Goal: Task Accomplishment & Management: Use online tool/utility

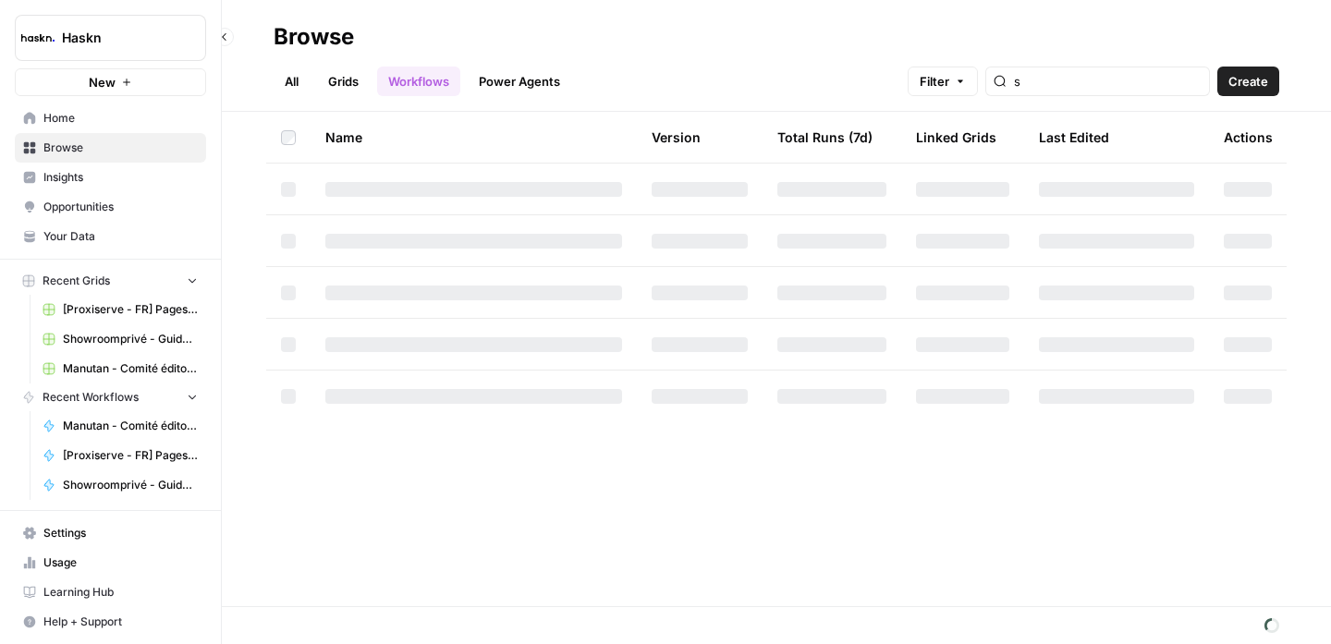
type input "s"
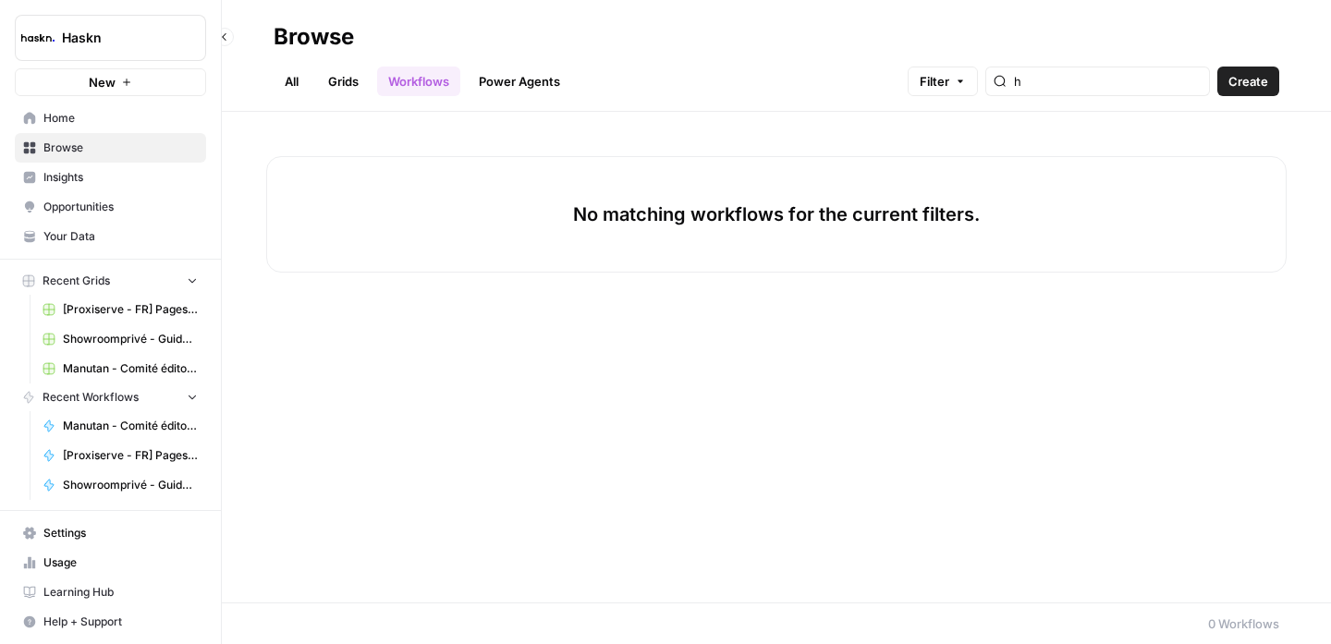
type input "h"
type input "showrompri"
click at [298, 83] on link "All" at bounding box center [292, 82] width 36 height 30
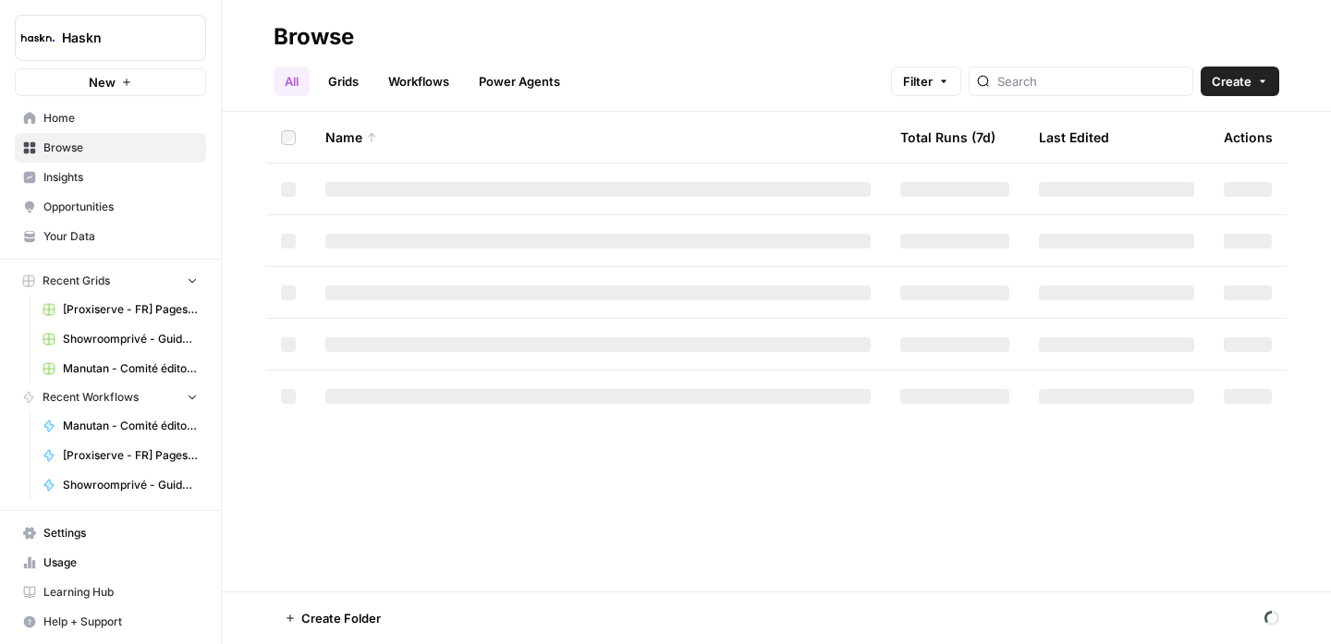
click at [1095, 92] on div at bounding box center [1080, 82] width 225 height 30
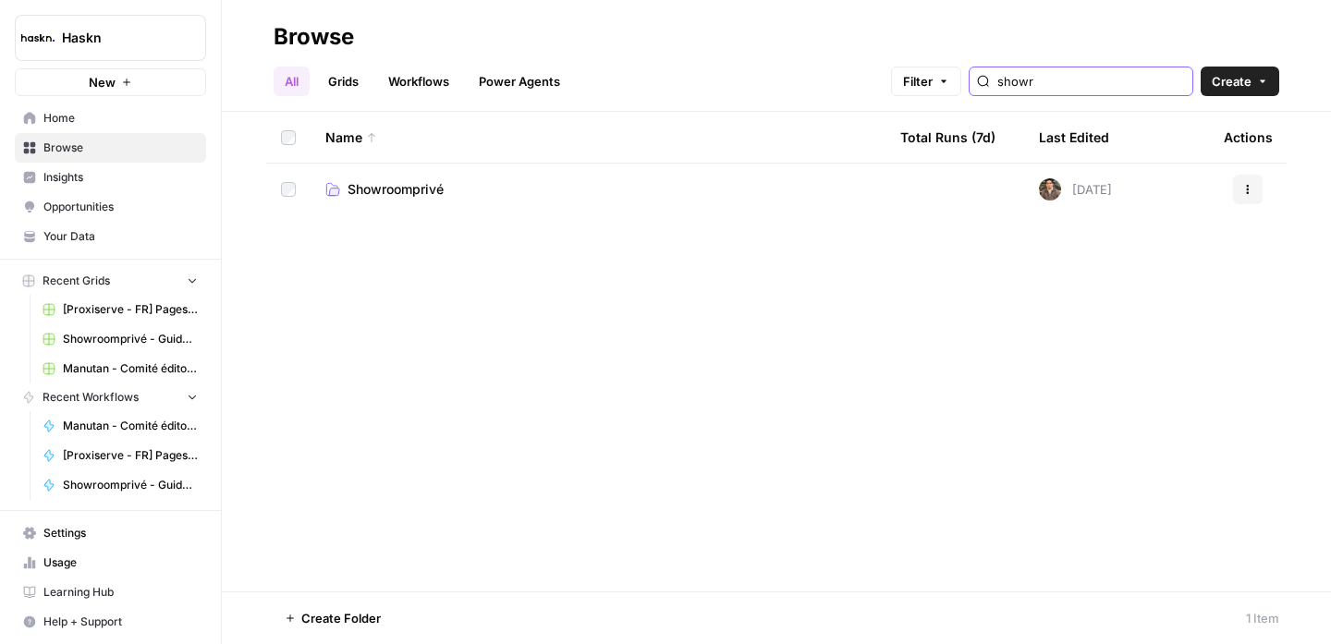
type input "showr"
click at [382, 188] on span "Showroomprivé" at bounding box center [395, 189] width 96 height 18
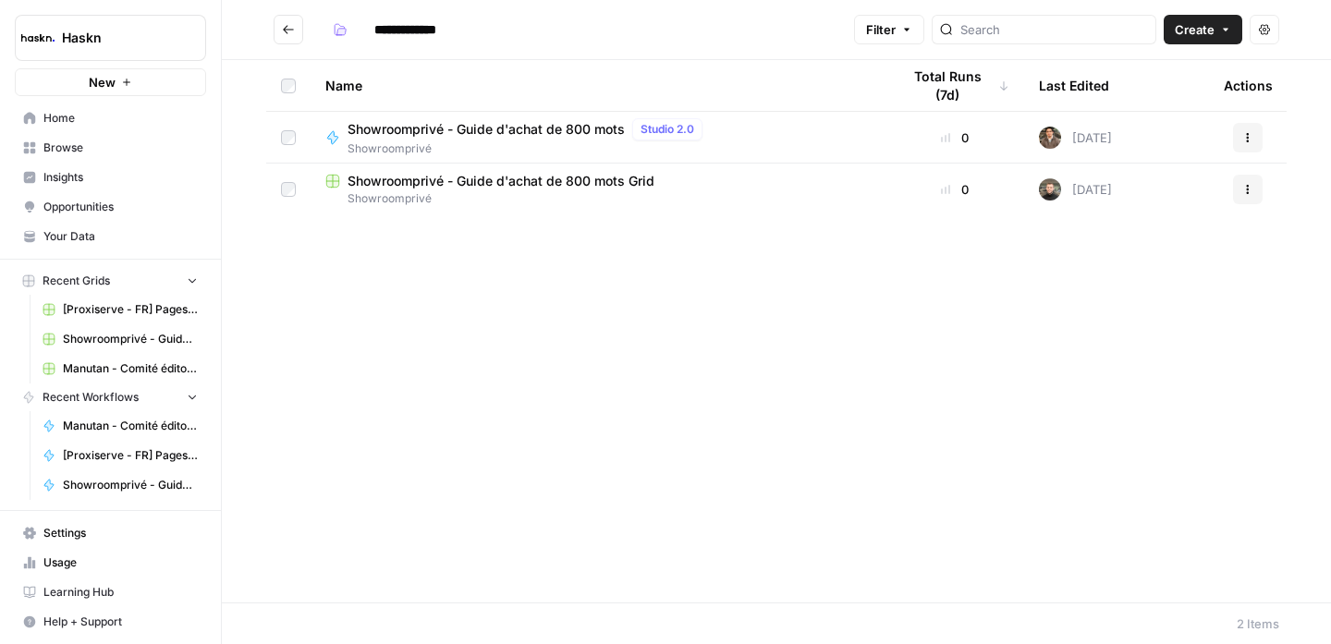
click at [570, 130] on span "Showroomprivé - Guide d'achat de 800 mots" at bounding box center [485, 129] width 277 height 18
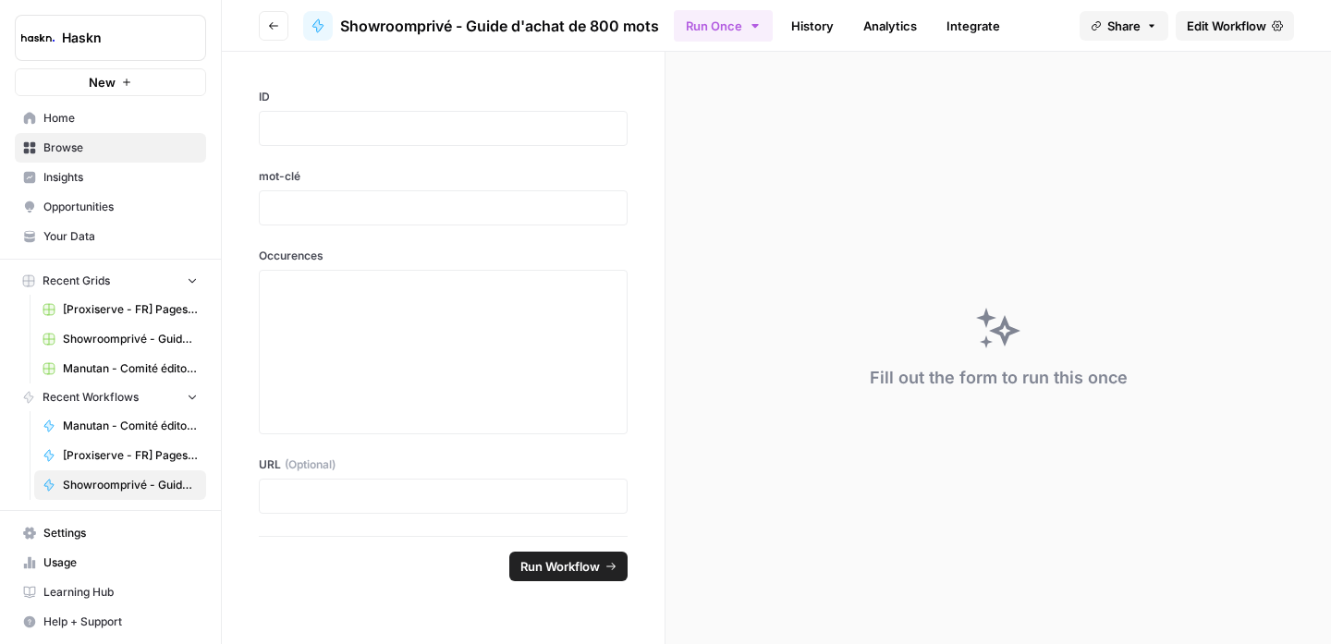
click at [1197, 26] on span "Edit Workflow" at bounding box center [1226, 26] width 79 height 18
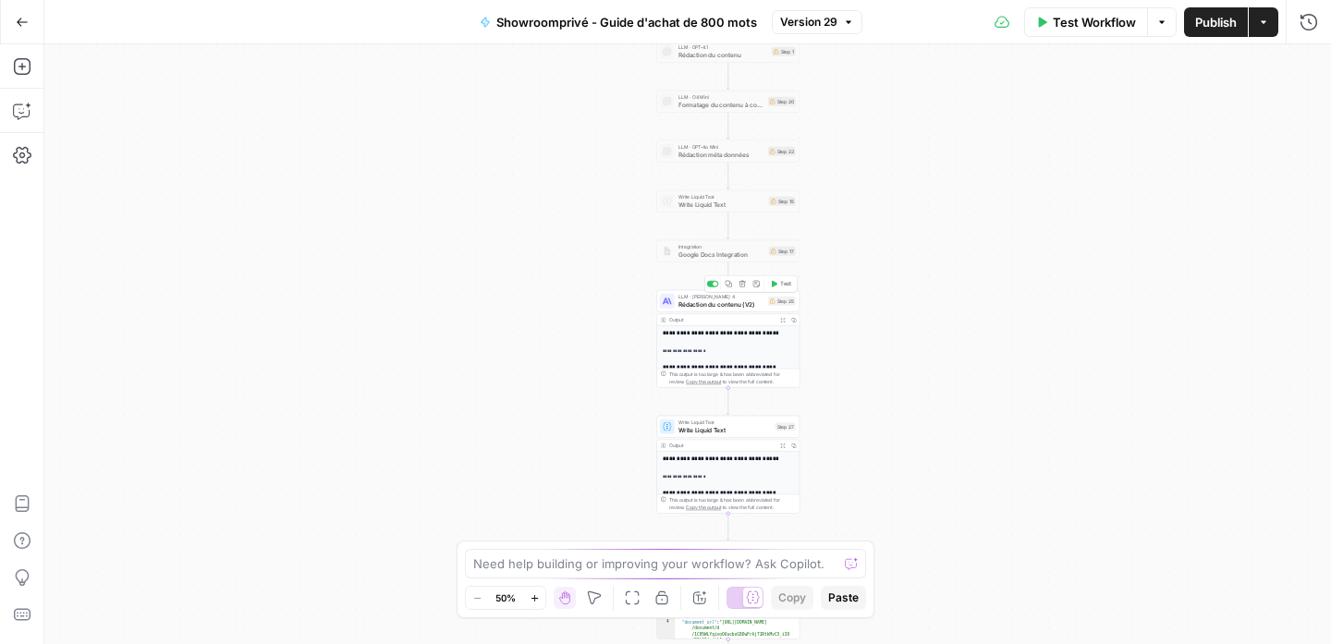
click at [743, 302] on span "Rédaction du contenu (V2)" at bounding box center [721, 303] width 86 height 9
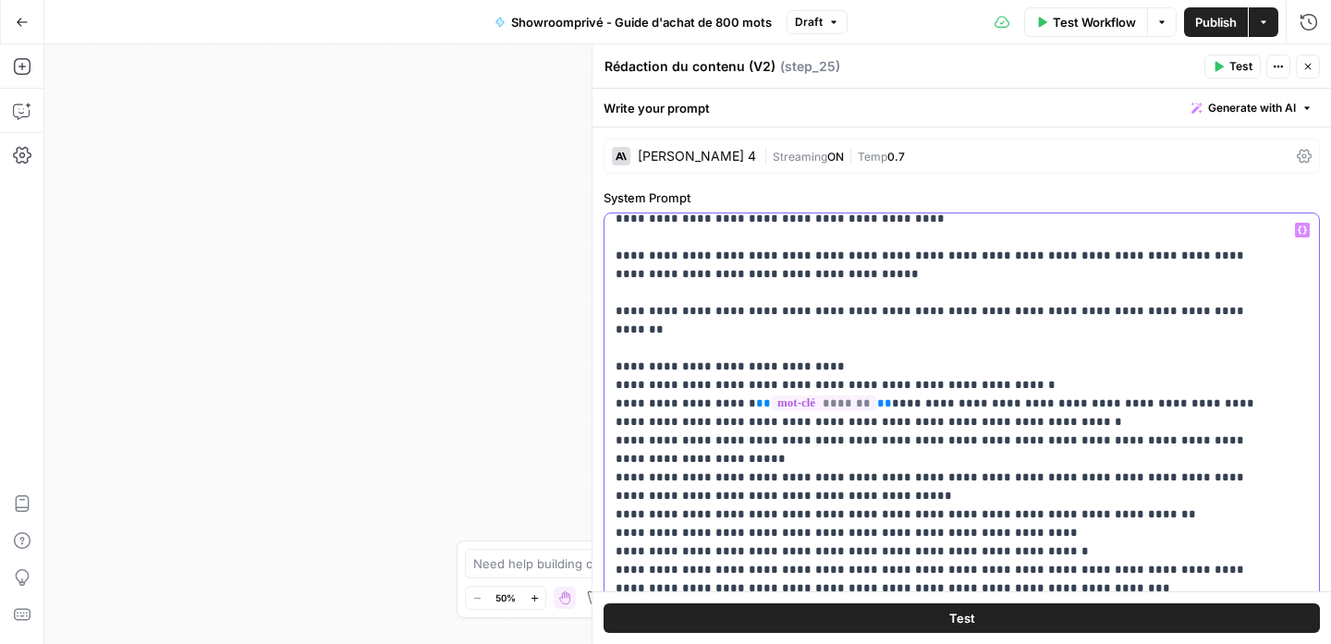
scroll to position [12, 0]
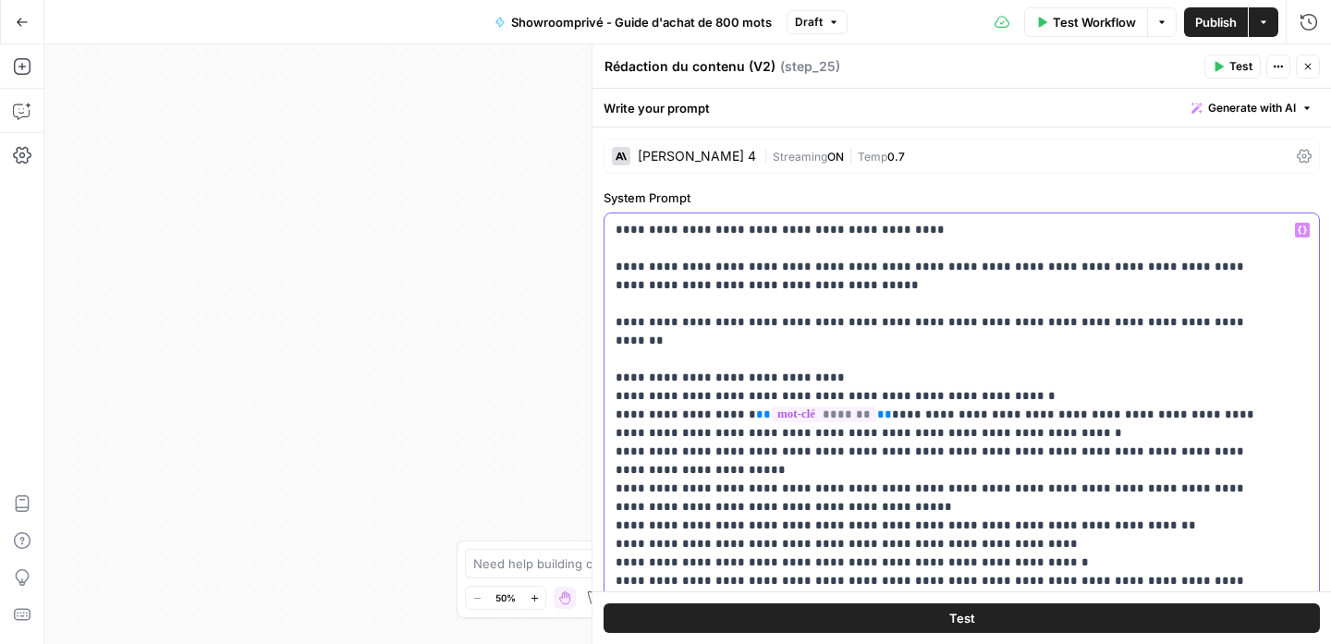
scroll to position [0, 0]
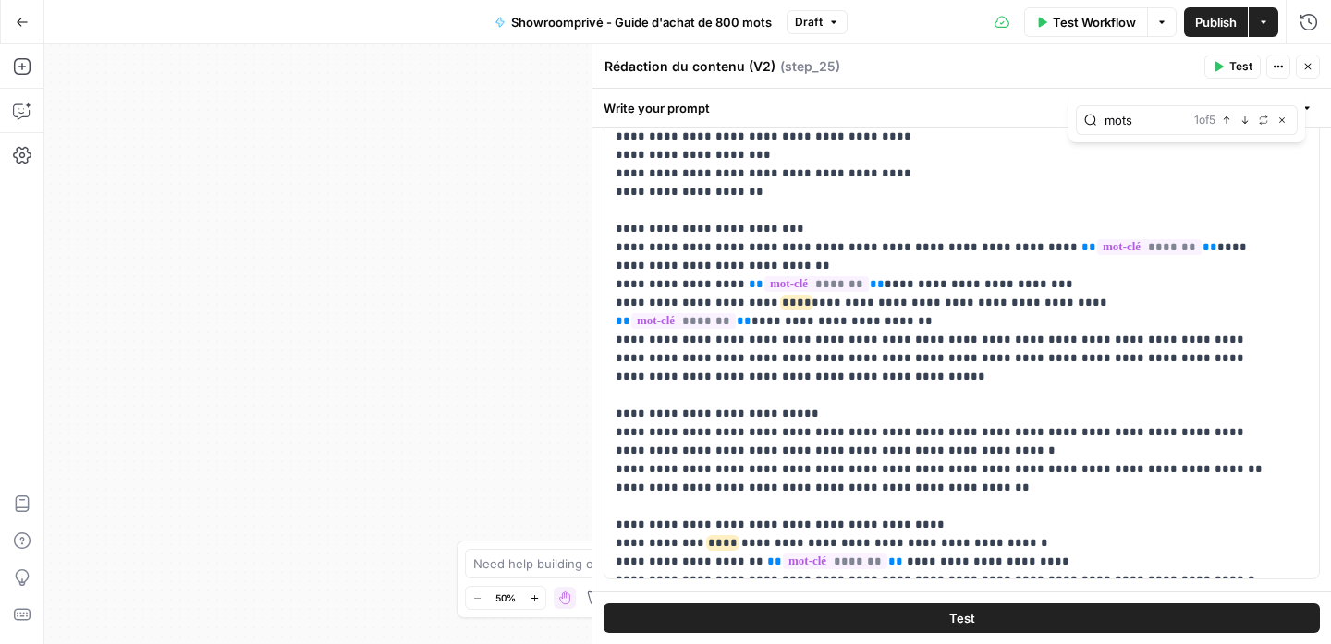
scroll to position [390, 0]
type input "mots"
drag, startPoint x: 812, startPoint y: 225, endPoint x: 788, endPoint y: 225, distance: 24.0
click at [788, 225] on p "**********" at bounding box center [947, 33] width 664 height 1072
click at [793, 225] on p "**********" at bounding box center [947, 33] width 664 height 1072
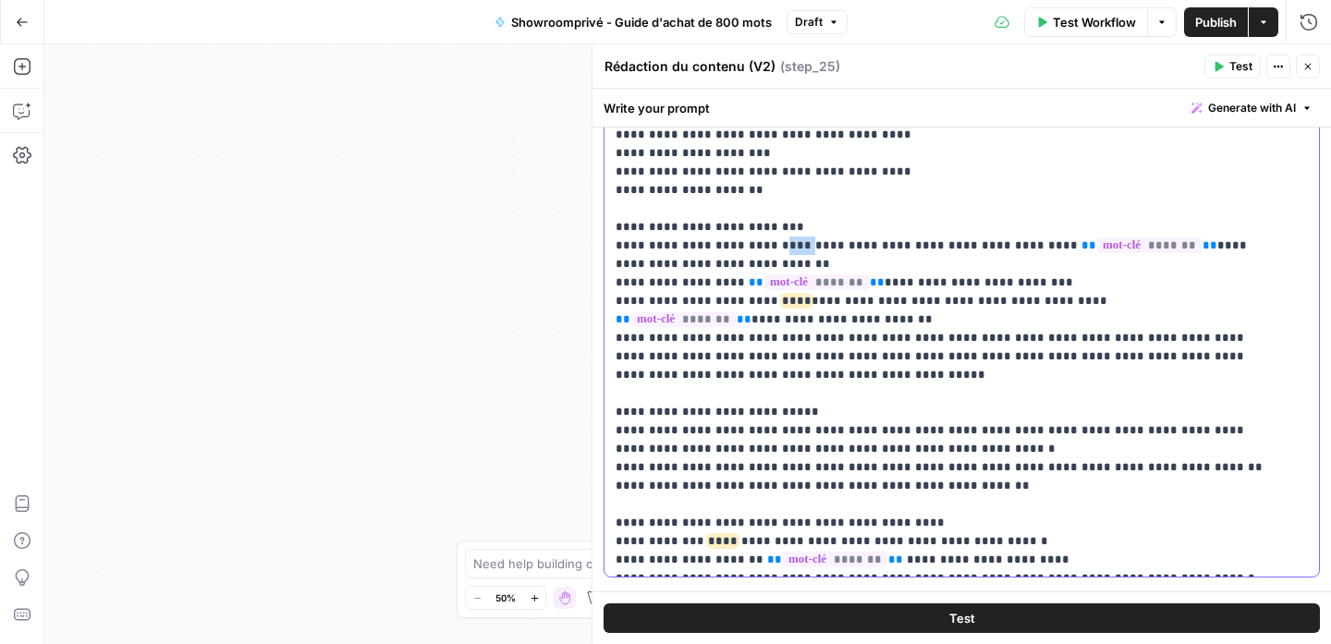
drag, startPoint x: 786, startPoint y: 224, endPoint x: 812, endPoint y: 231, distance: 26.9
click at [812, 231] on p "**********" at bounding box center [947, 33] width 664 height 1072
click at [785, 224] on p "**********" at bounding box center [947, 33] width 664 height 1072
click at [777, 223] on p "**********" at bounding box center [947, 33] width 664 height 1072
drag, startPoint x: 816, startPoint y: 226, endPoint x: 803, endPoint y: 224, distance: 13.2
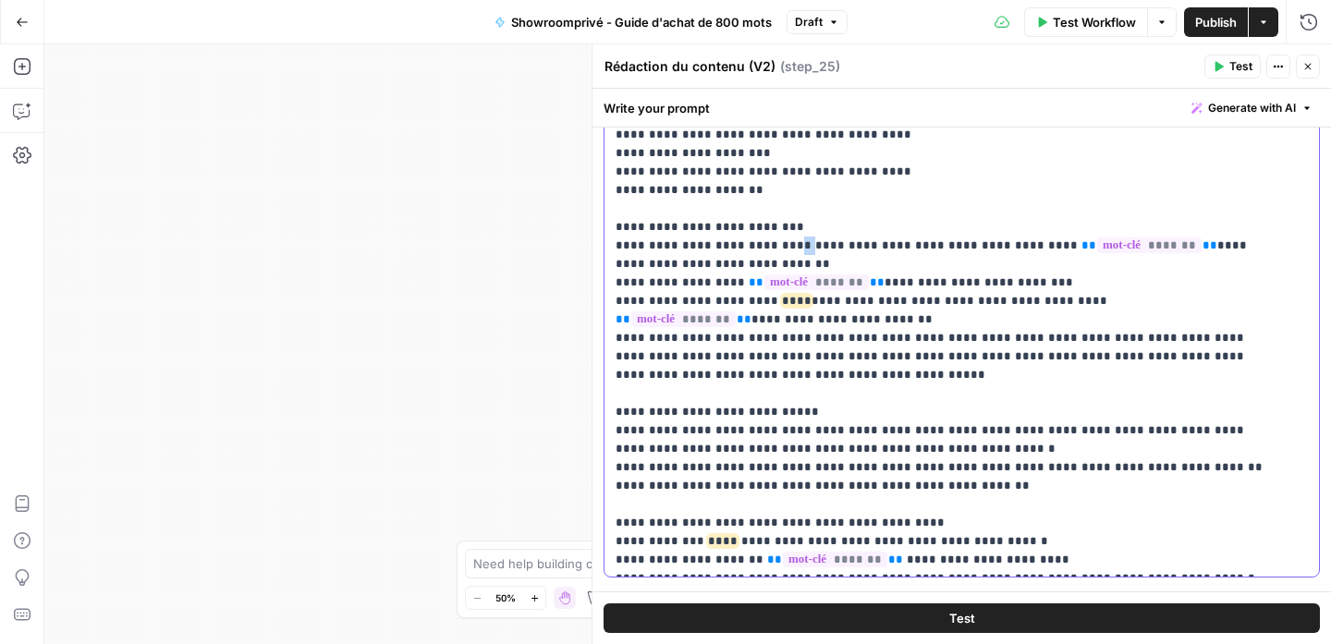
click at [803, 224] on p "**********" at bounding box center [947, 33] width 664 height 1072
click at [943, 284] on p "**********" at bounding box center [947, 33] width 664 height 1072
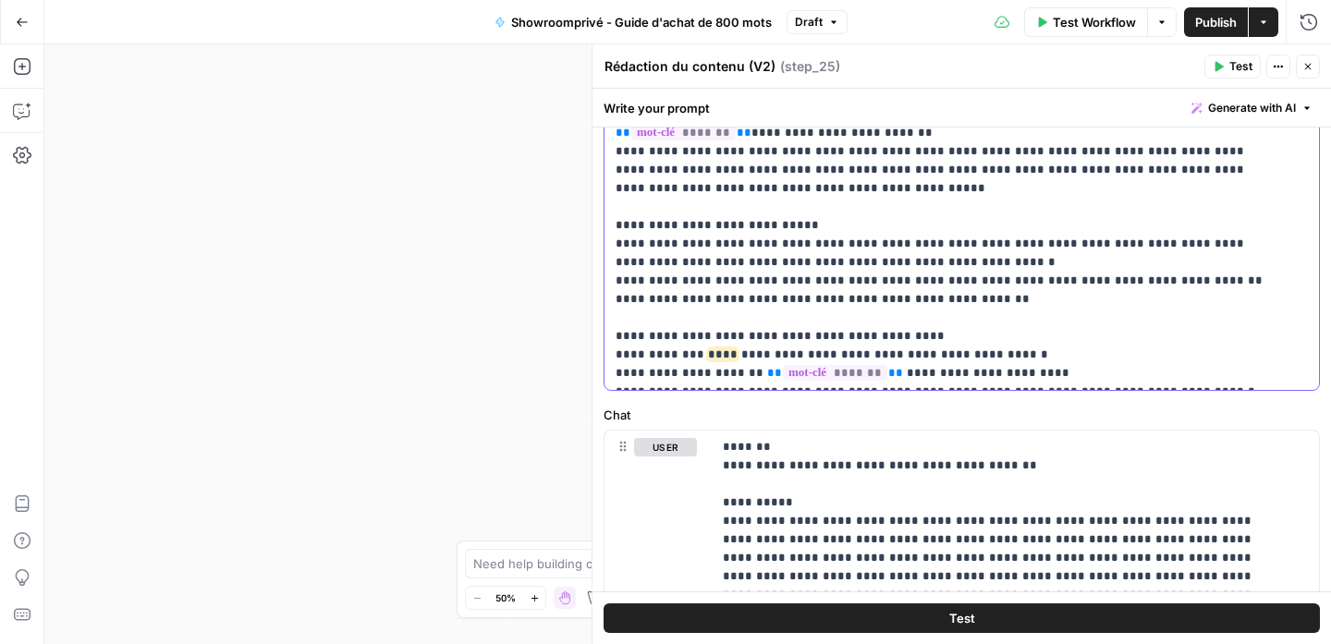
scroll to position [590, 0]
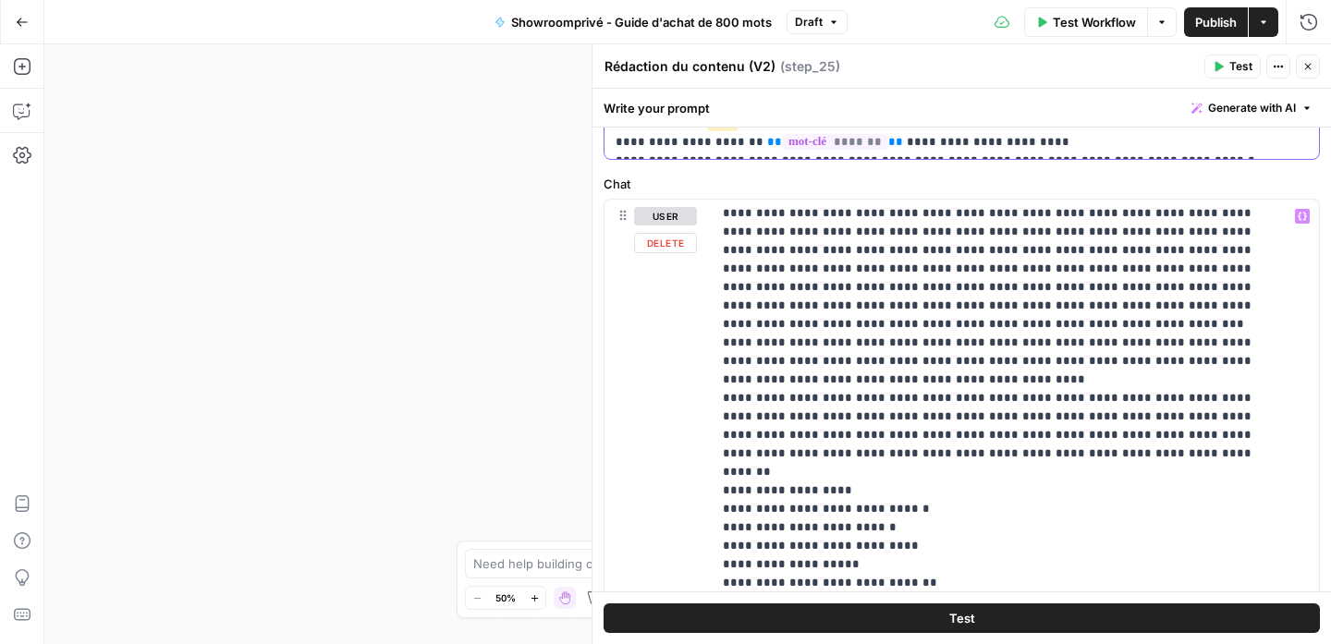
scroll to position [199, 0]
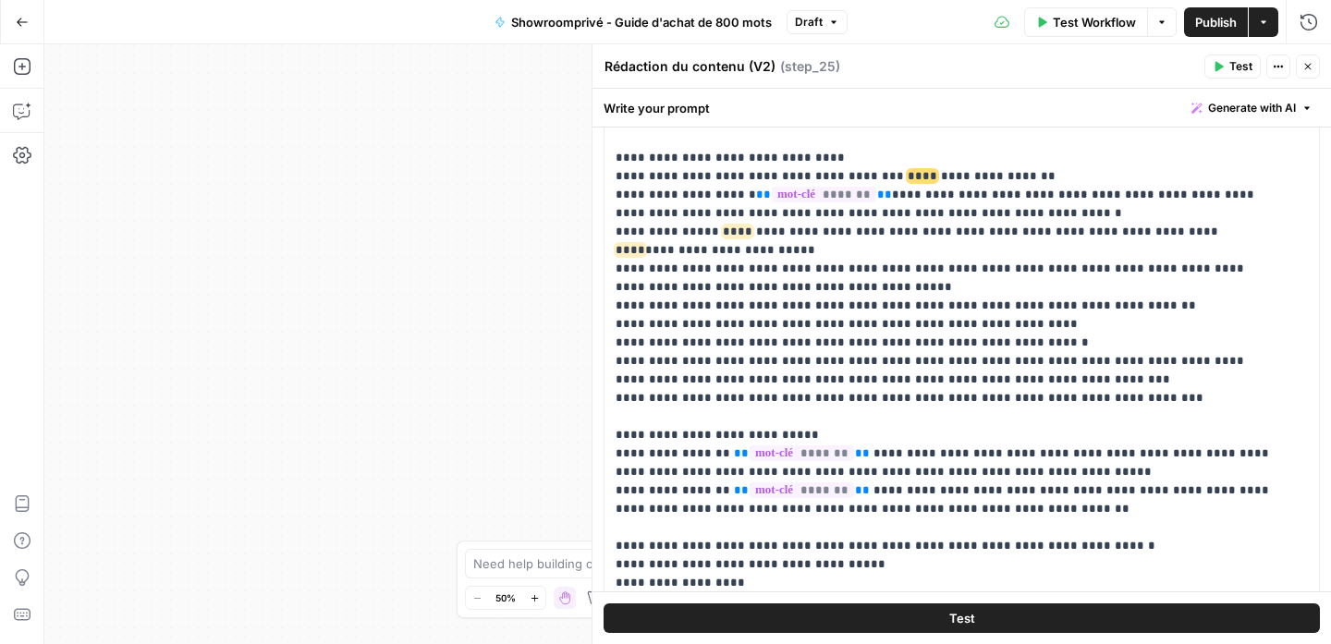
scroll to position [216, 0]
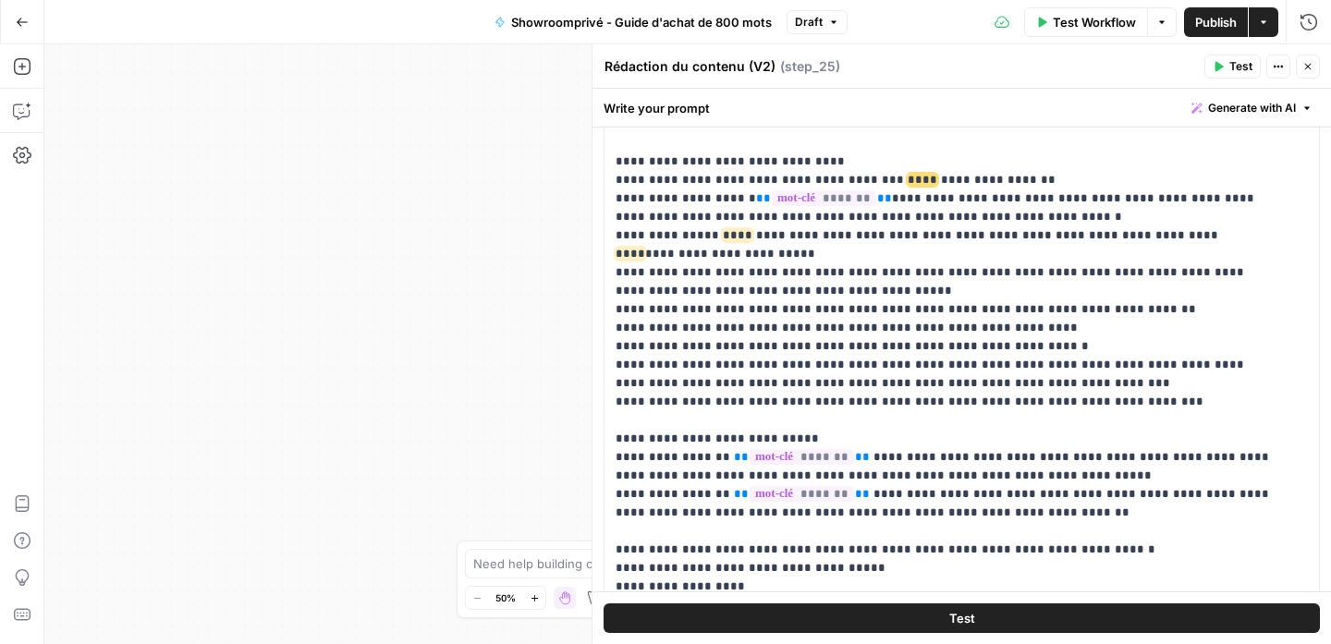
type input "mots"
click at [1071, 324] on p "**********" at bounding box center [947, 541] width 664 height 1072
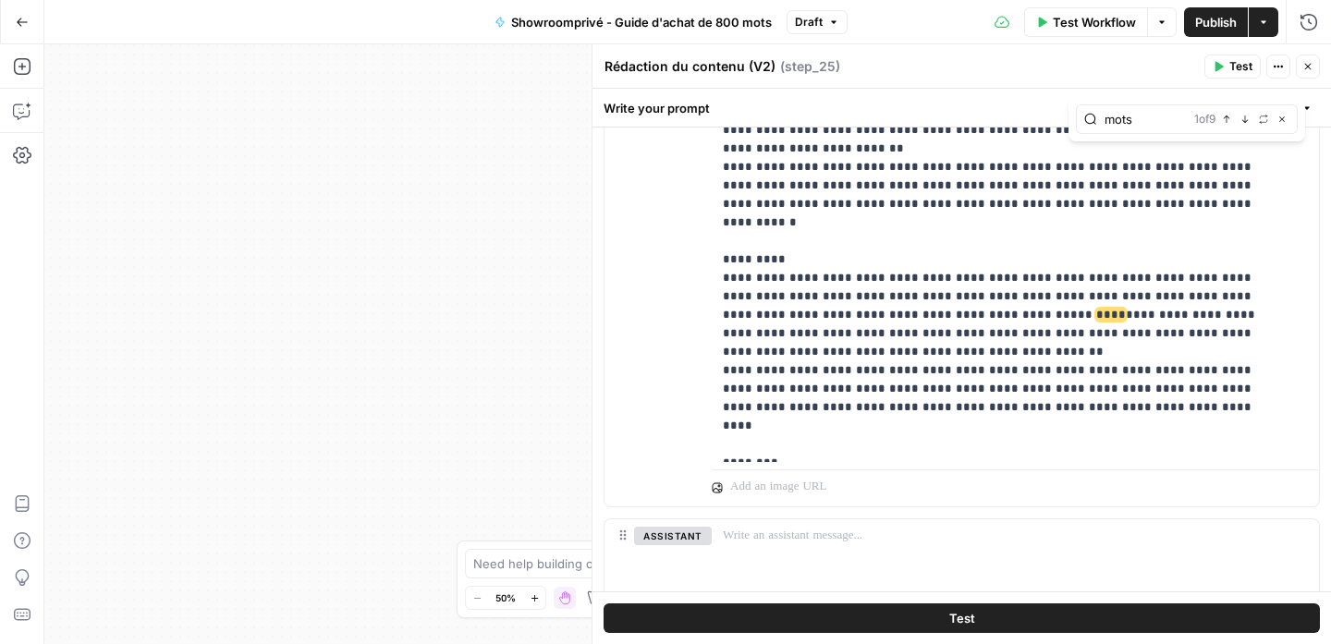
scroll to position [826, 0]
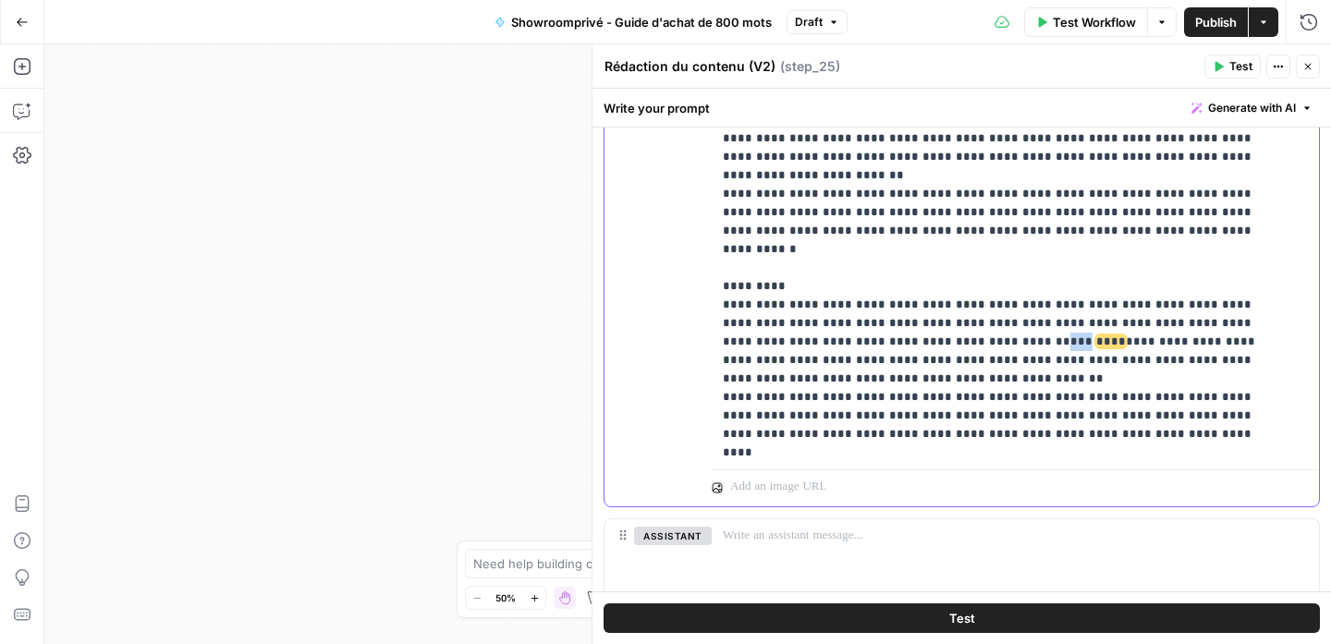
drag, startPoint x: 907, startPoint y: 245, endPoint x: 892, endPoint y: 244, distance: 15.7
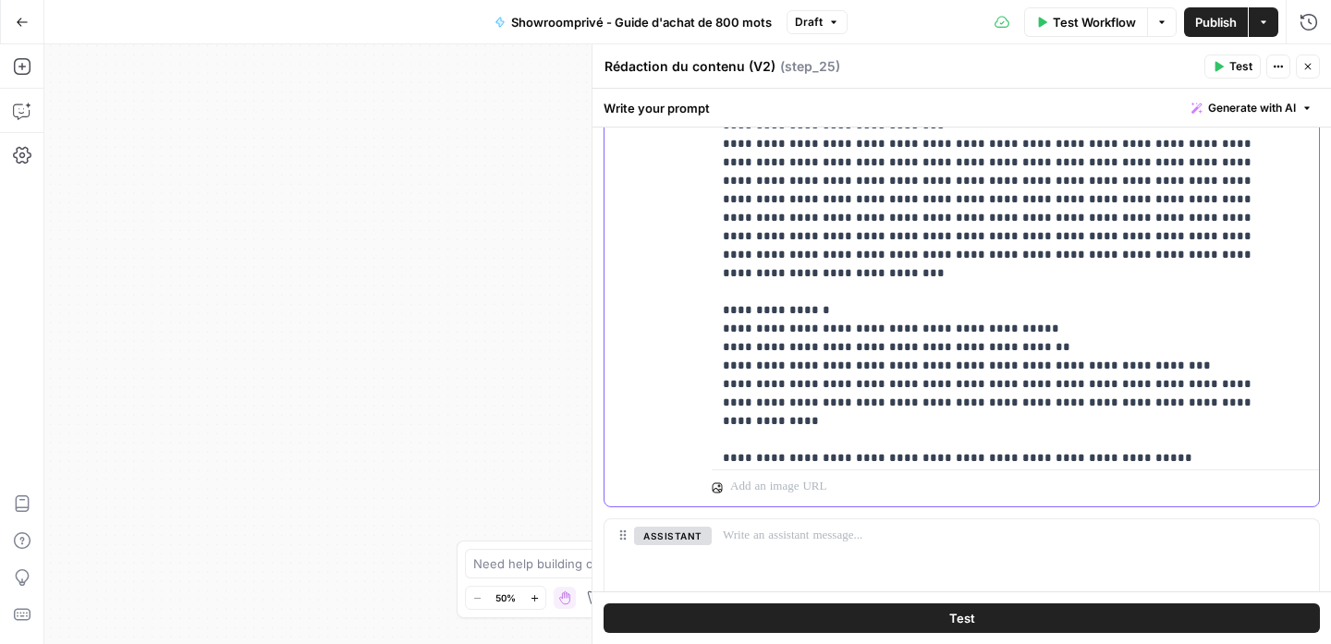
scroll to position [2587, 0]
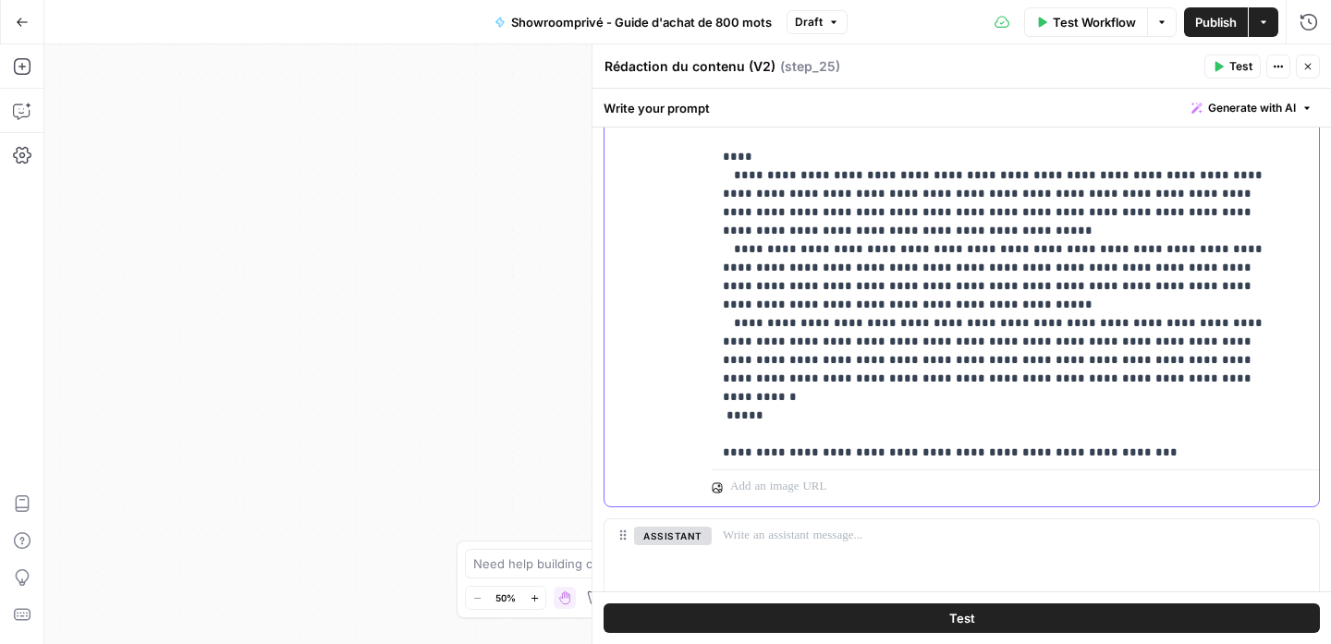
scroll to position [21698, 0]
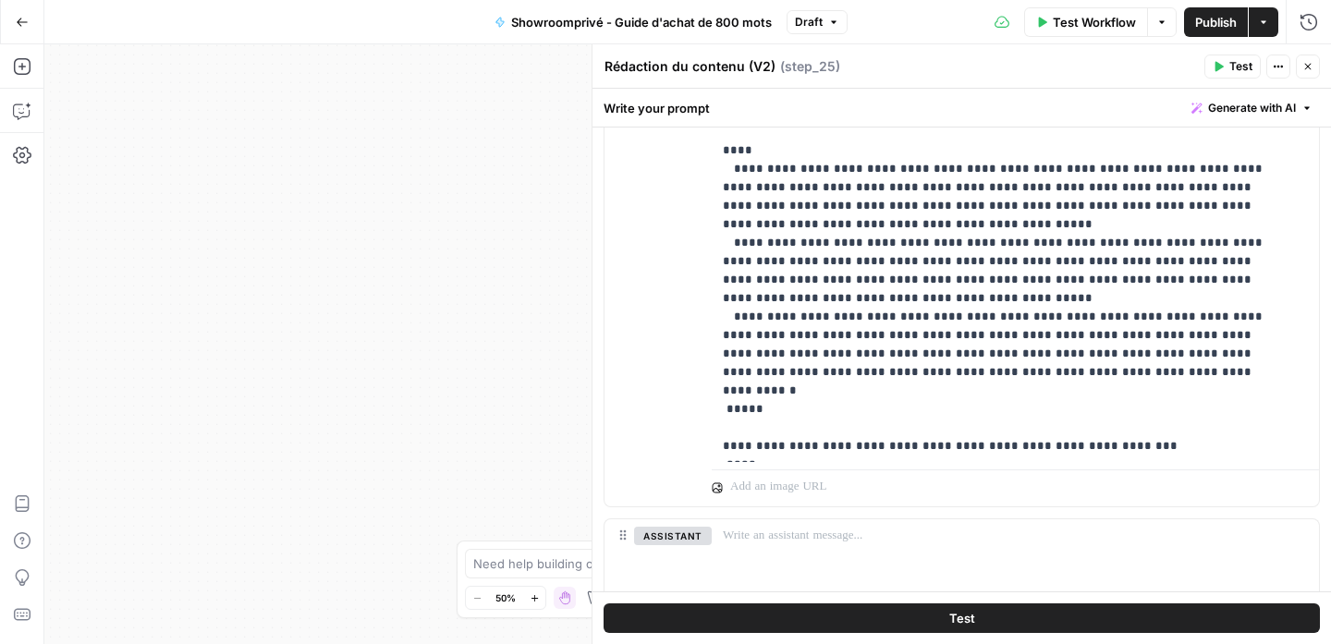
click at [1213, 23] on span "Publish" at bounding box center [1216, 22] width 42 height 18
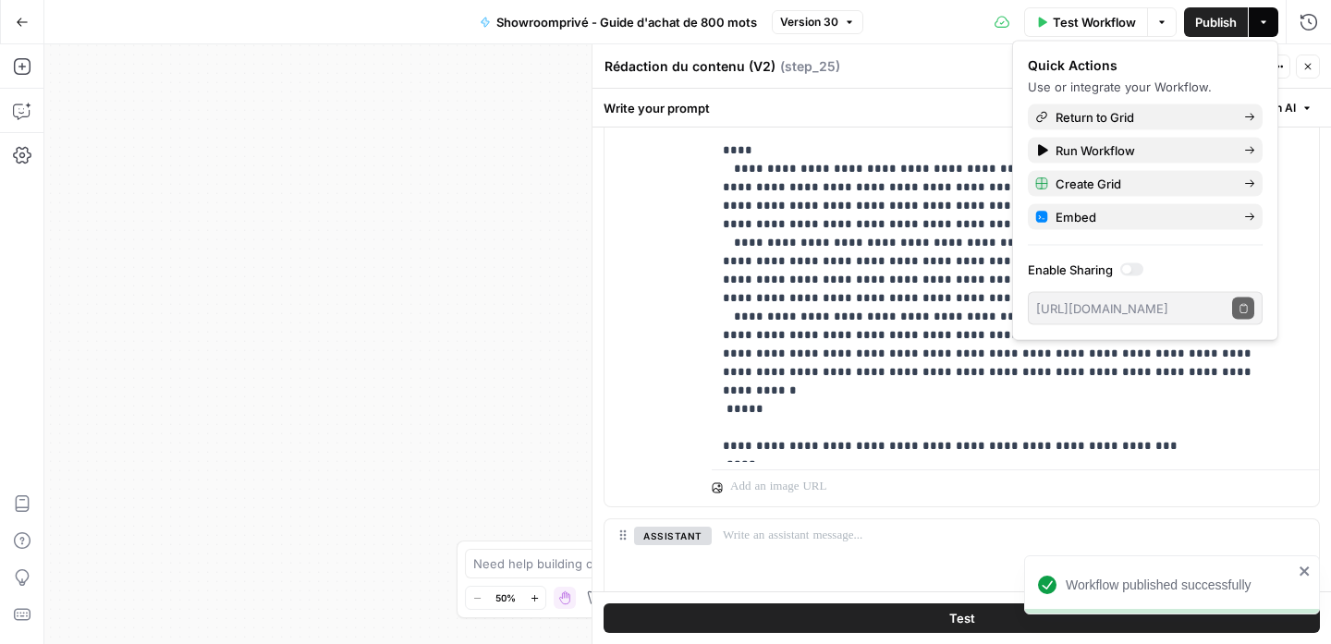
click at [980, 56] on div "Rédaction du contenu (V2) Rédaction du contenu (V2) ( step_25 )" at bounding box center [900, 66] width 595 height 20
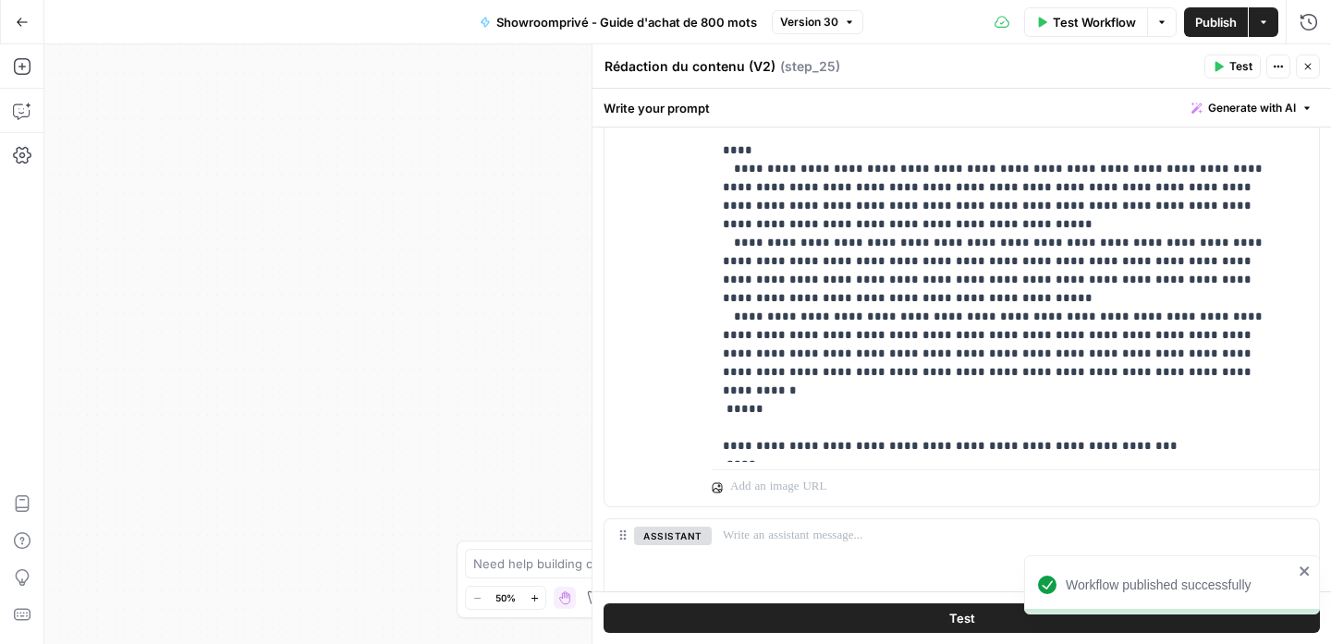
click at [1310, 61] on icon "button" at bounding box center [1307, 66] width 11 height 11
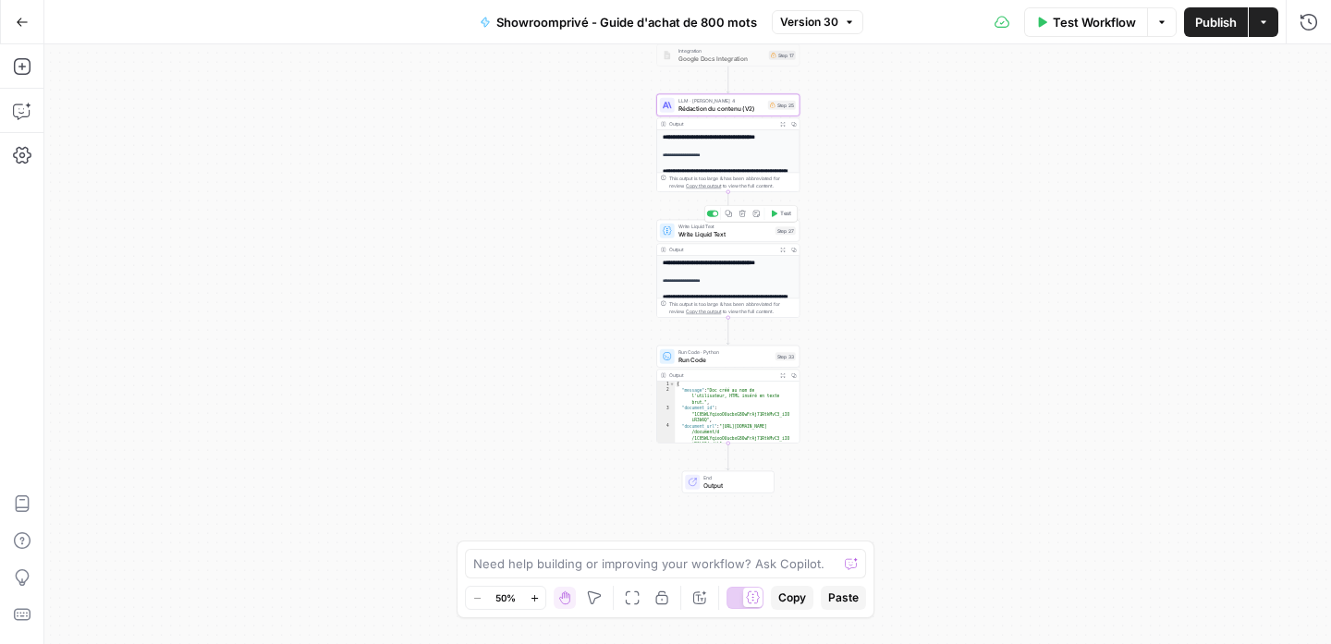
click at [725, 234] on span "Write Liquid Text" at bounding box center [724, 233] width 93 height 9
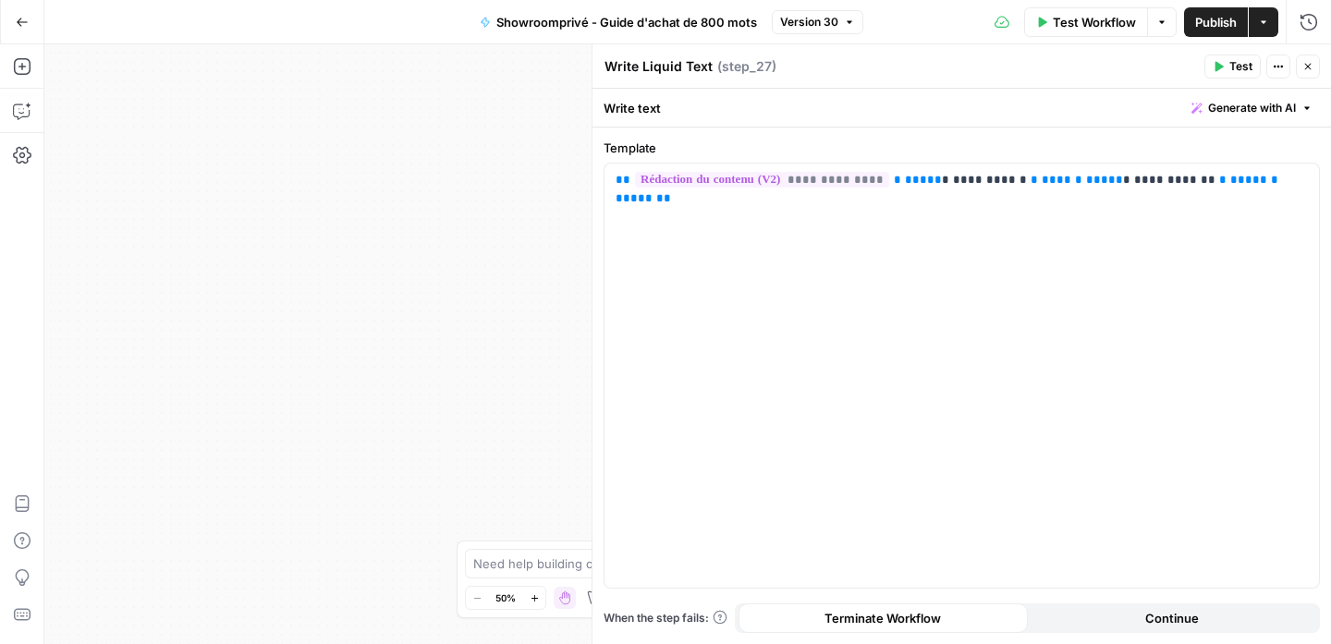
click at [1309, 67] on icon "button" at bounding box center [1307, 66] width 11 height 11
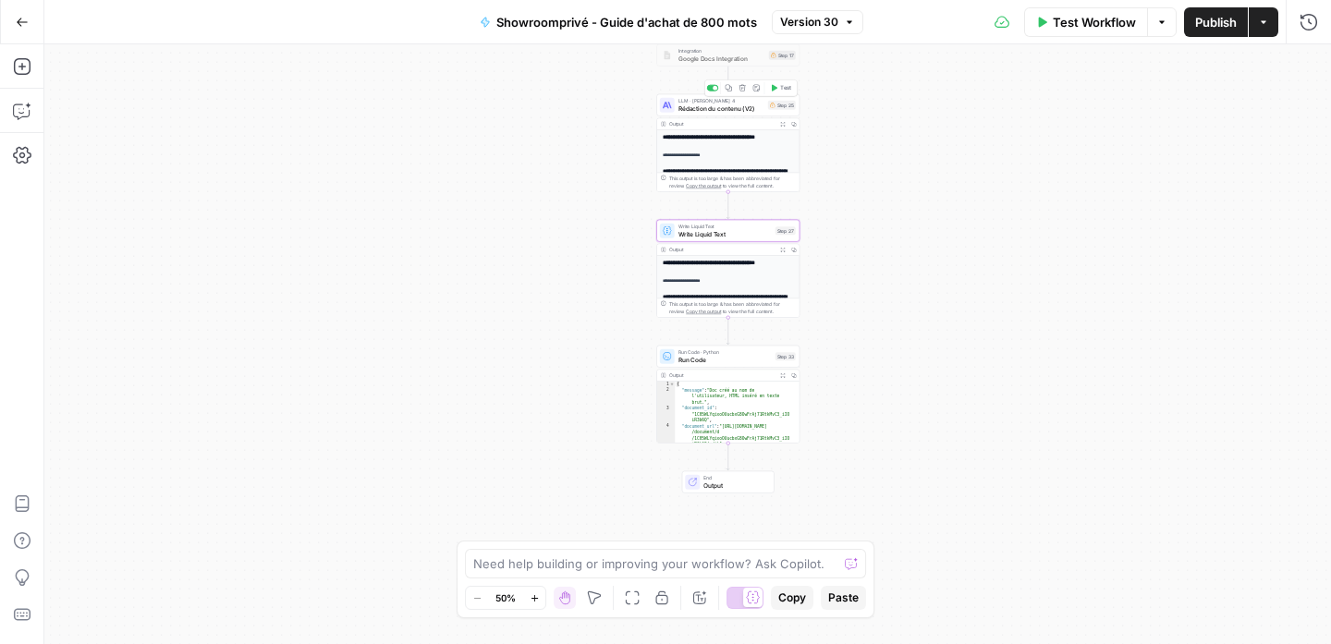
click at [756, 108] on span "Rédaction du contenu (V2)" at bounding box center [721, 107] width 86 height 9
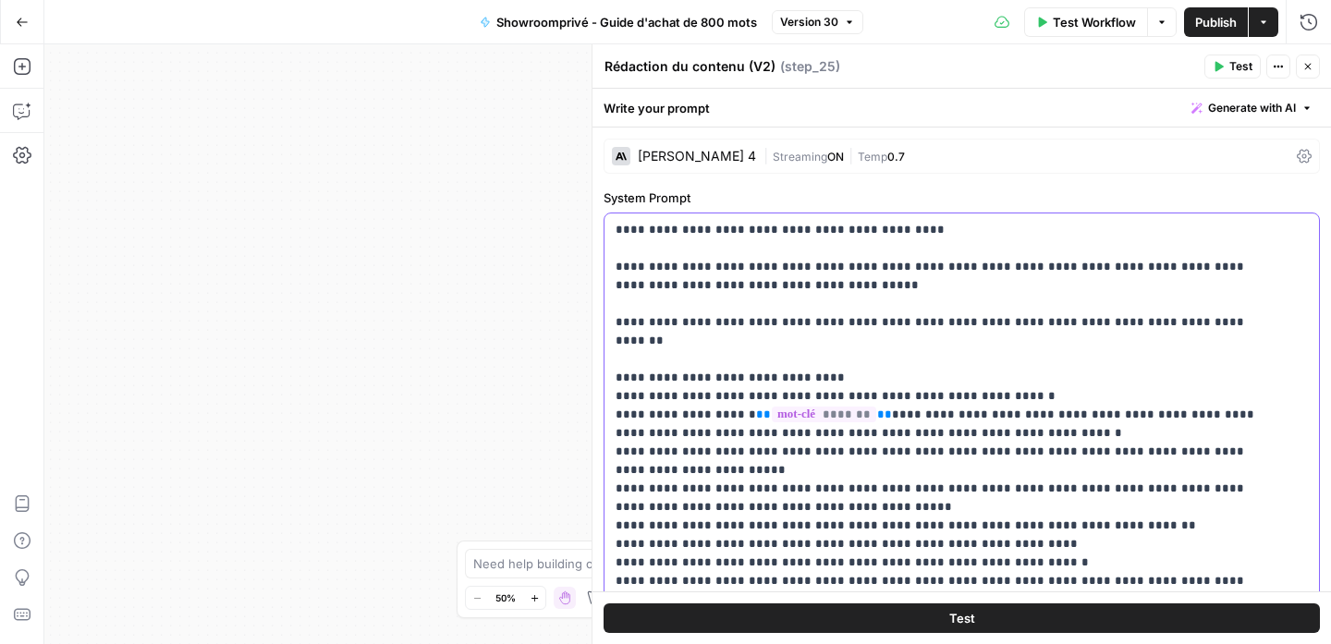
drag, startPoint x: 854, startPoint y: 371, endPoint x: 834, endPoint y: 370, distance: 19.5
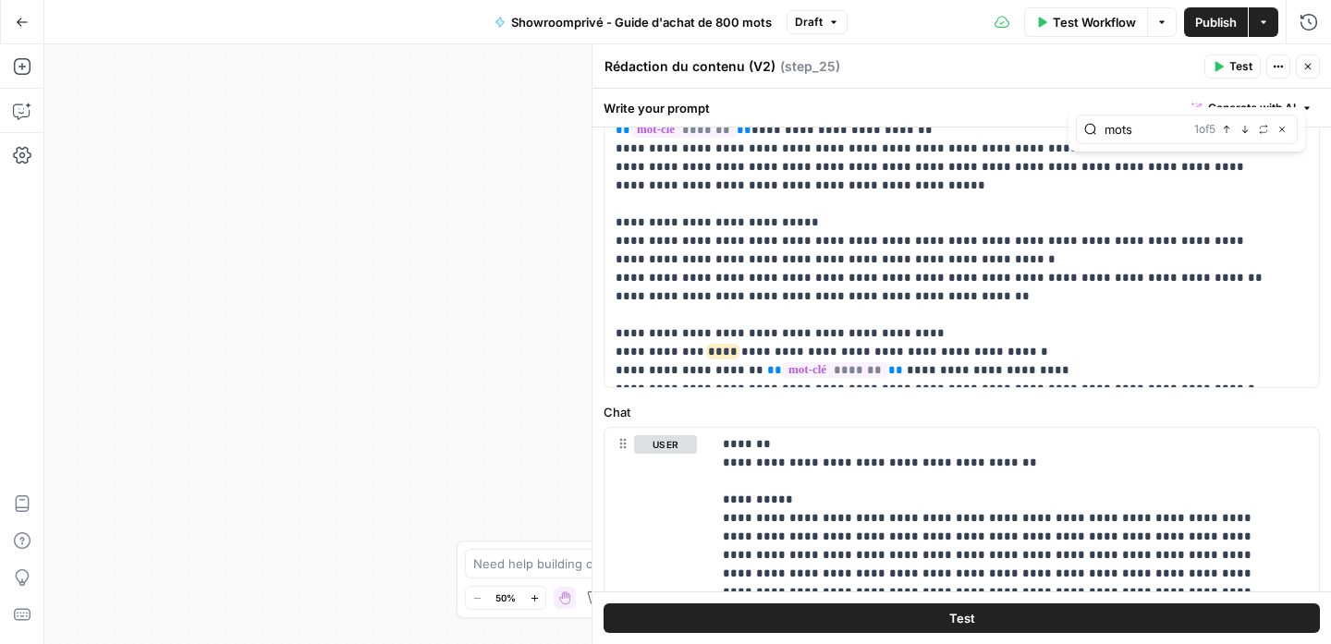
scroll to position [590, 0]
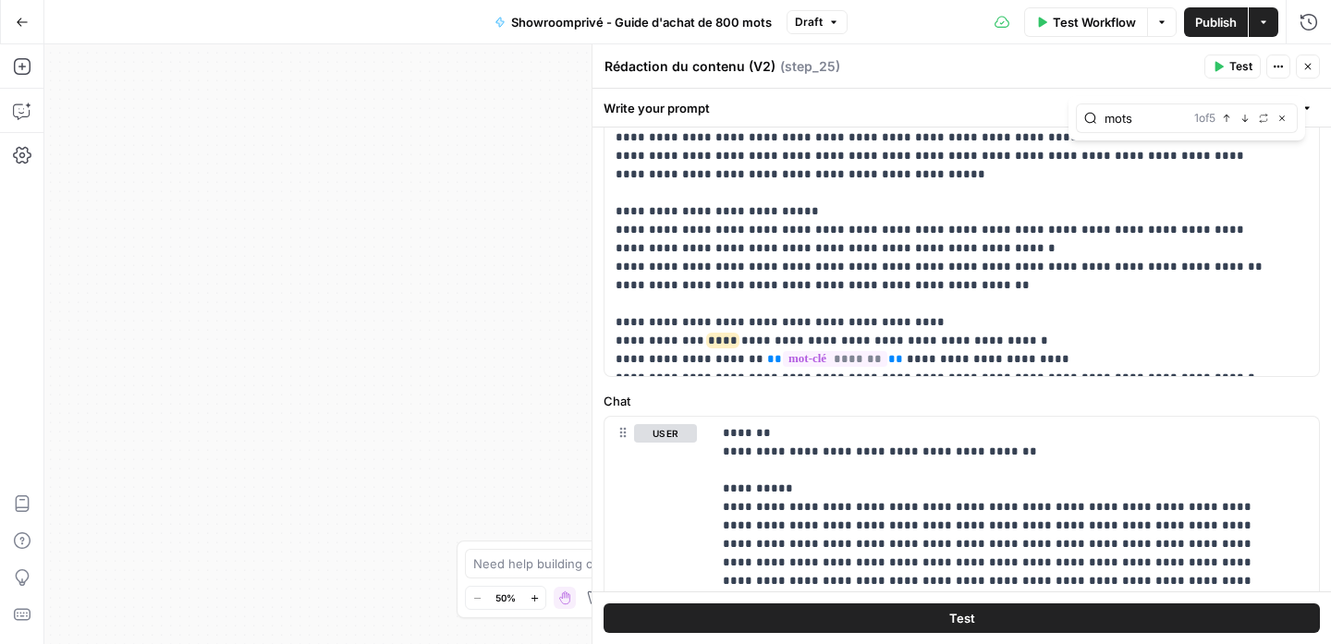
type input "mots"
drag, startPoint x: 995, startPoint y: 319, endPoint x: 979, endPoint y: 317, distance: 16.7
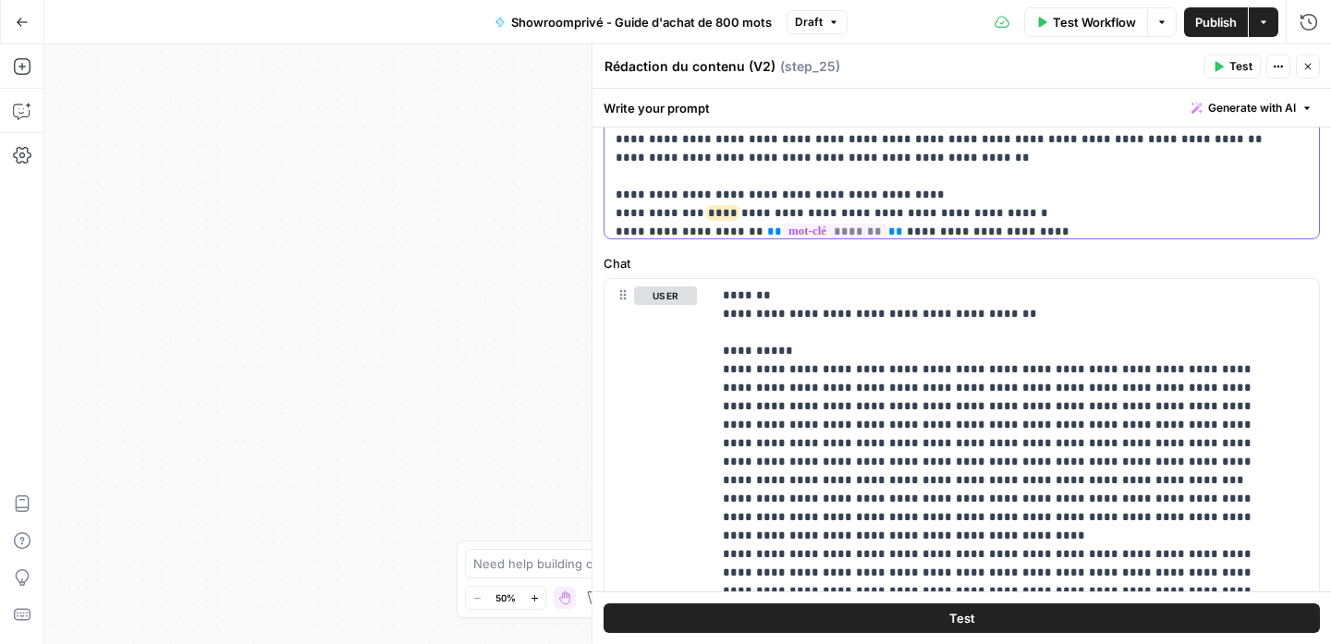
scroll to position [334, 0]
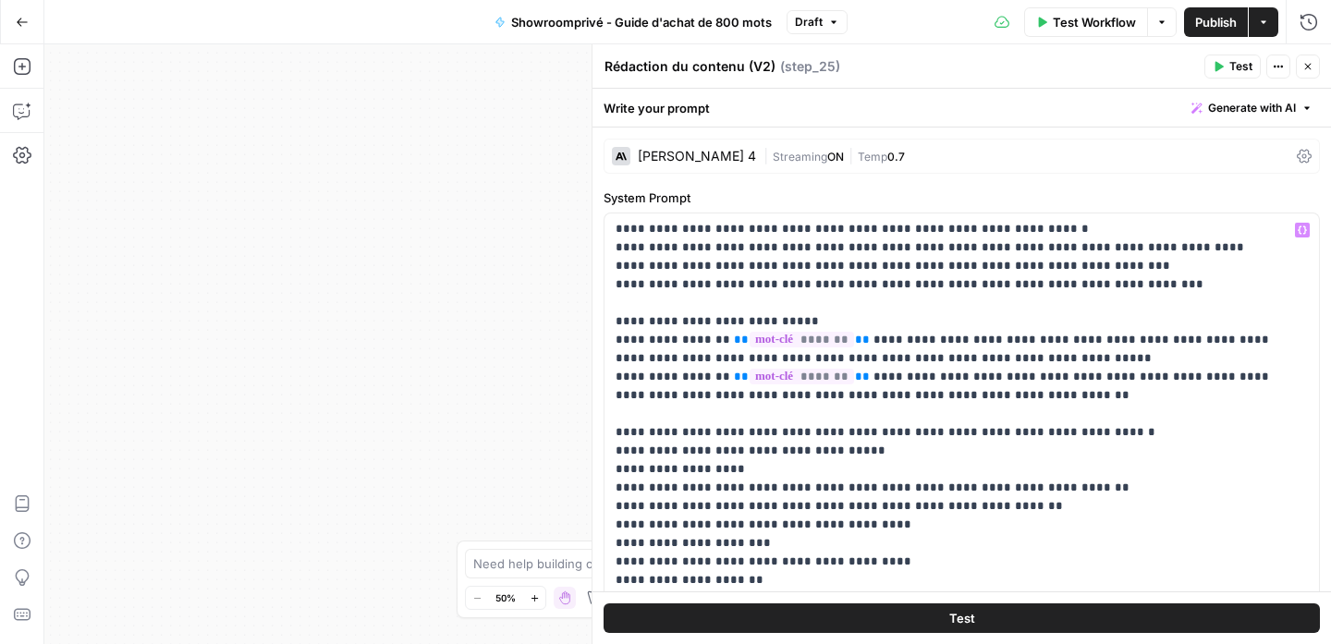
scroll to position [344, 0]
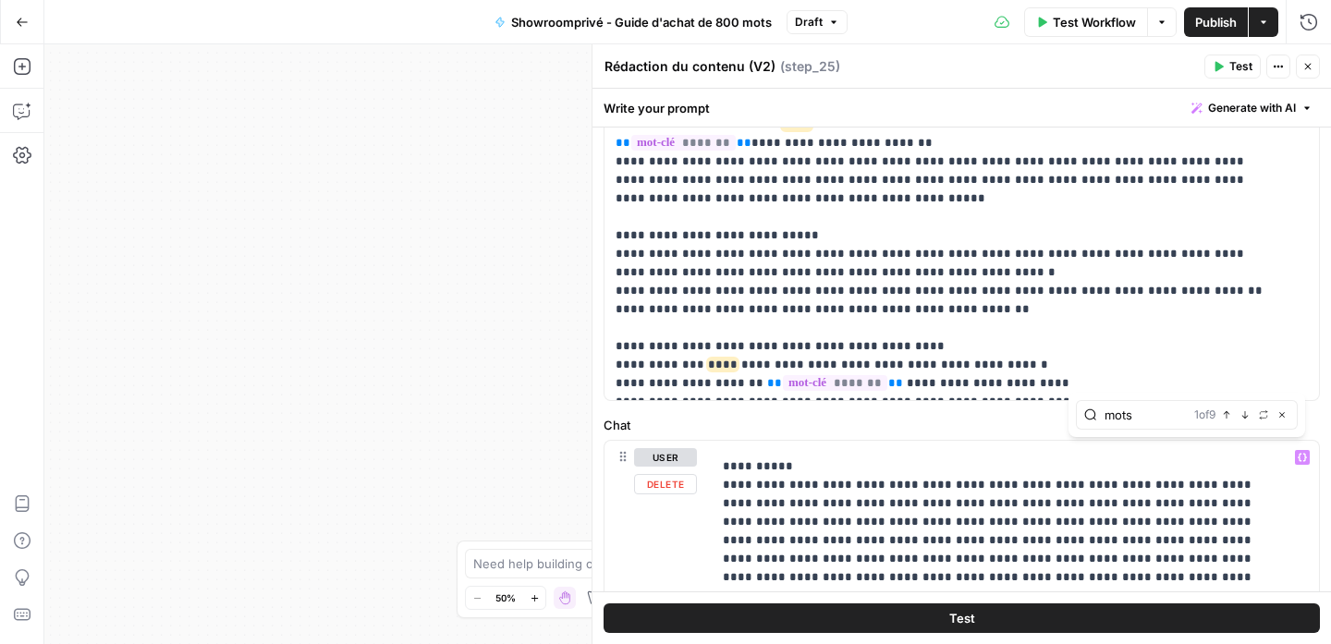
type input "mots"
click at [1243, 417] on icon "button" at bounding box center [1244, 414] width 9 height 9
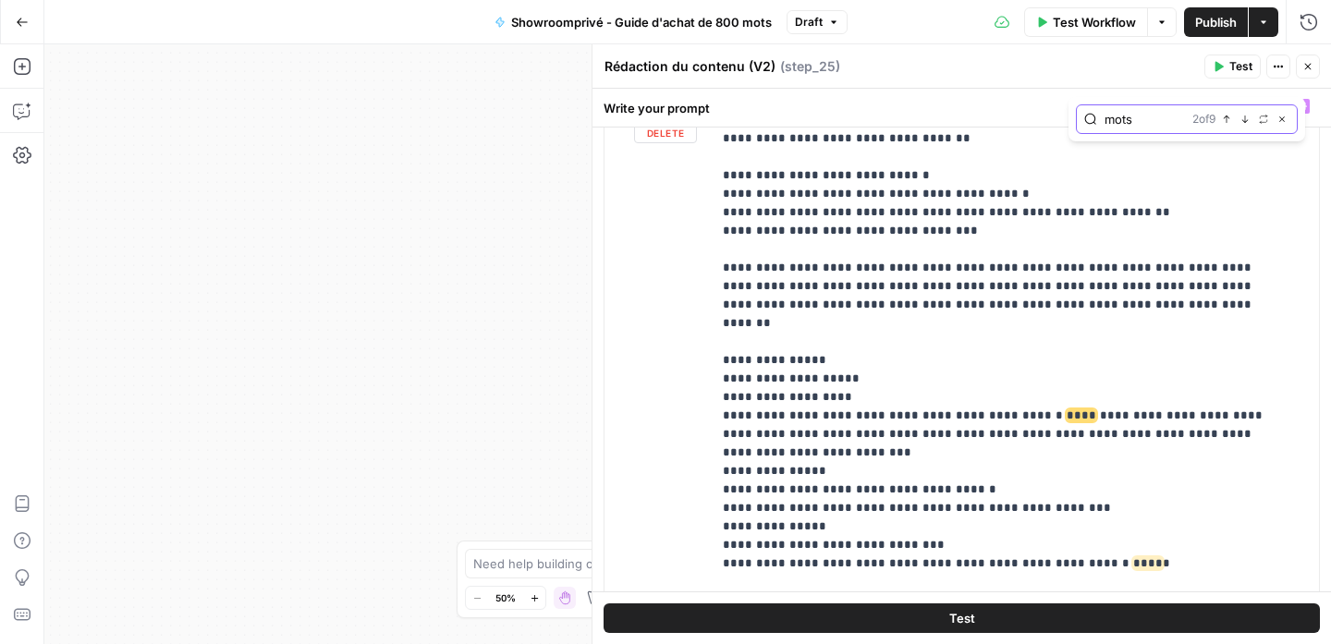
scroll to position [3711, 0]
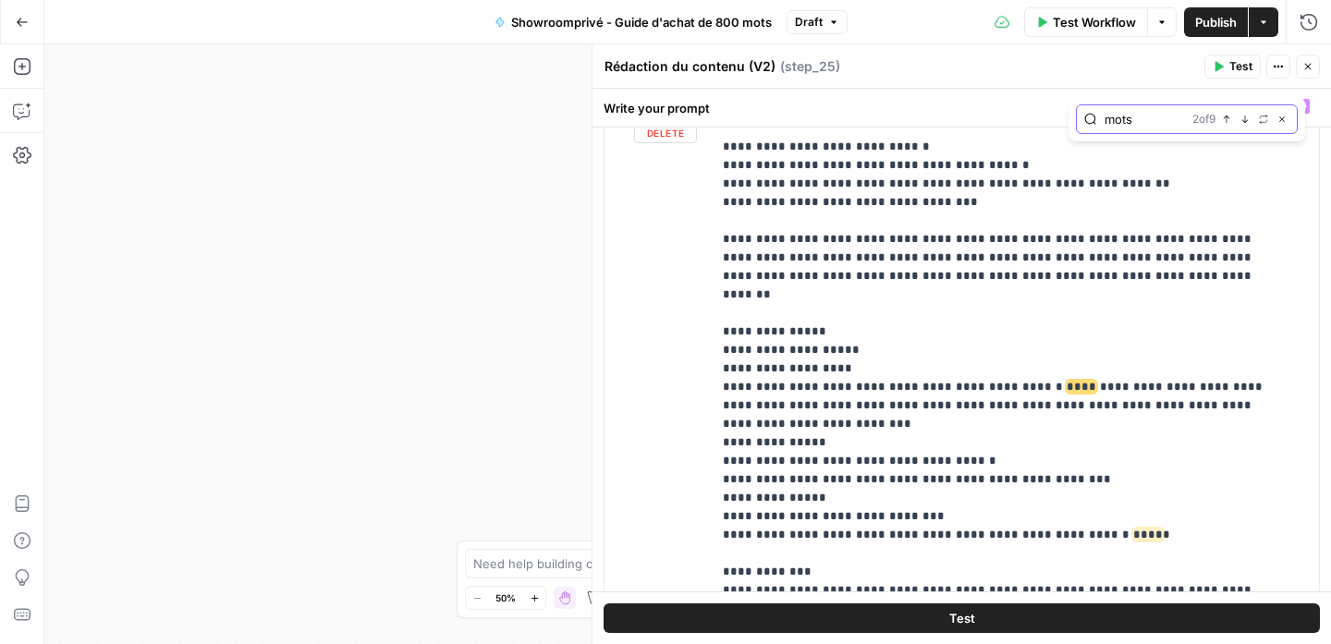
click at [1244, 124] on button "Next Match" at bounding box center [1244, 119] width 15 height 15
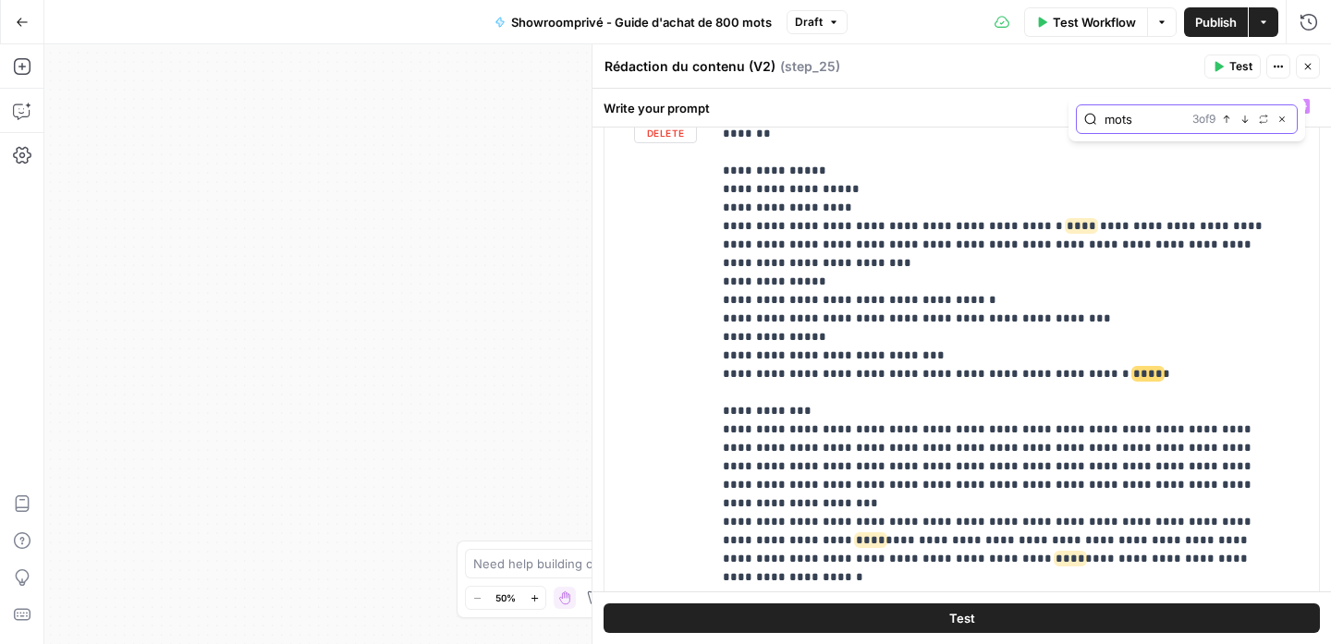
click at [1244, 124] on button "Next Match" at bounding box center [1244, 119] width 15 height 15
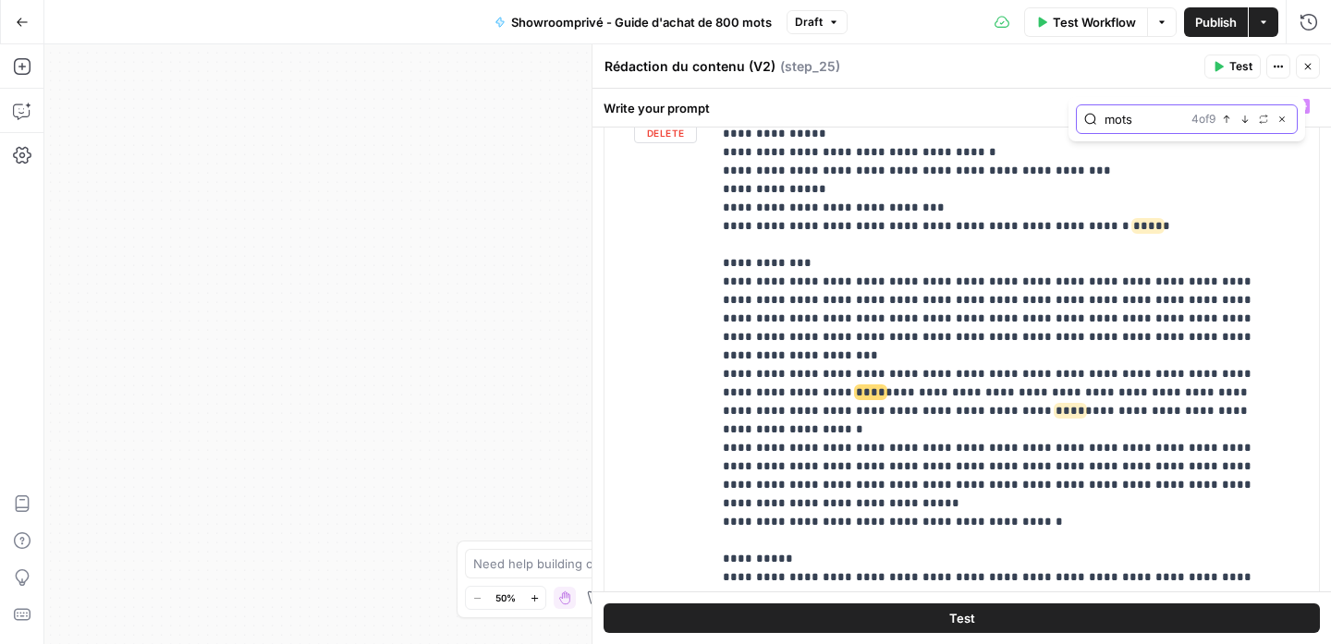
click at [1244, 124] on button "Next Match" at bounding box center [1244, 119] width 15 height 15
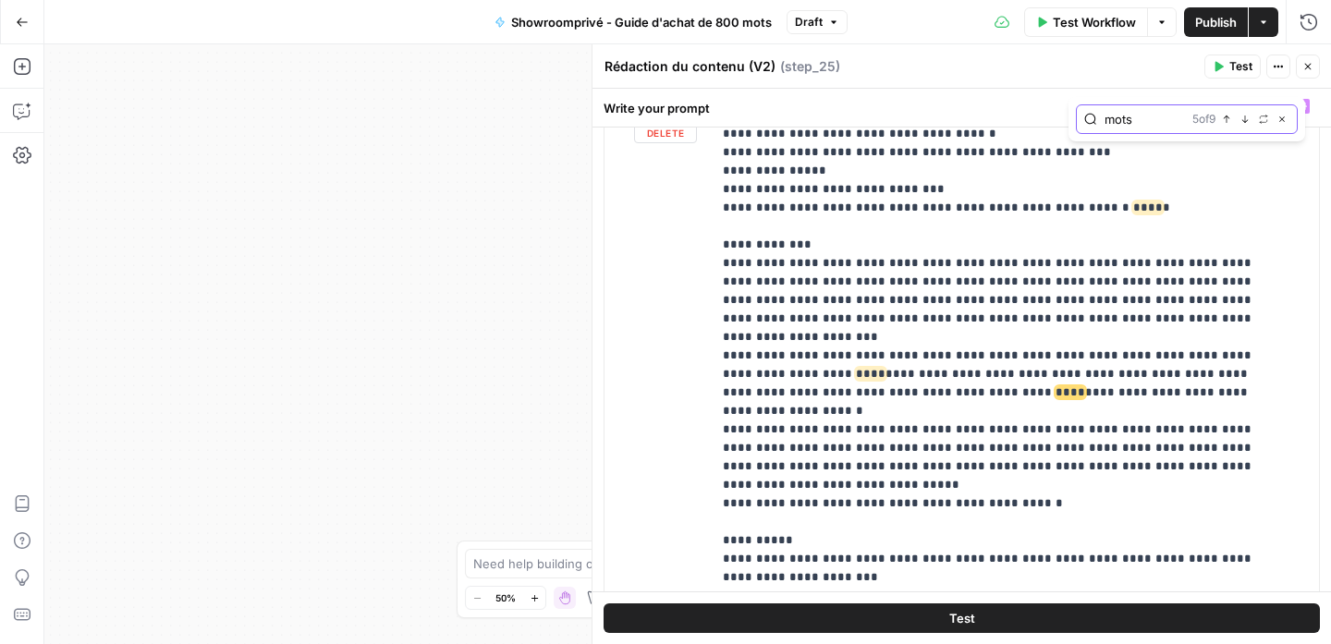
click at [1244, 124] on button "Next Match" at bounding box center [1244, 119] width 15 height 15
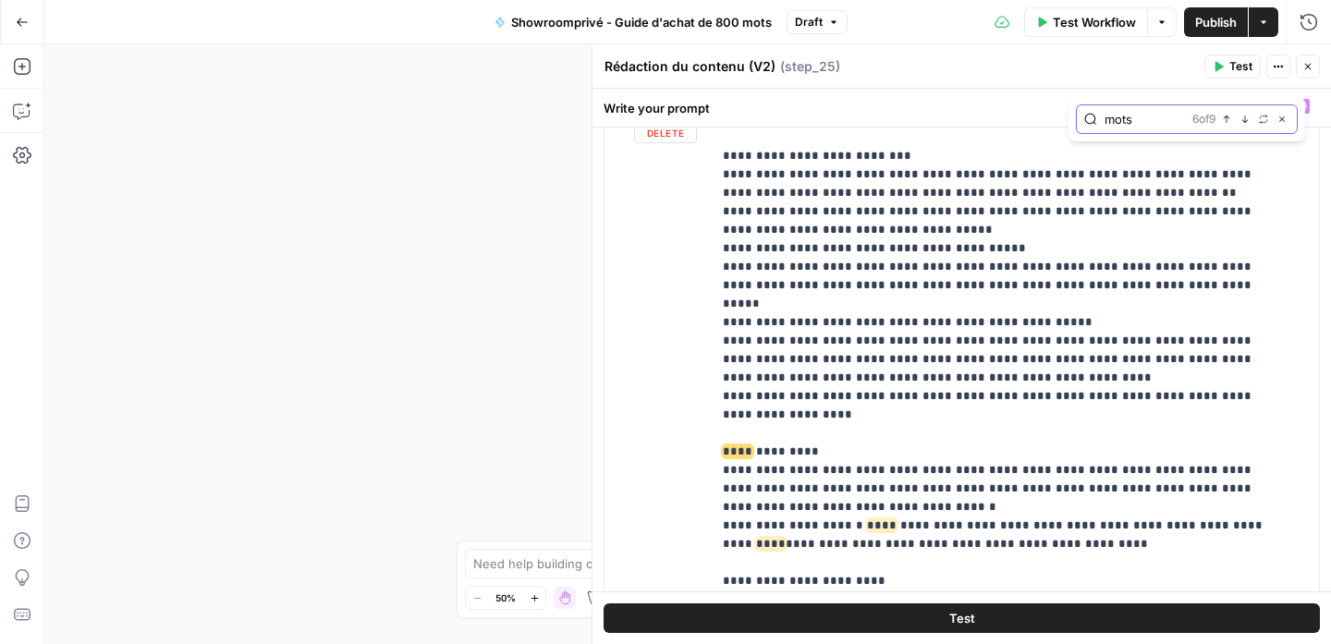
scroll to position [4500, 0]
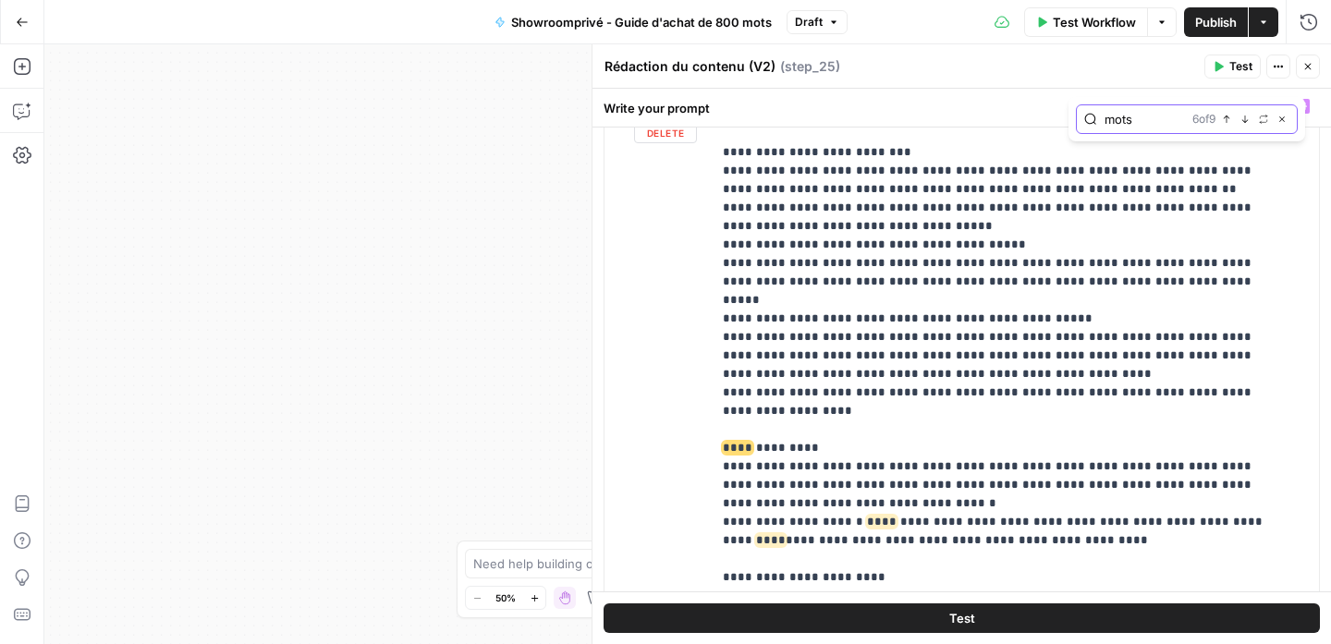
click at [1244, 124] on button "Next Match" at bounding box center [1244, 119] width 15 height 15
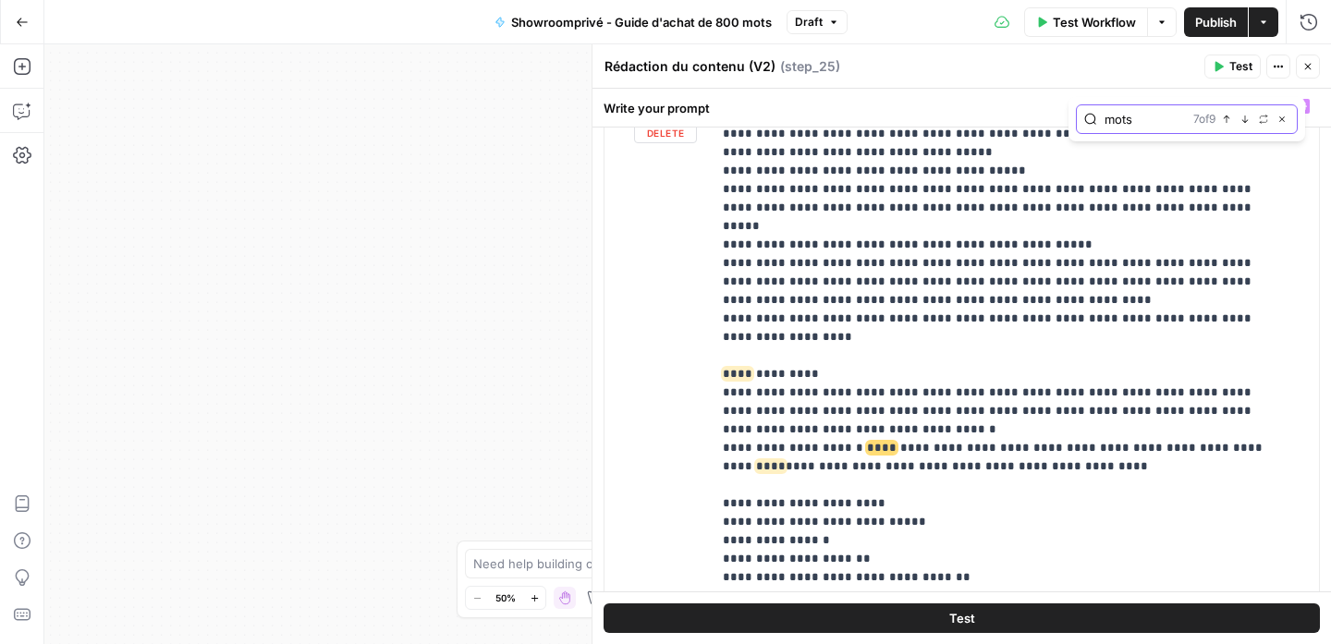
click at [1244, 124] on button "Next Match" at bounding box center [1244, 119] width 15 height 15
click at [1281, 120] on icon "button" at bounding box center [1281, 119] width 9 height 9
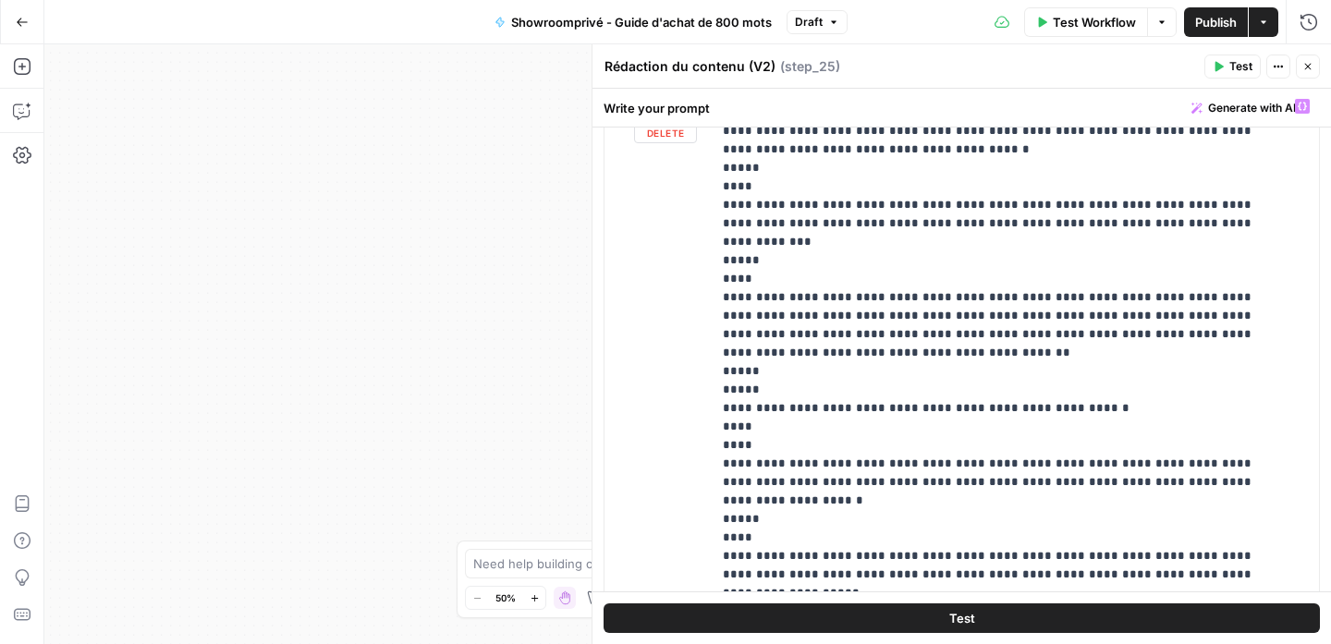
scroll to position [8868, 0]
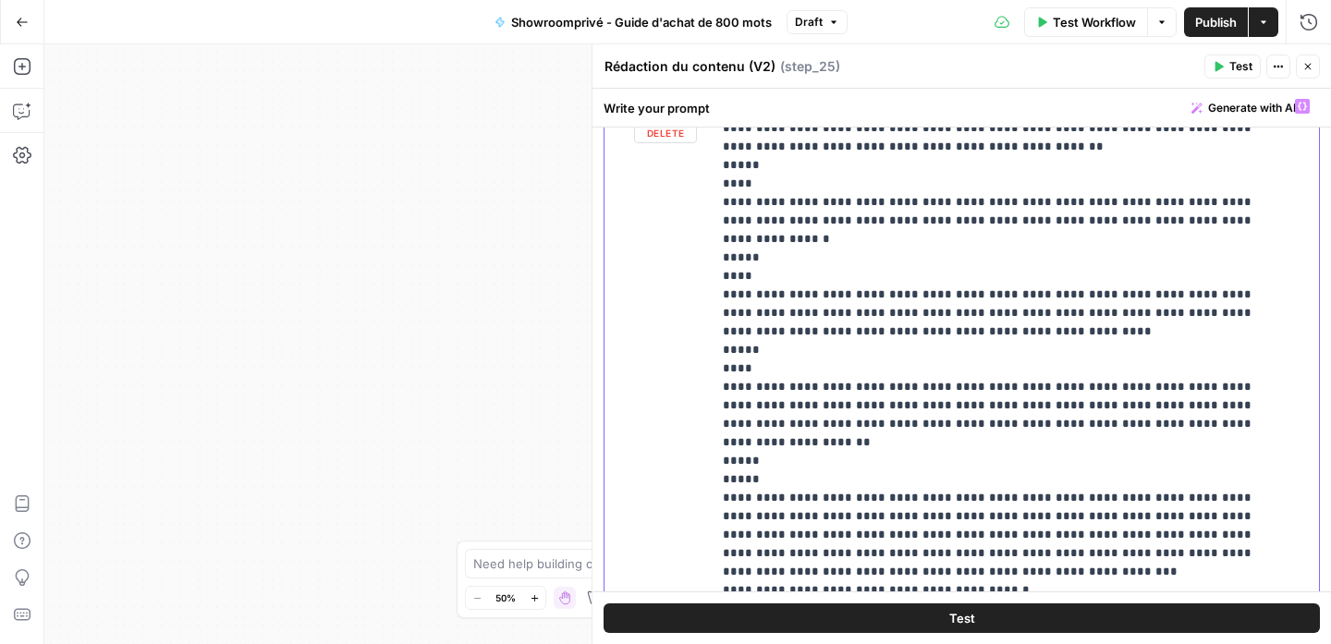
click at [1106, 119] on input "mots" at bounding box center [1145, 119] width 82 height 18
type input "900 mots"
click at [1248, 116] on icon "button" at bounding box center [1244, 119] width 9 height 9
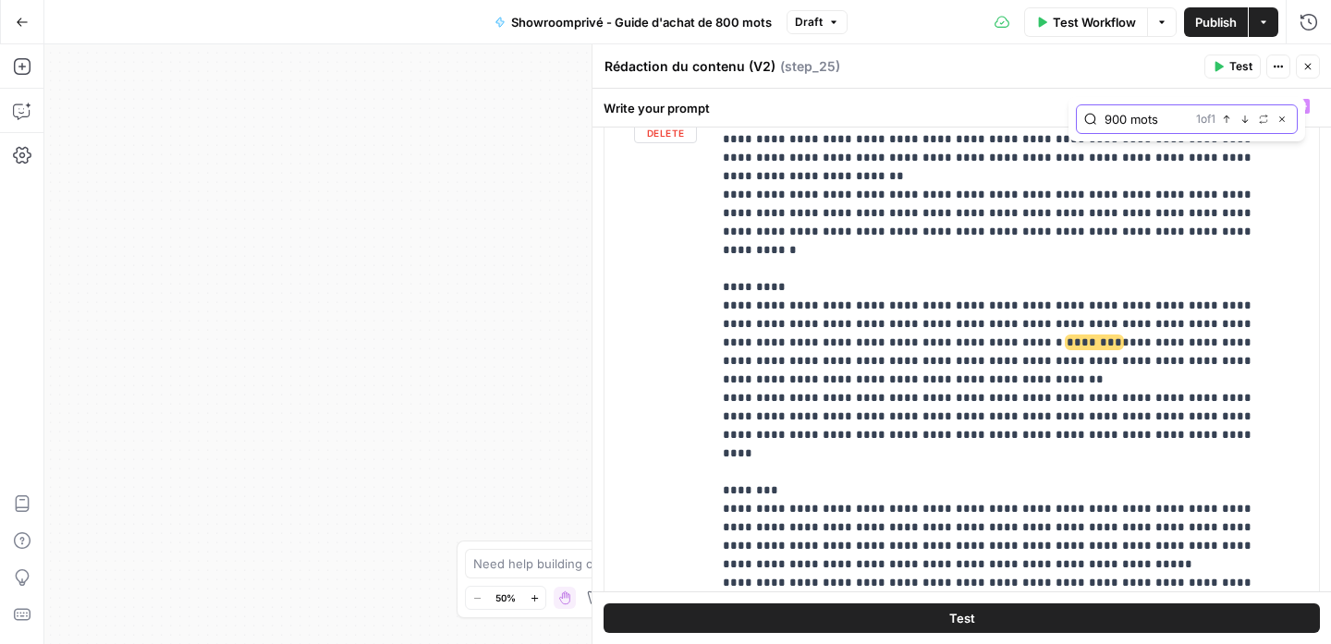
scroll to position [1178, 0]
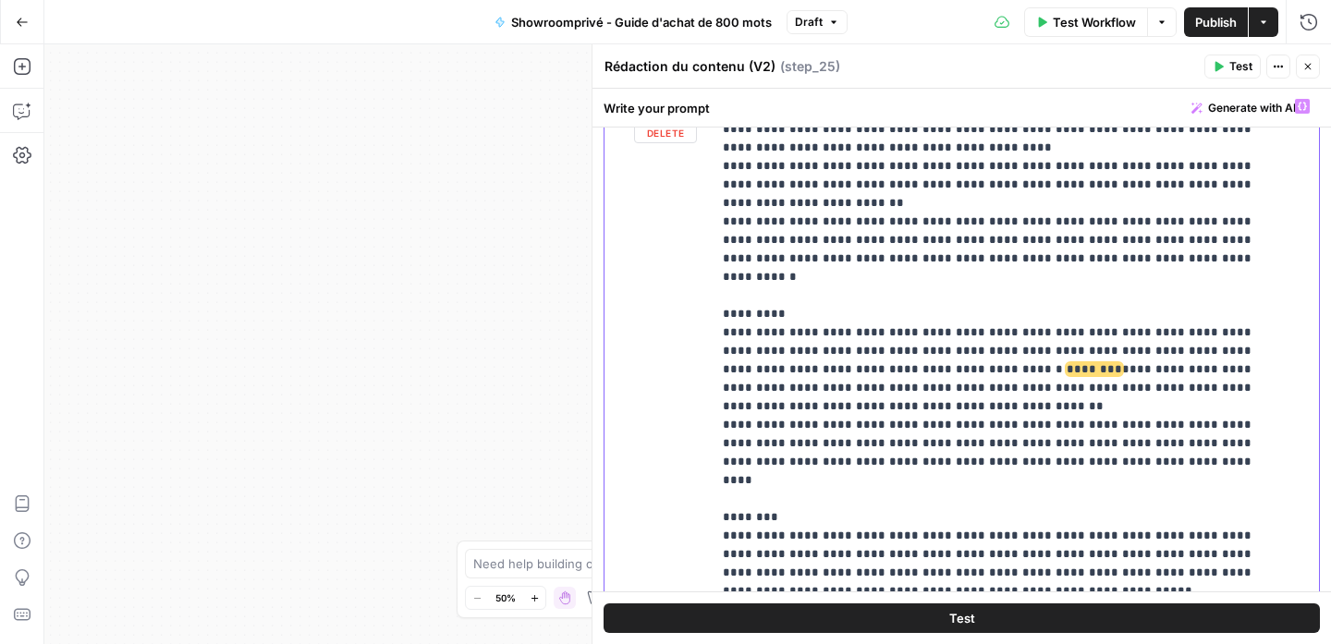
drag, startPoint x: 909, startPoint y: 274, endPoint x: 890, endPoint y: 271, distance: 19.8
click at [1066, 363] on span "********" at bounding box center [1093, 369] width 55 height 12
click at [1216, 18] on span "Publish" at bounding box center [1216, 22] width 42 height 18
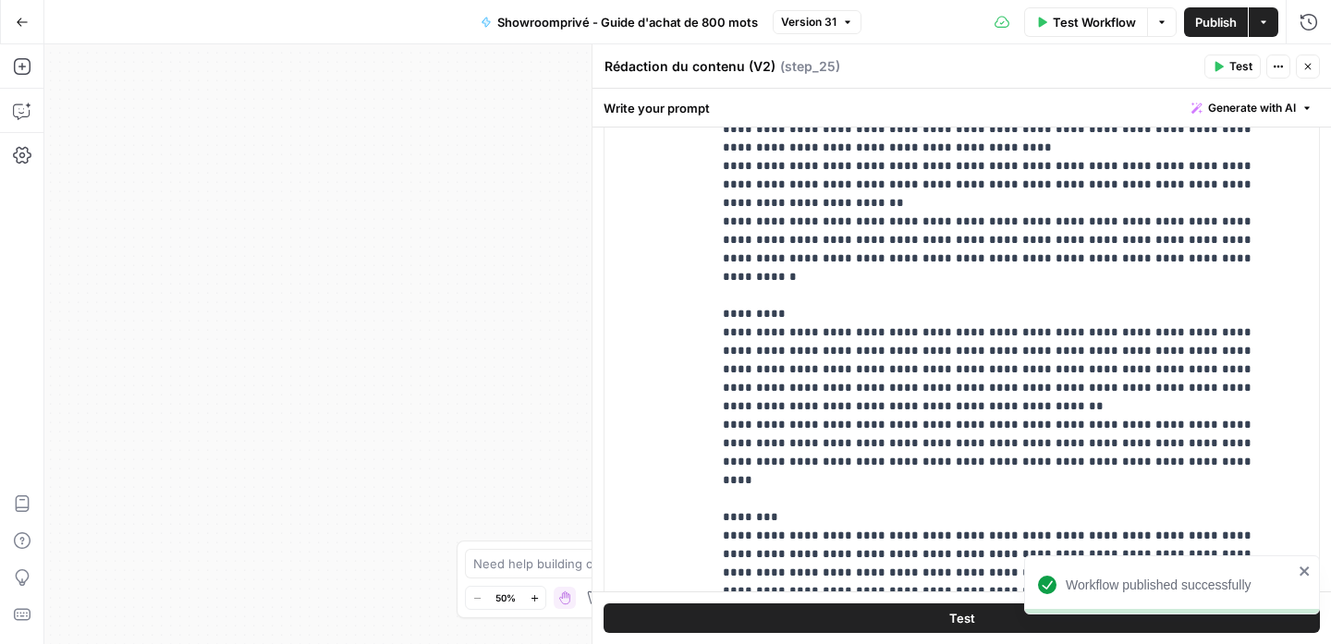
click at [1302, 64] on icon "button" at bounding box center [1307, 66] width 11 height 11
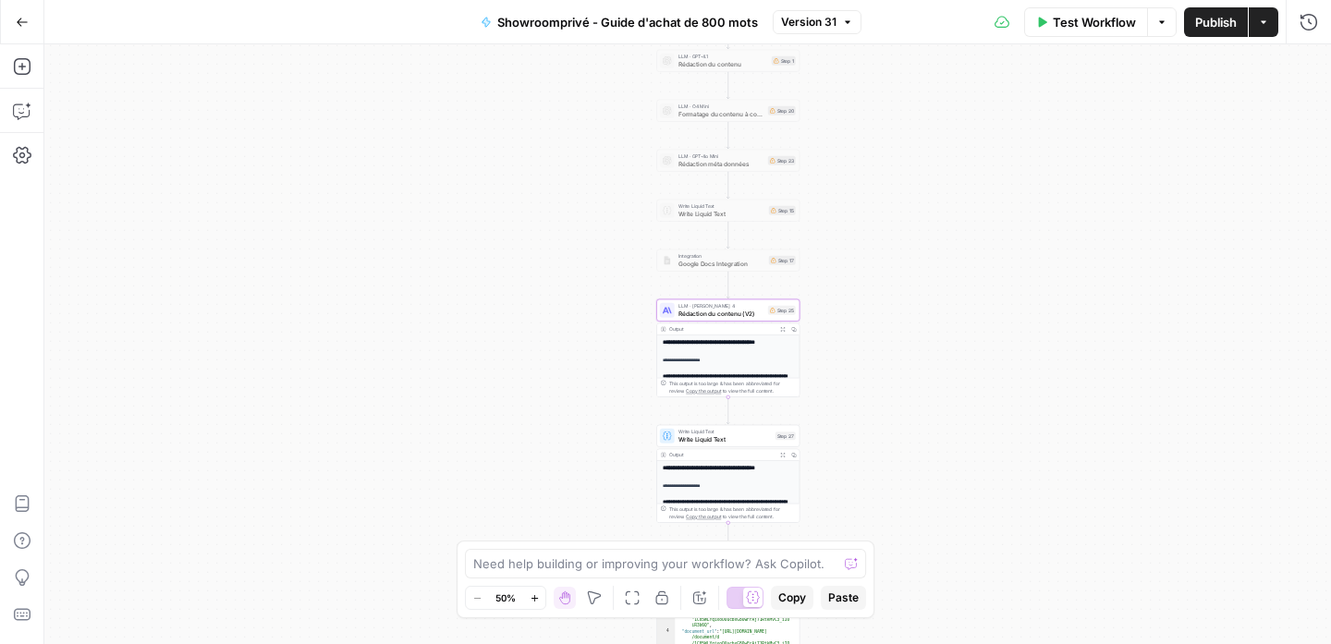
click at [1268, 32] on button "Actions" at bounding box center [1263, 22] width 30 height 30
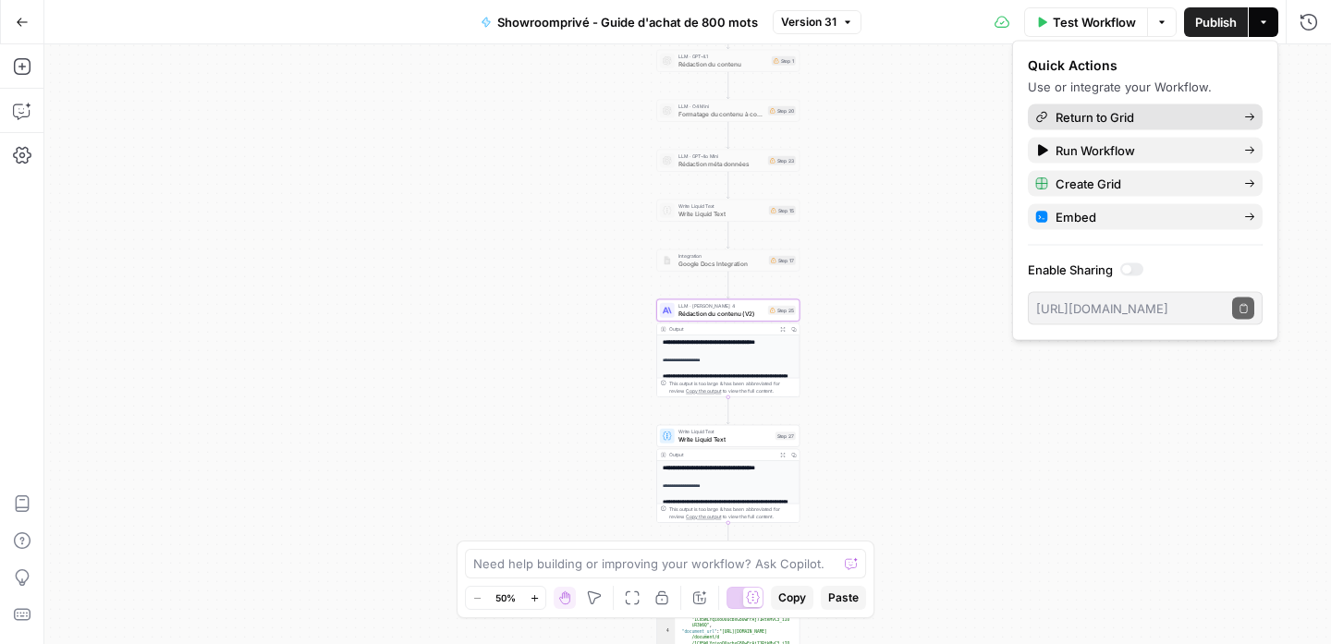
click at [1160, 124] on span "Return to Grid" at bounding box center [1142, 117] width 174 height 18
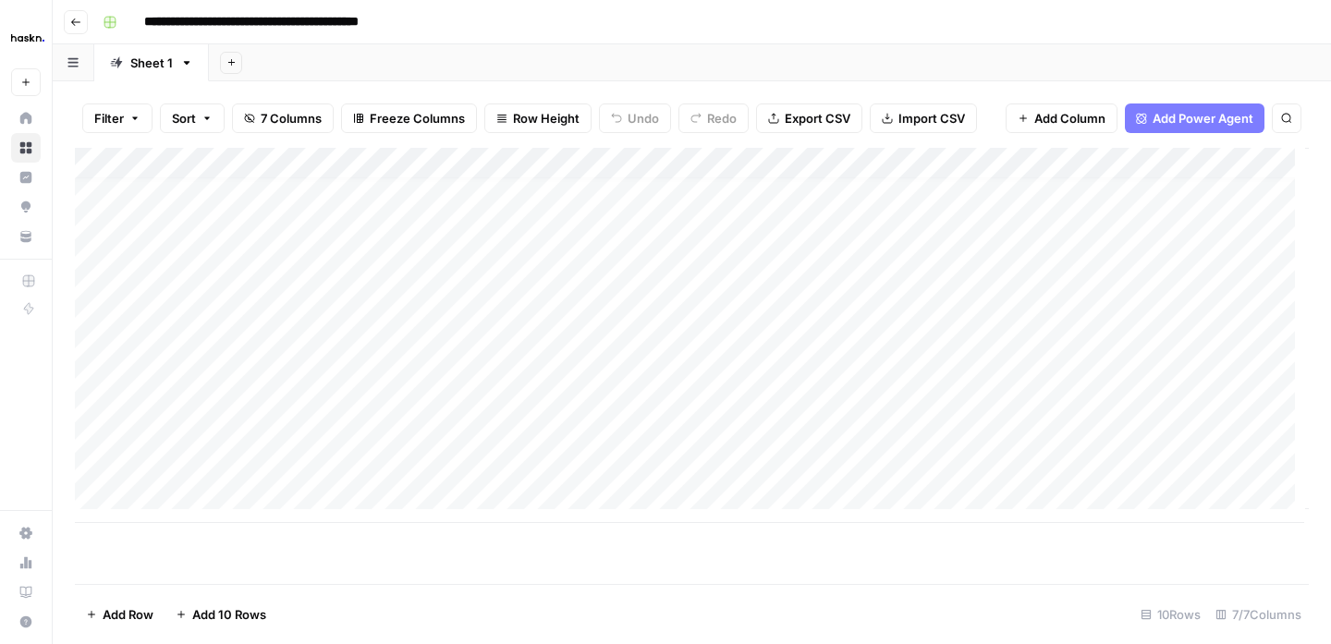
scroll to position [14, 0]
click at [76, 22] on icon "button" at bounding box center [75, 22] width 11 height 11
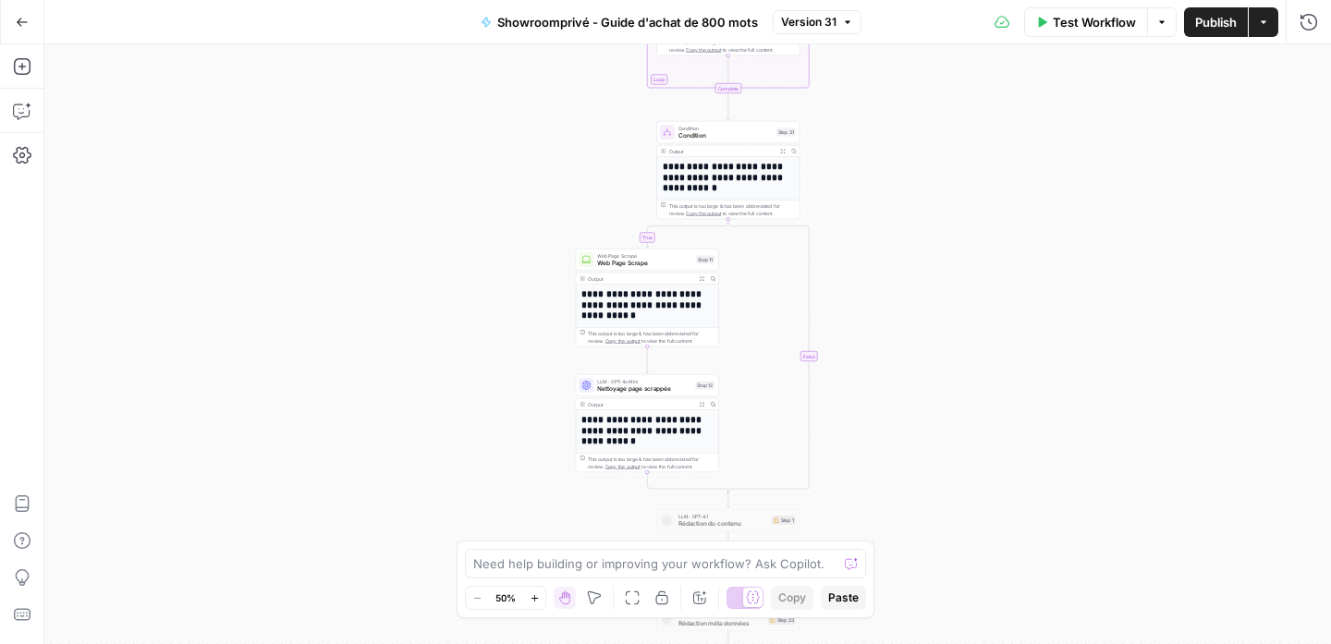
click at [1260, 26] on icon "button" at bounding box center [1263, 22] width 11 height 11
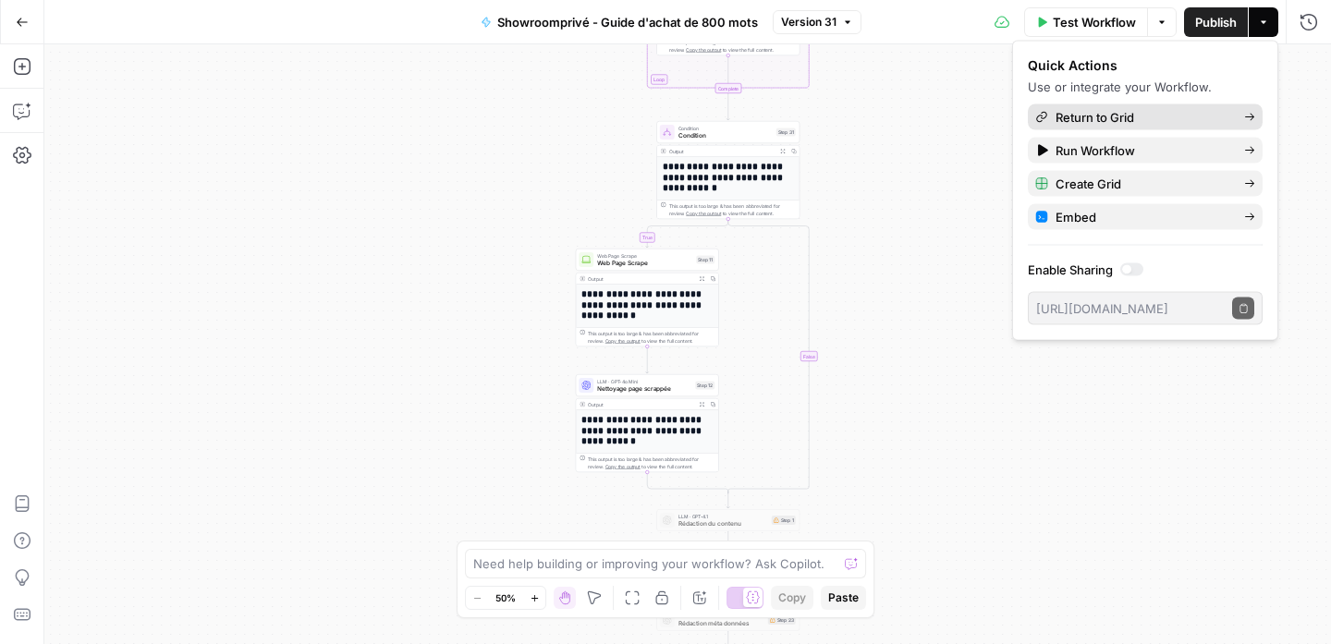
click at [1156, 119] on span "Return to Grid" at bounding box center [1142, 117] width 174 height 18
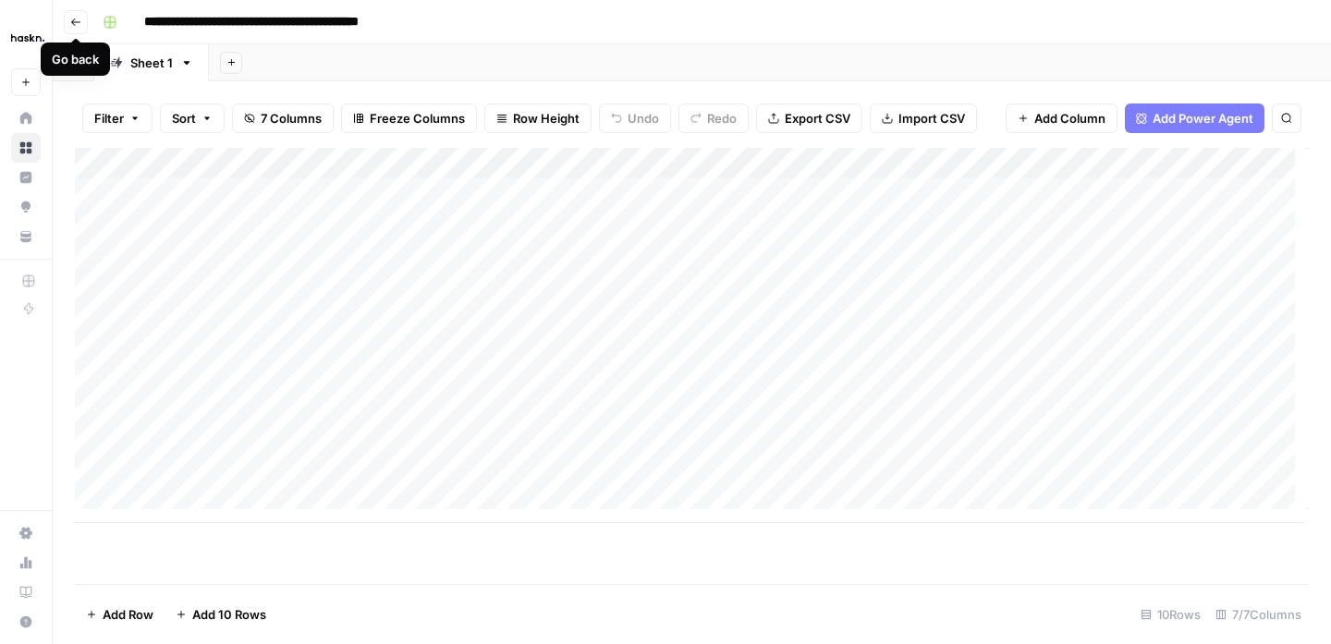
click at [85, 28] on button "Go back" at bounding box center [76, 22] width 24 height 24
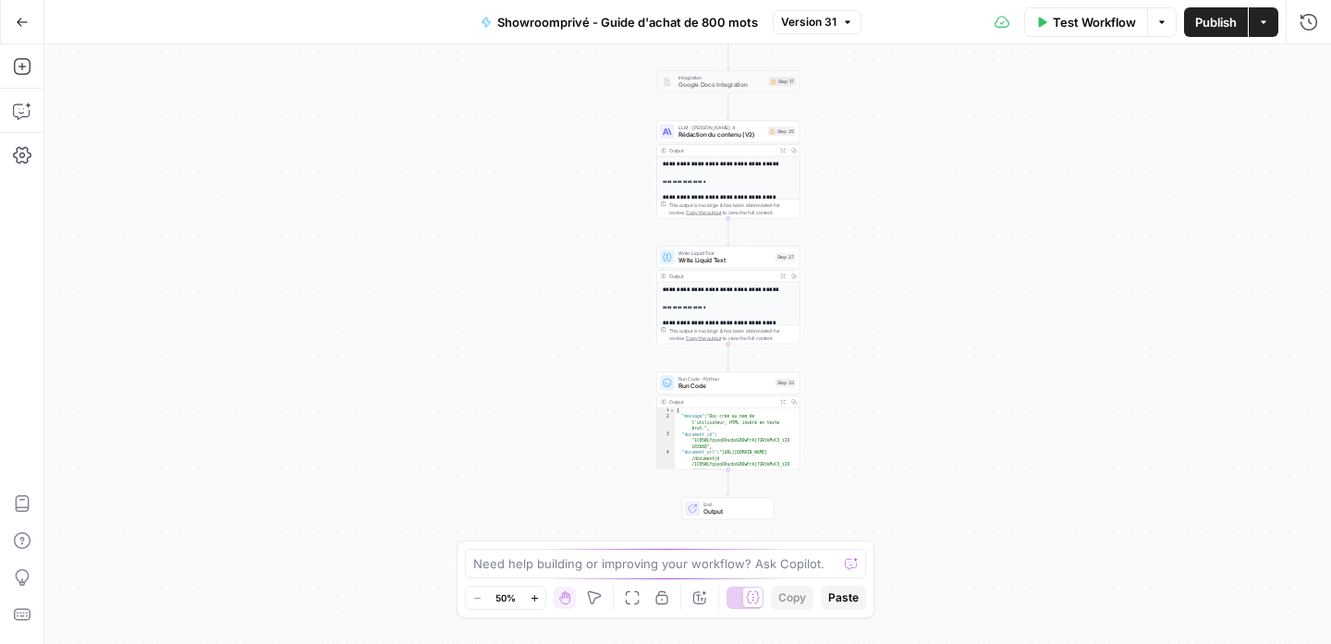
click at [746, 135] on span "Rédaction du contenu (V2)" at bounding box center [721, 134] width 86 height 9
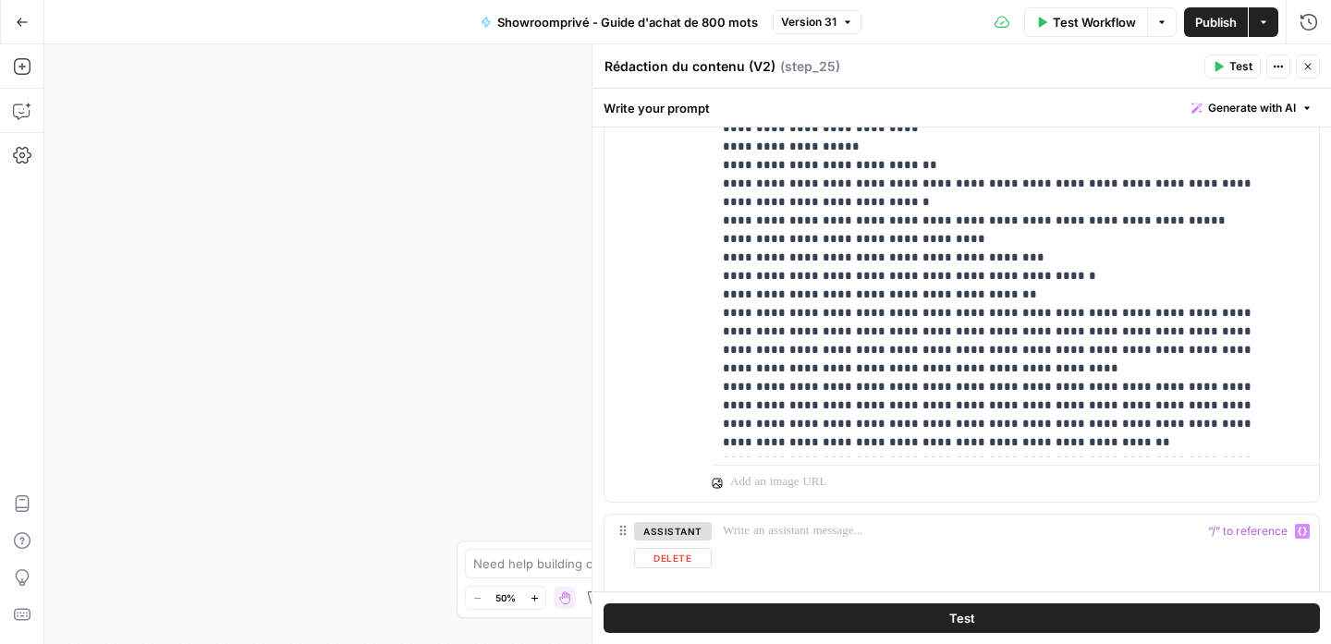
scroll to position [1153, 0]
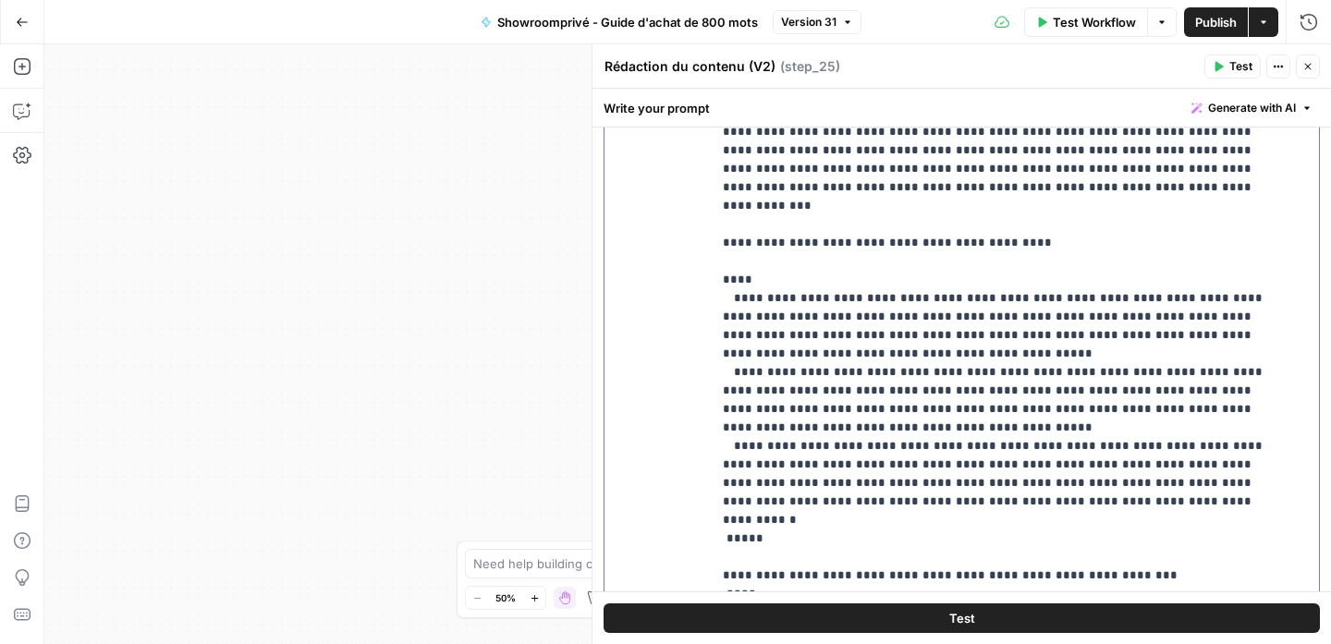
scroll to position [1167, 0]
drag, startPoint x: 823, startPoint y: 410, endPoint x: 709, endPoint y: 366, distance: 122.9
click at [709, 366] on div "**********" at bounding box center [961, 238] width 714 height 797
copy p "**********"
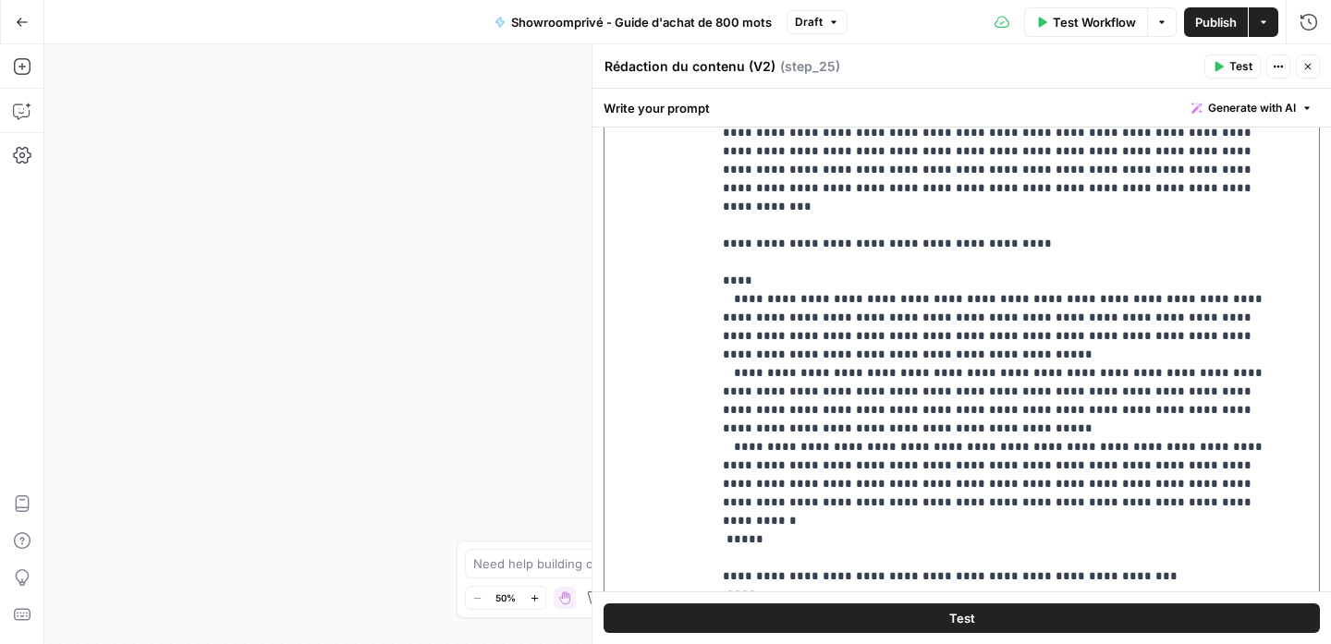
drag, startPoint x: 776, startPoint y: 444, endPoint x: 734, endPoint y: 444, distance: 42.5
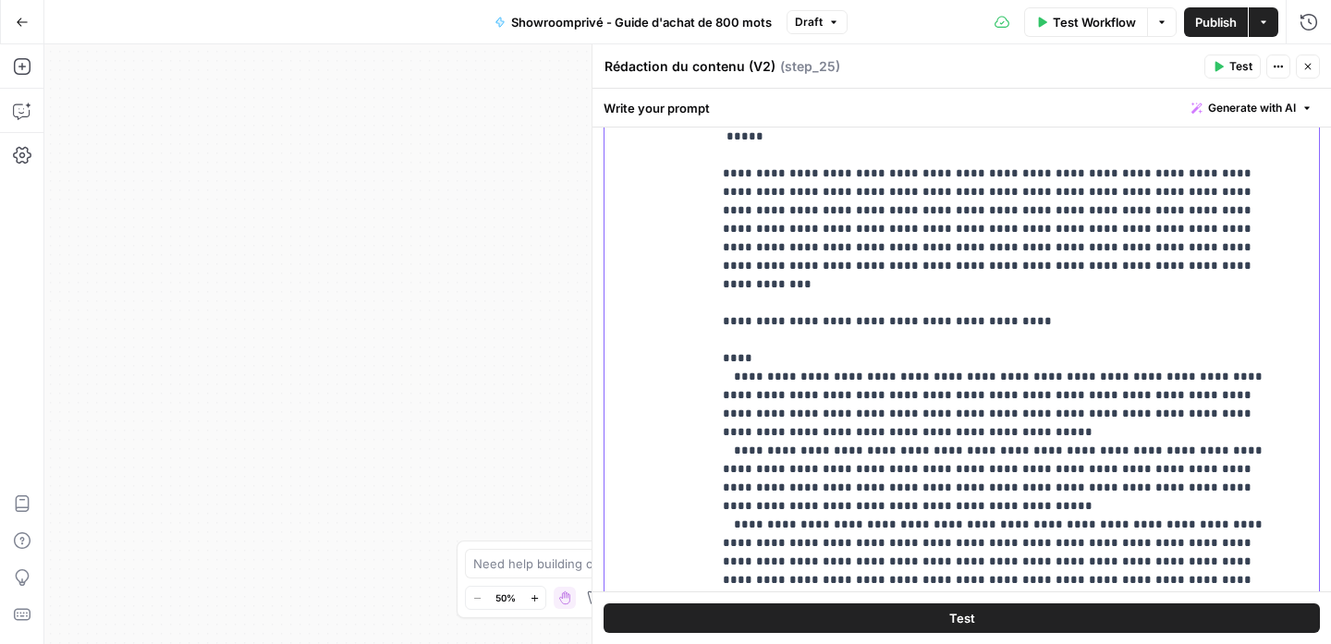
scroll to position [21626, 0]
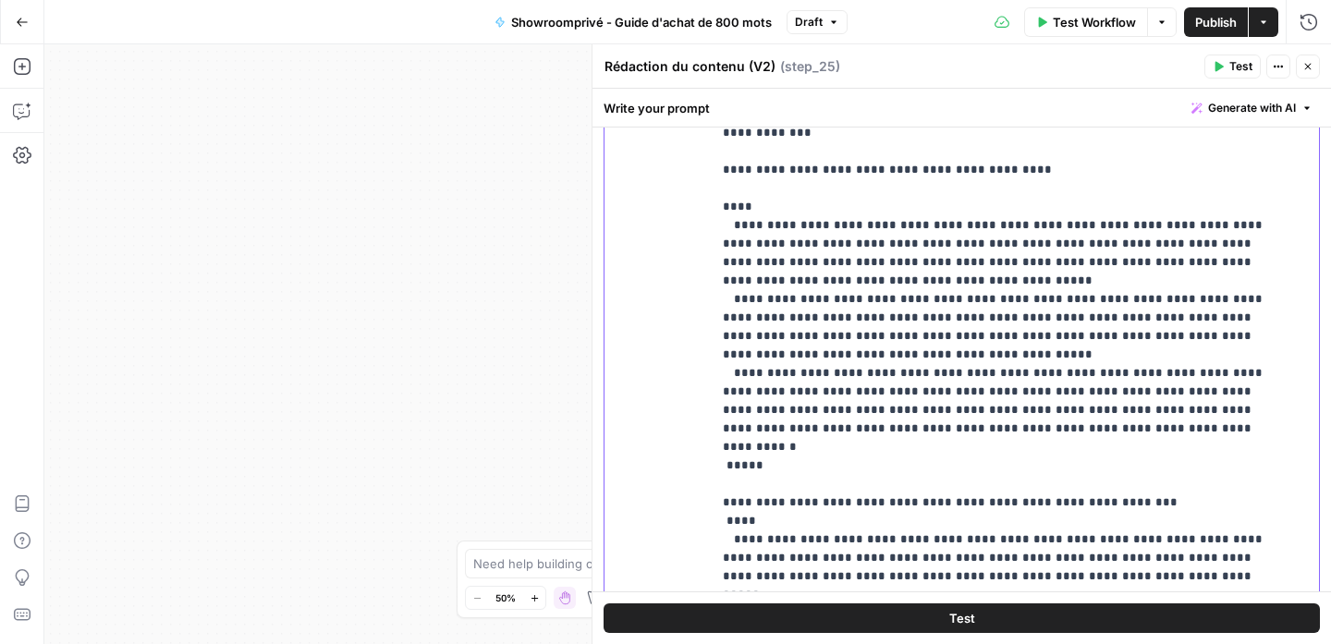
drag, startPoint x: 773, startPoint y: 389, endPoint x: 735, endPoint y: 389, distance: 38.8
drag, startPoint x: 887, startPoint y: 394, endPoint x: 686, endPoint y: 396, distance: 201.5
click at [686, 396] on div "**********" at bounding box center [961, 238] width 714 height 797
copy p "**********"
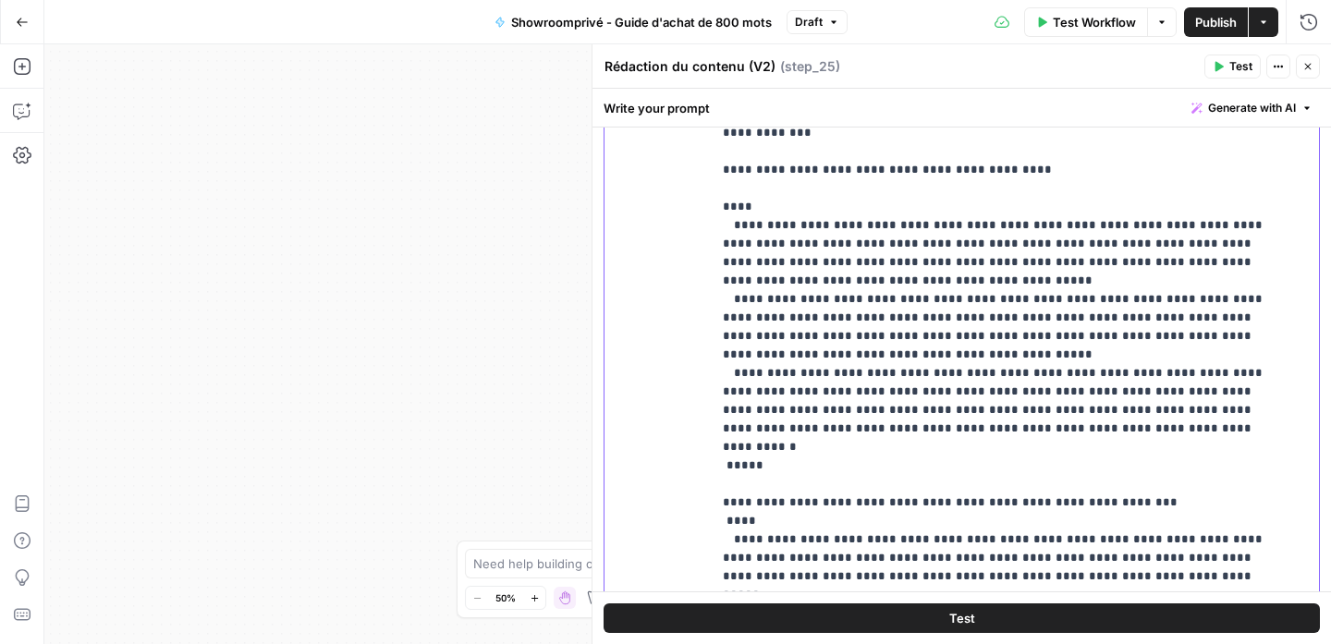
drag, startPoint x: 727, startPoint y: 430, endPoint x: 687, endPoint y: 430, distance: 40.7
click at [687, 430] on div "**********" at bounding box center [961, 238] width 714 height 797
drag, startPoint x: 765, startPoint y: 408, endPoint x: 723, endPoint y: 408, distance: 42.5
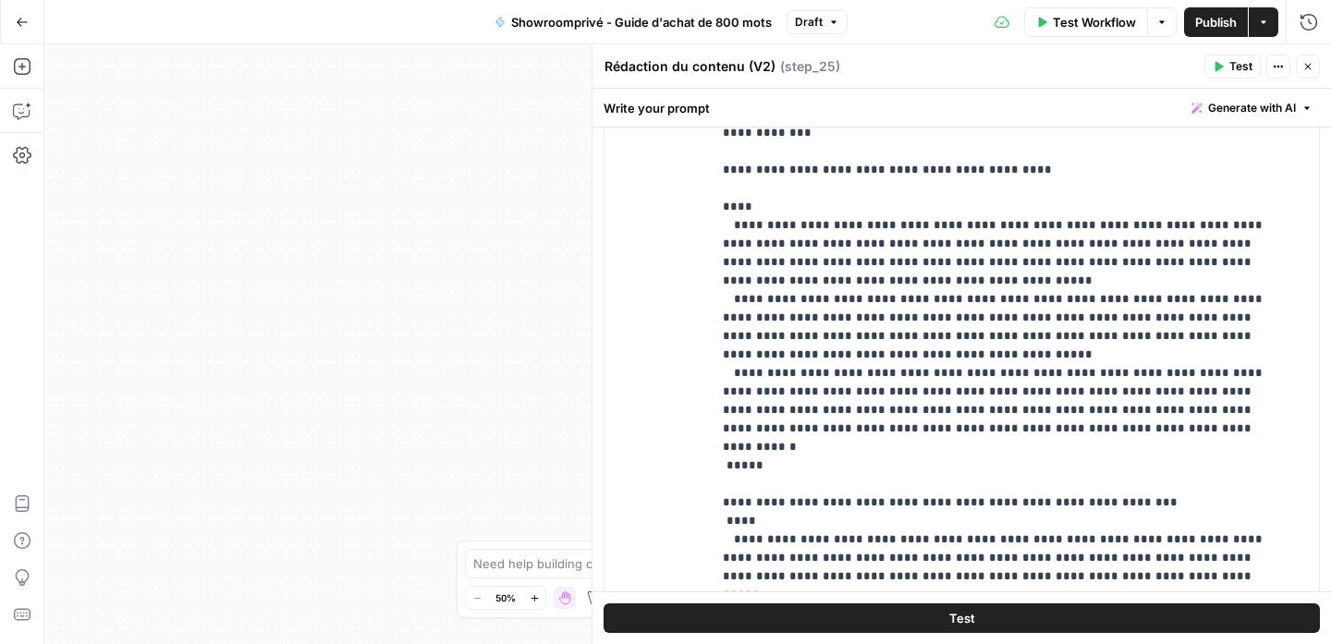
click at [1311, 69] on icon "button" at bounding box center [1307, 66] width 11 height 11
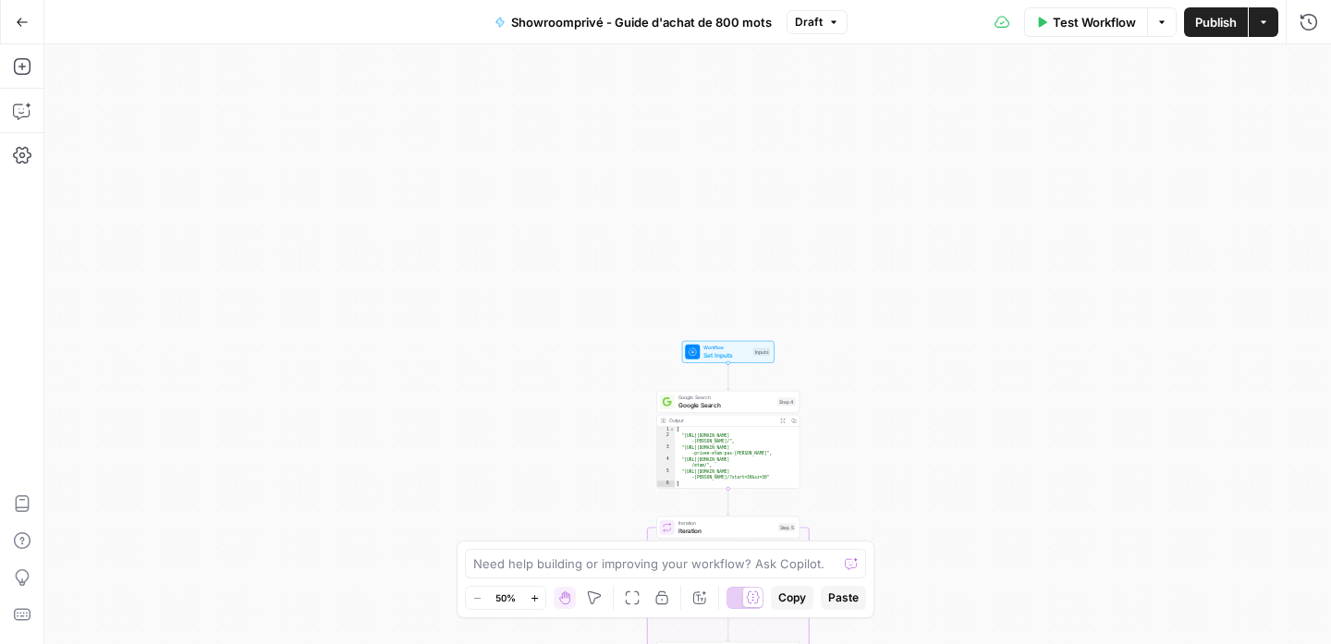
click at [715, 355] on span "Set Inputs" at bounding box center [726, 354] width 46 height 9
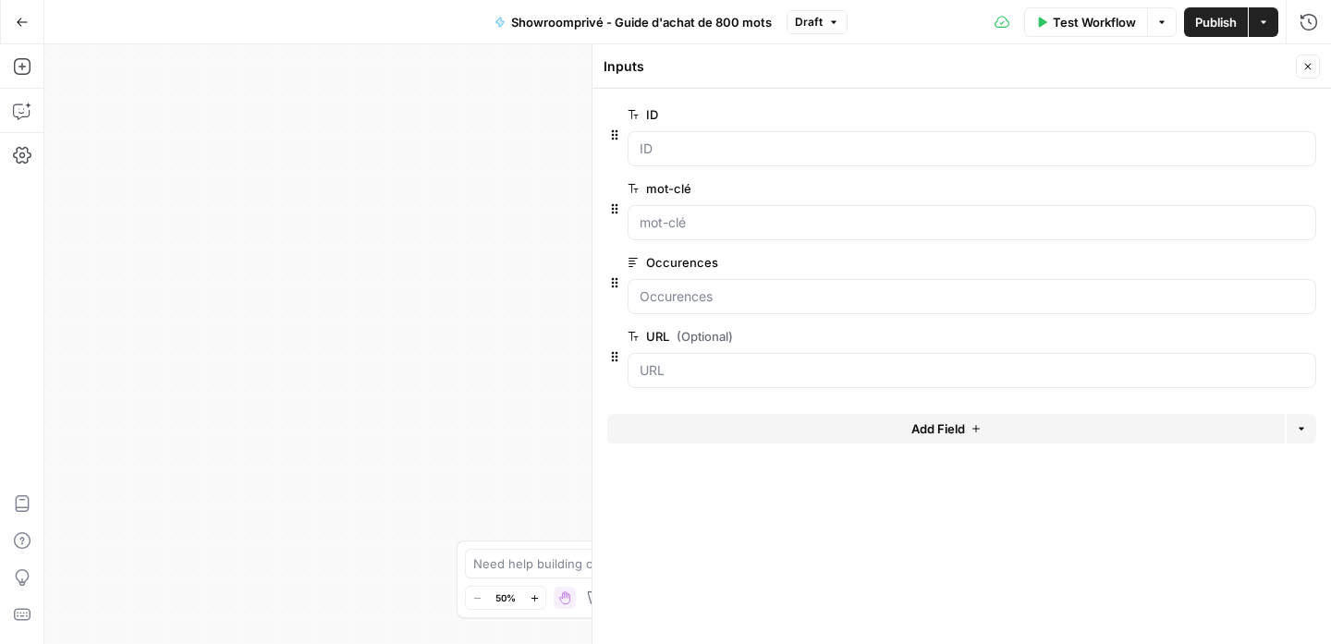
click at [874, 428] on button "Add Field" at bounding box center [945, 429] width 677 height 30
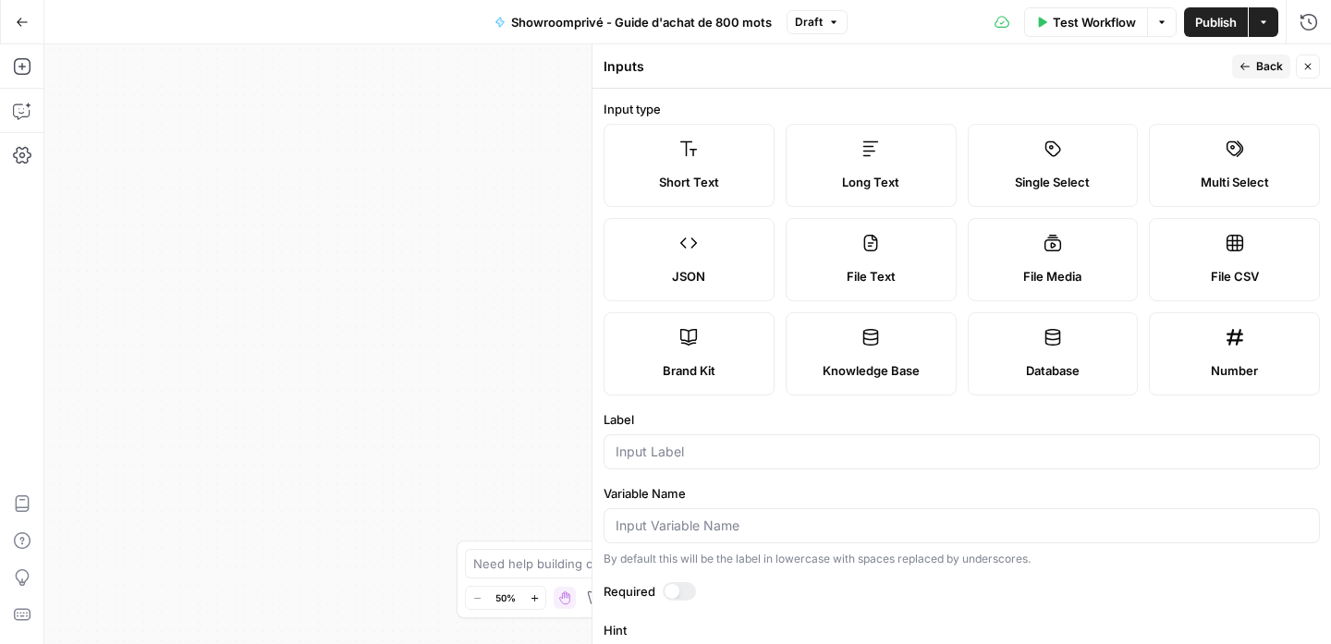
click at [891, 163] on label "Long Text" at bounding box center [870, 165] width 171 height 83
click at [761, 447] on input "Label" at bounding box center [961, 452] width 692 height 18
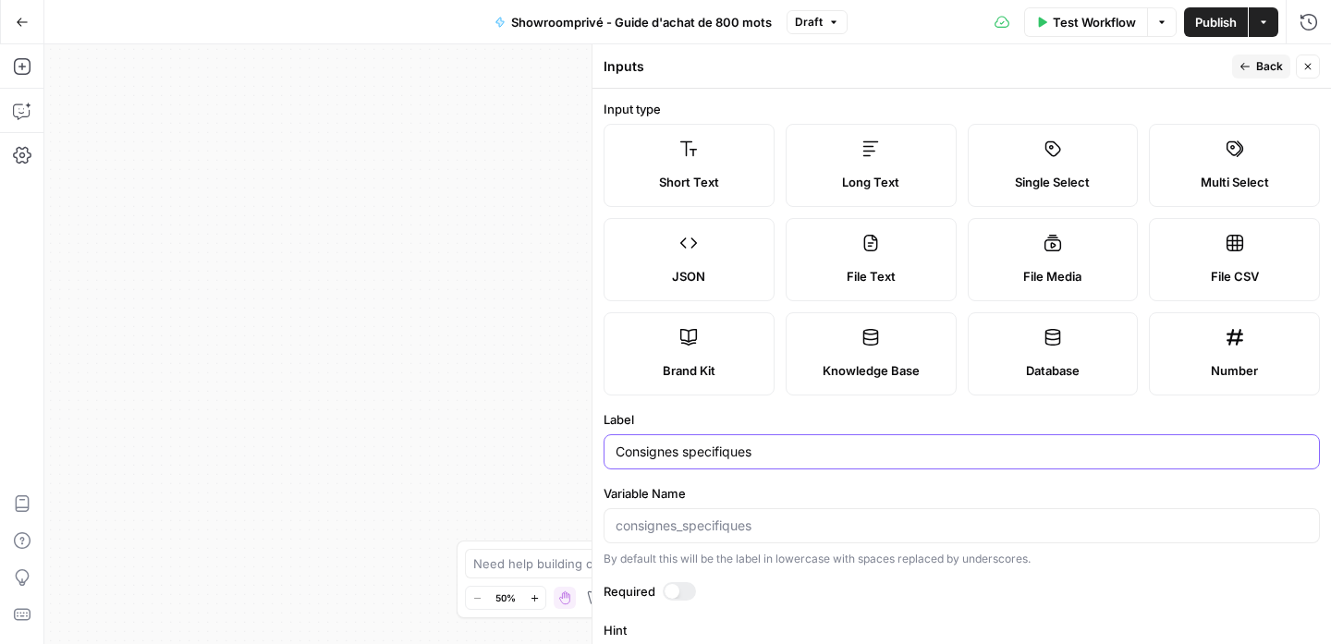
type input "Consignes specifiques"
click at [1262, 66] on span "Back" at bounding box center [1269, 66] width 27 height 17
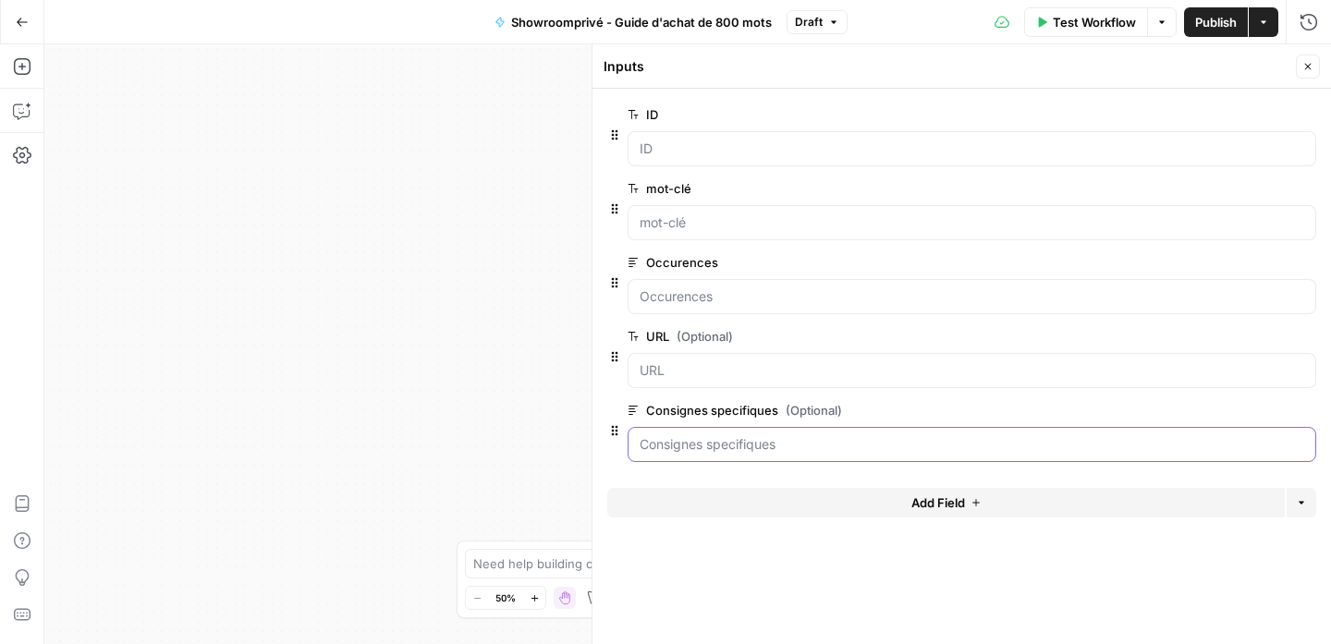
click at [760, 435] on specifiques "Consignes specifiques (Optional)" at bounding box center [971, 444] width 664 height 18
click at [442, 423] on div "true false Workflow Set Inputs Inputs Google Search Google Search Step 4 Output…" at bounding box center [687, 344] width 1286 height 600
click at [1296, 66] on button "Close" at bounding box center [1308, 67] width 24 height 24
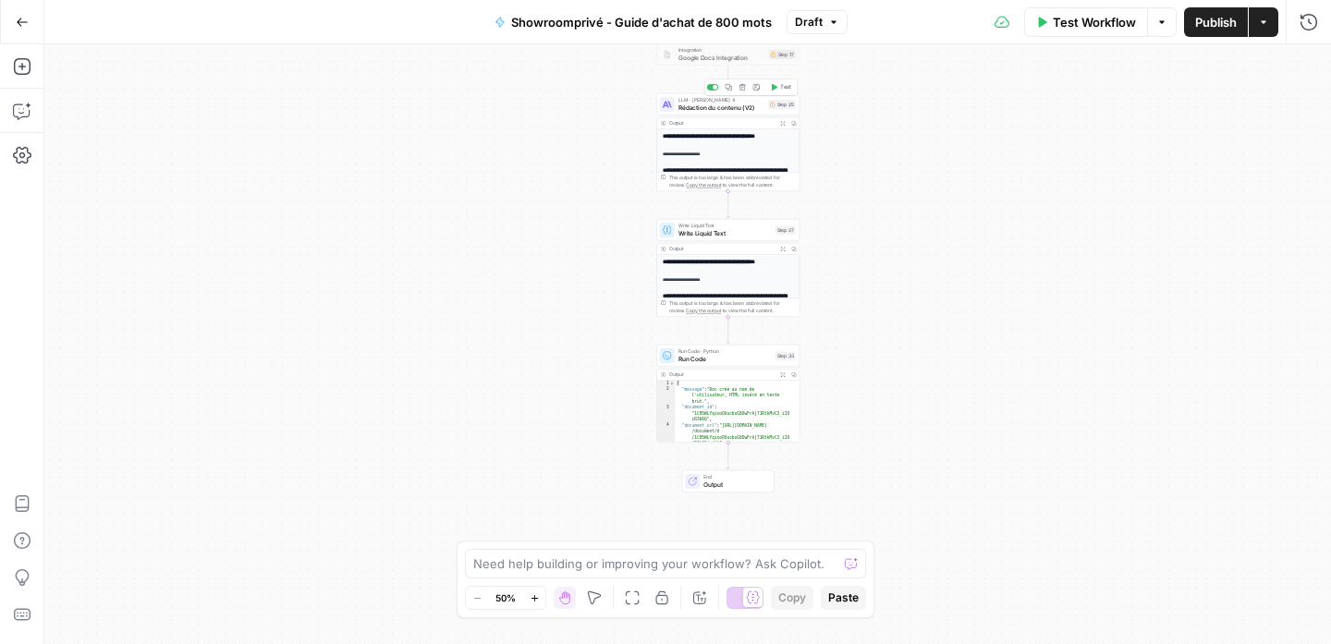
click at [757, 108] on span "Rédaction du contenu (V2)" at bounding box center [721, 107] width 86 height 9
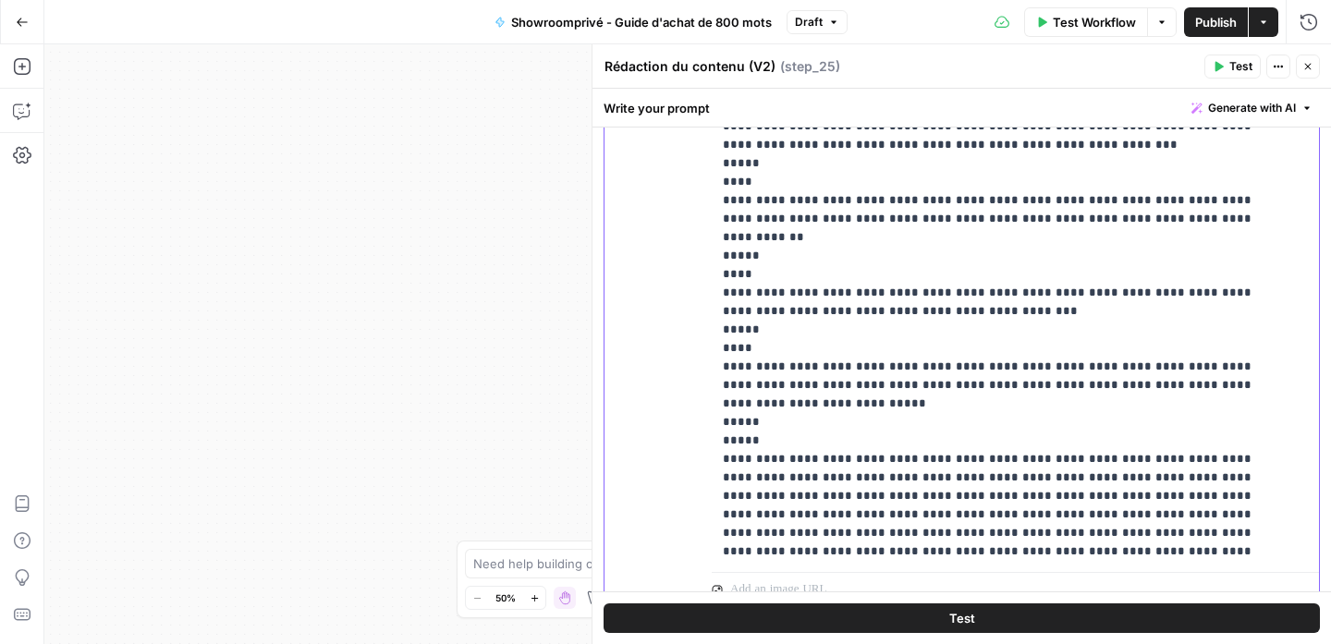
scroll to position [21791, 0]
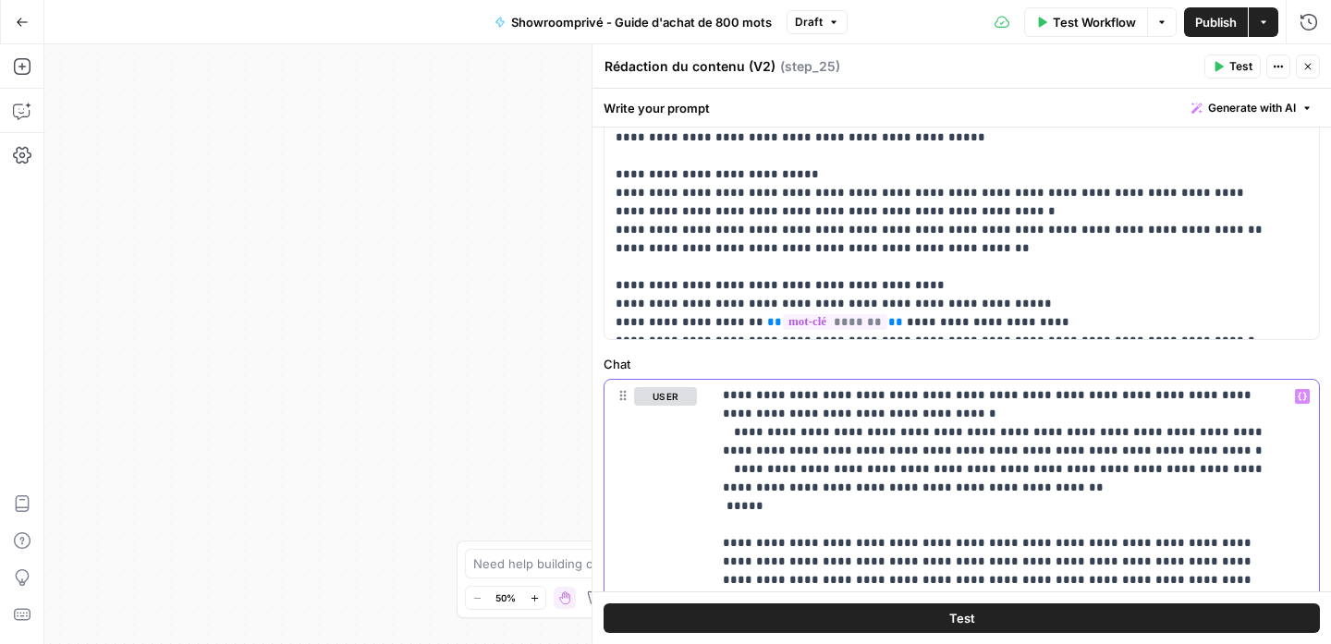
scroll to position [590, 0]
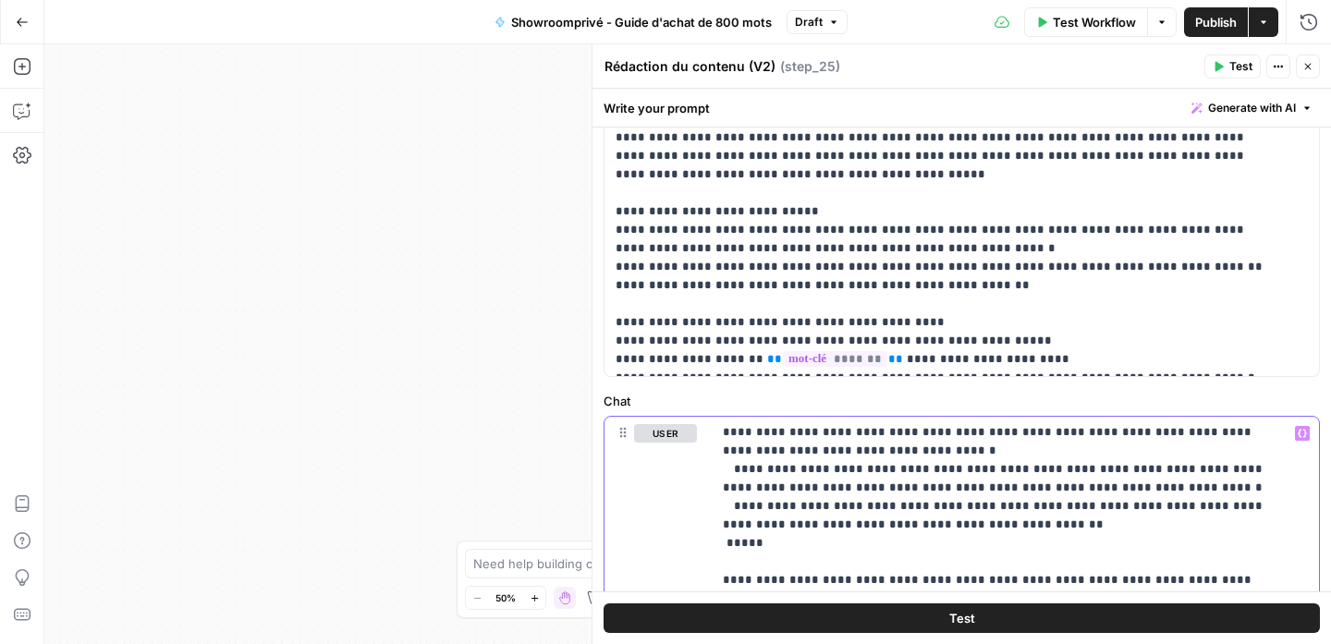
click at [1297, 432] on icon "button" at bounding box center [1301, 433] width 9 height 9
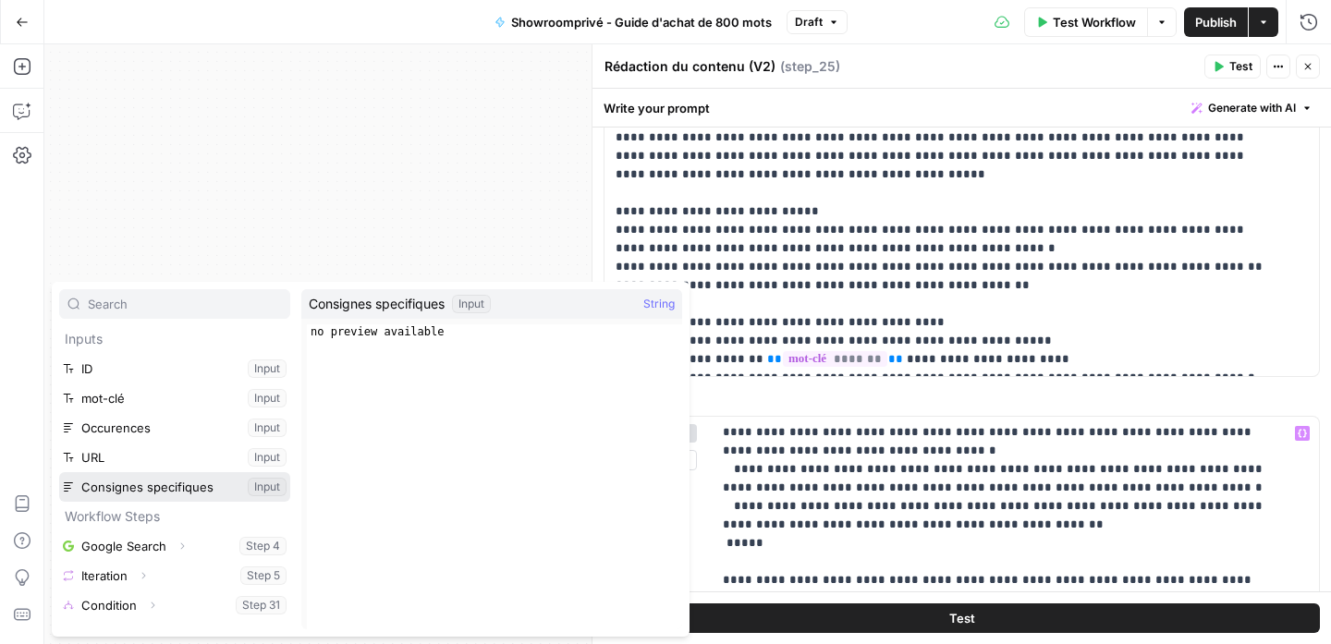
click at [196, 484] on button "Select variable Consignes specifiques" at bounding box center [174, 487] width 231 height 30
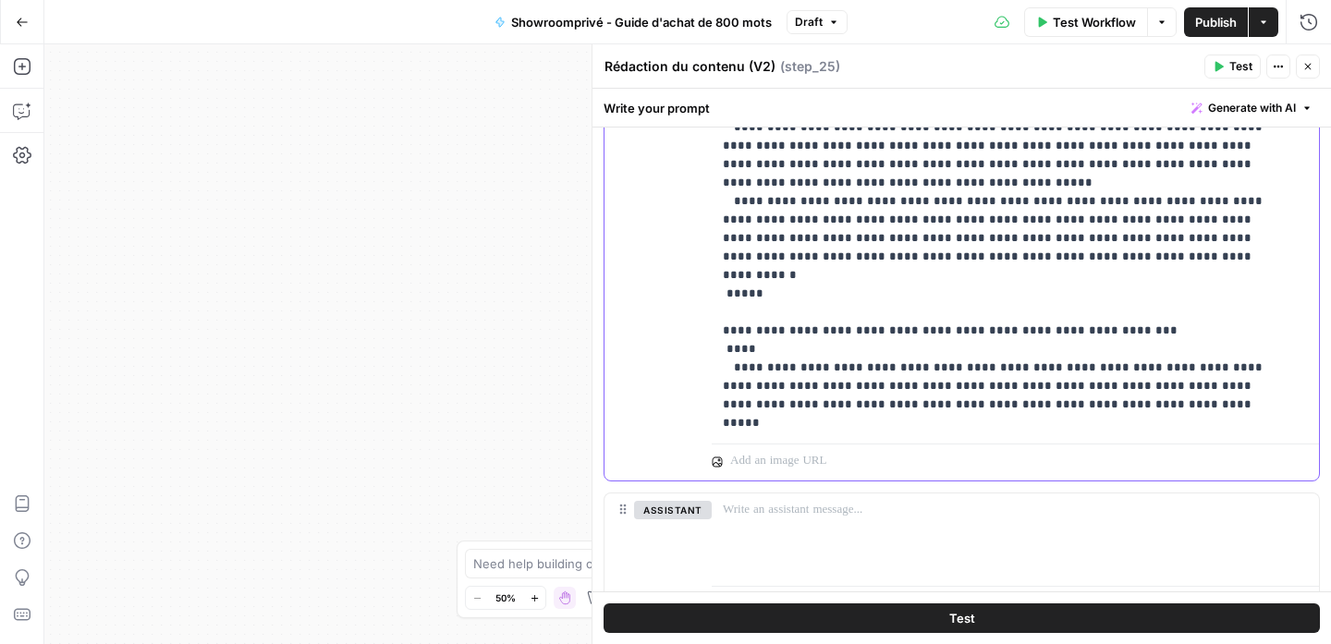
scroll to position [21787, 0]
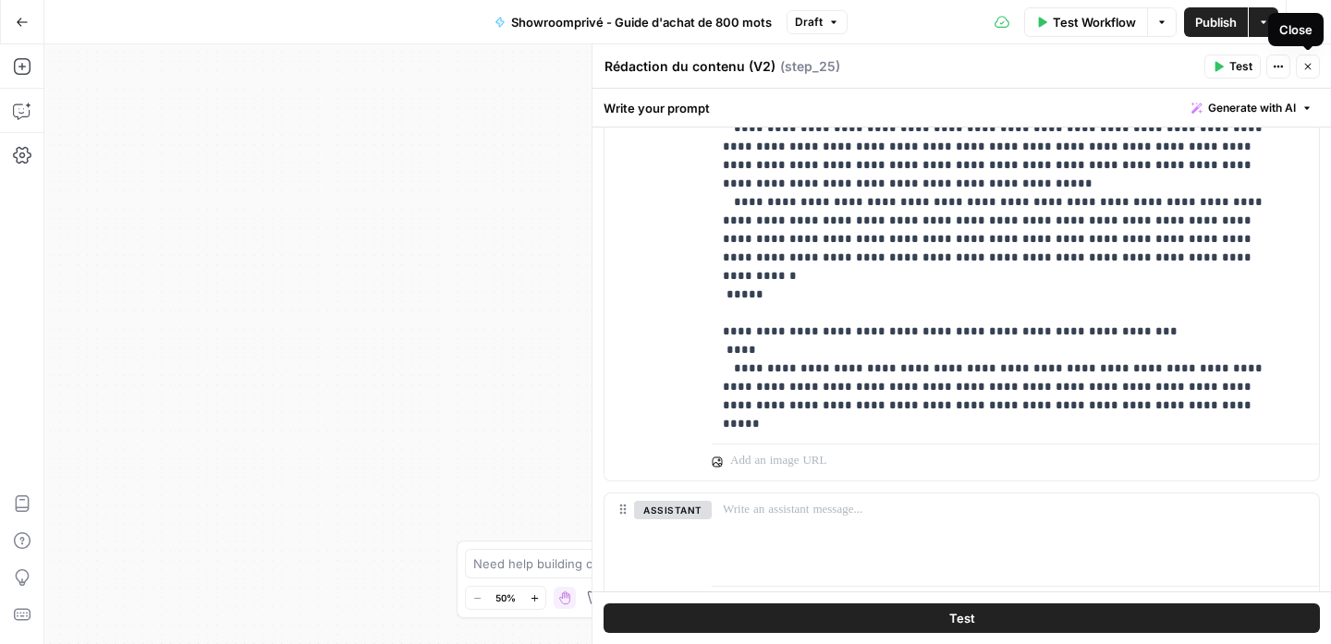
click at [1309, 71] on icon "button" at bounding box center [1307, 66] width 11 height 11
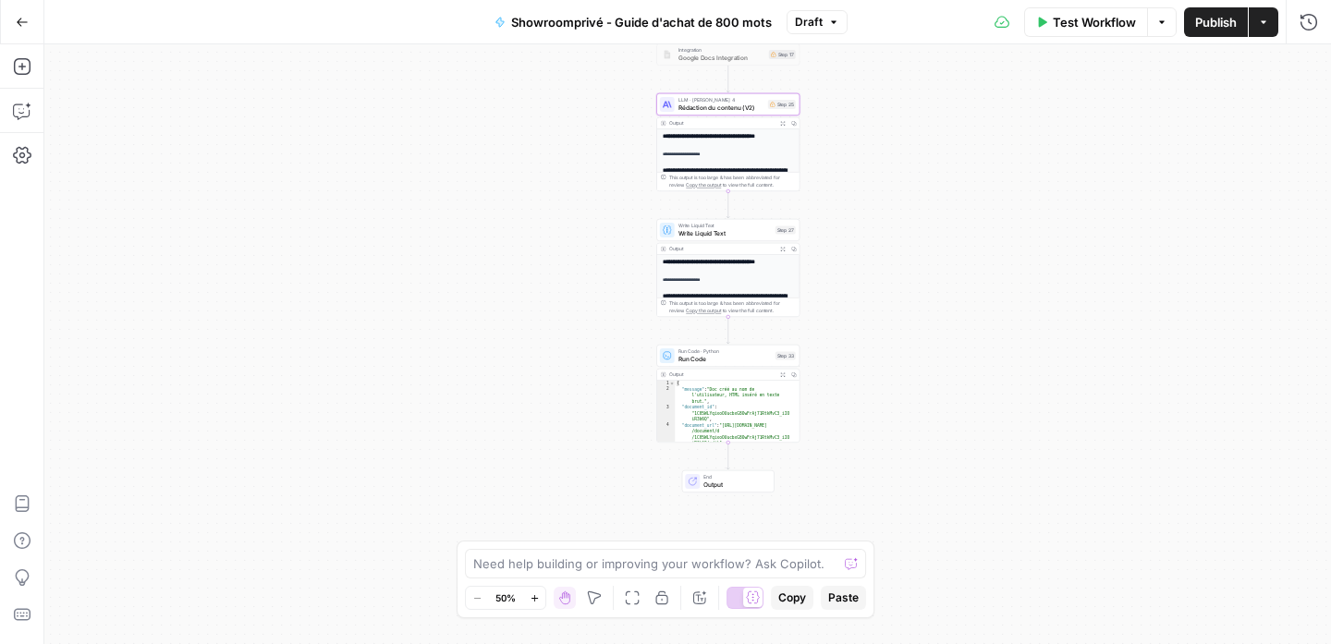
click at [1270, 23] on button "Actions" at bounding box center [1263, 22] width 30 height 30
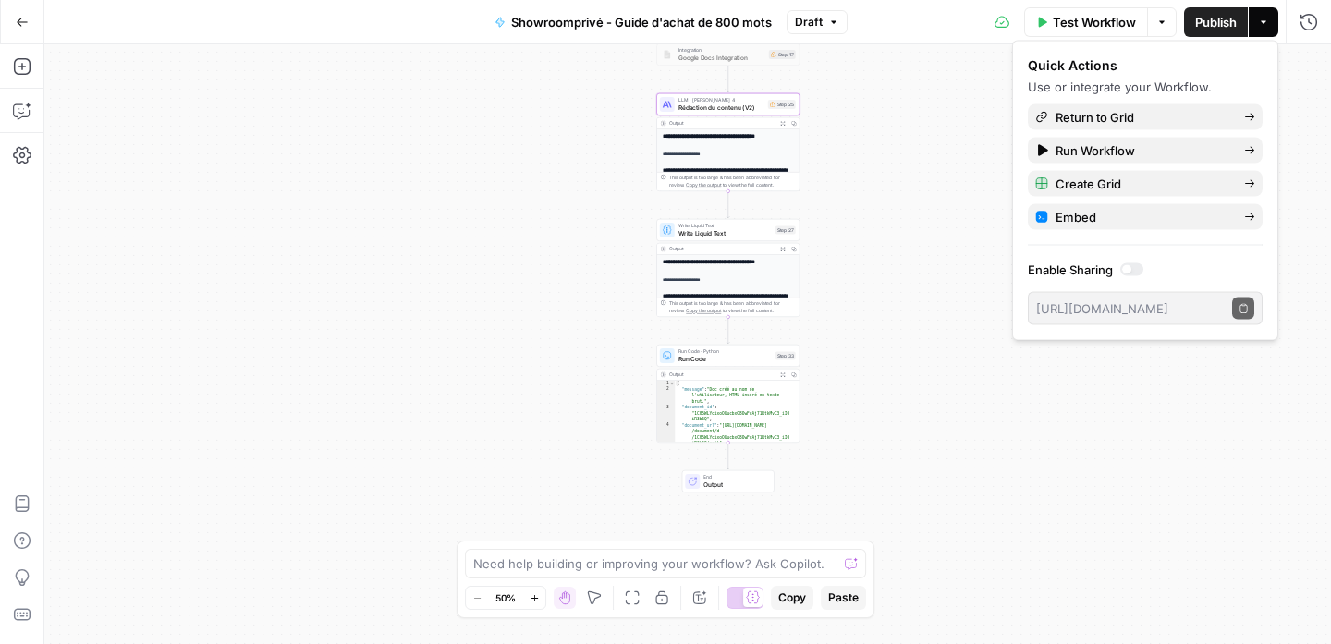
click at [1203, 18] on span "Publish" at bounding box center [1216, 22] width 42 height 18
click at [1266, 24] on icon "button" at bounding box center [1263, 22] width 11 height 11
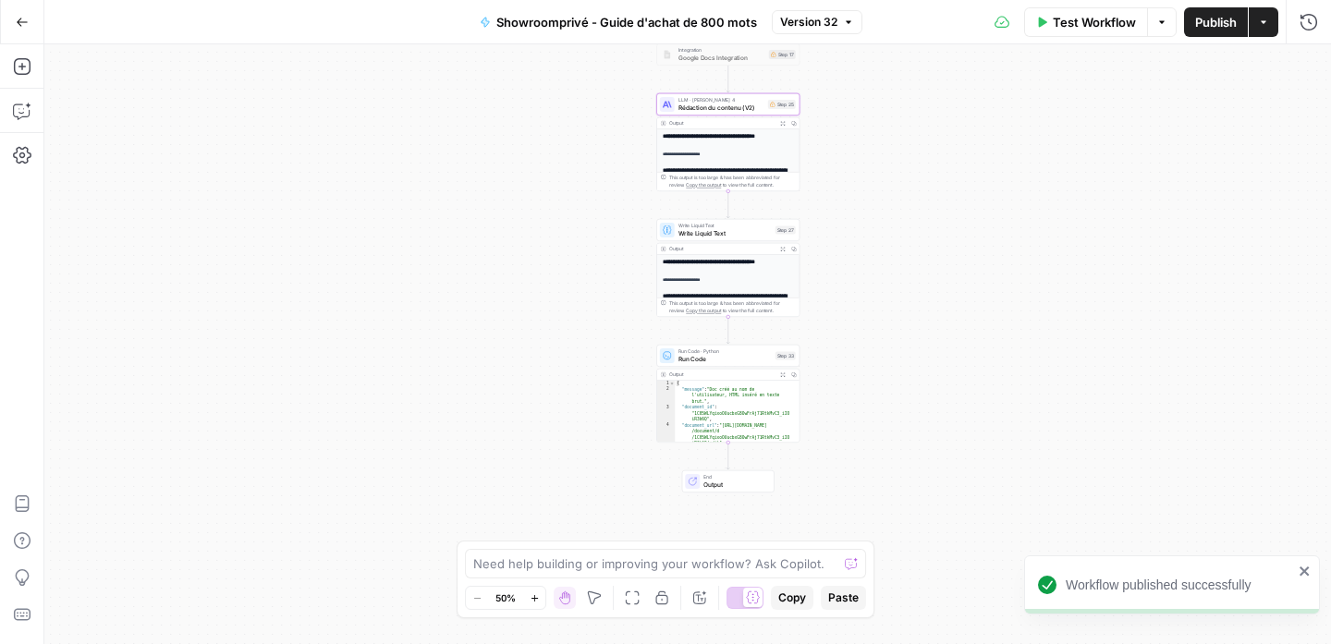
click at [1266, 24] on icon "button" at bounding box center [1263, 22] width 11 height 11
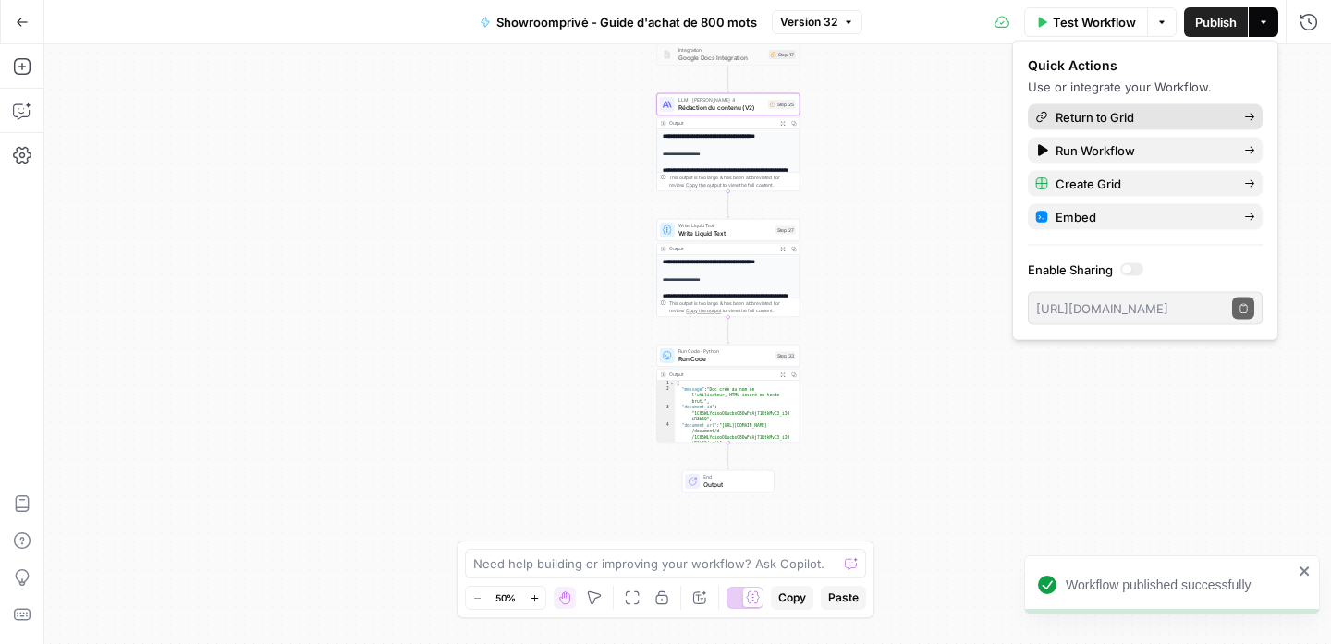
click at [1154, 116] on span "Return to Grid" at bounding box center [1142, 117] width 174 height 18
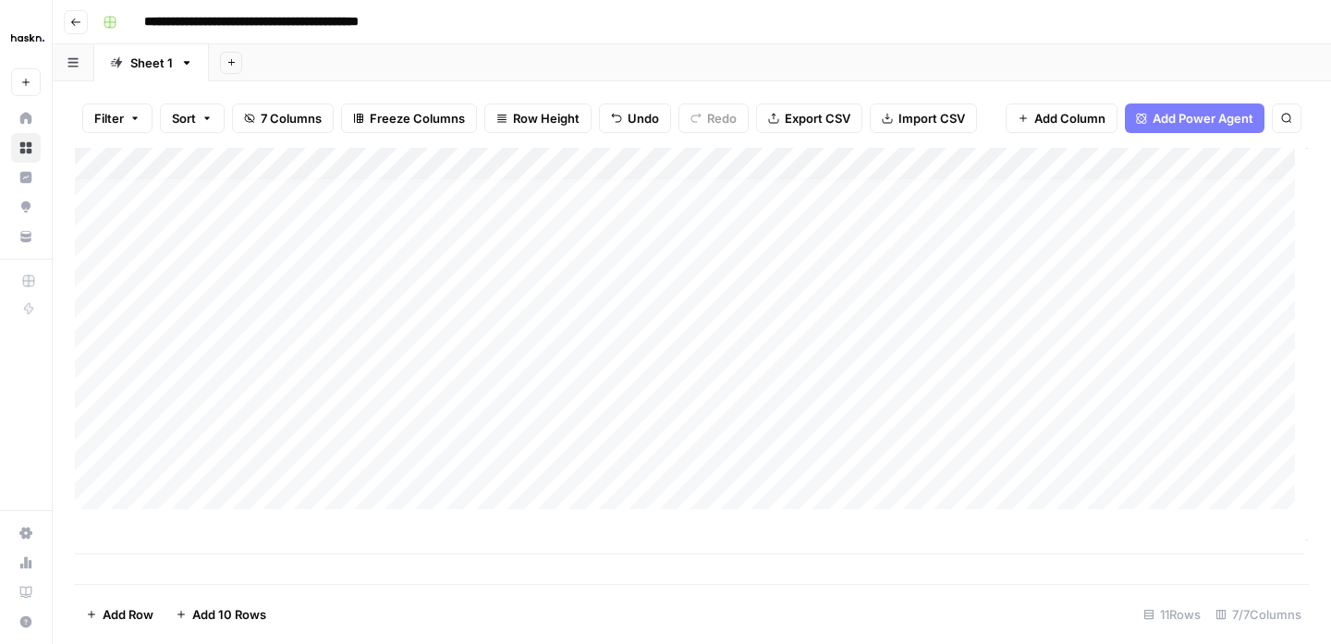
scroll to position [14, 0]
click at [298, 114] on span "7 Columns" at bounding box center [291, 118] width 61 height 18
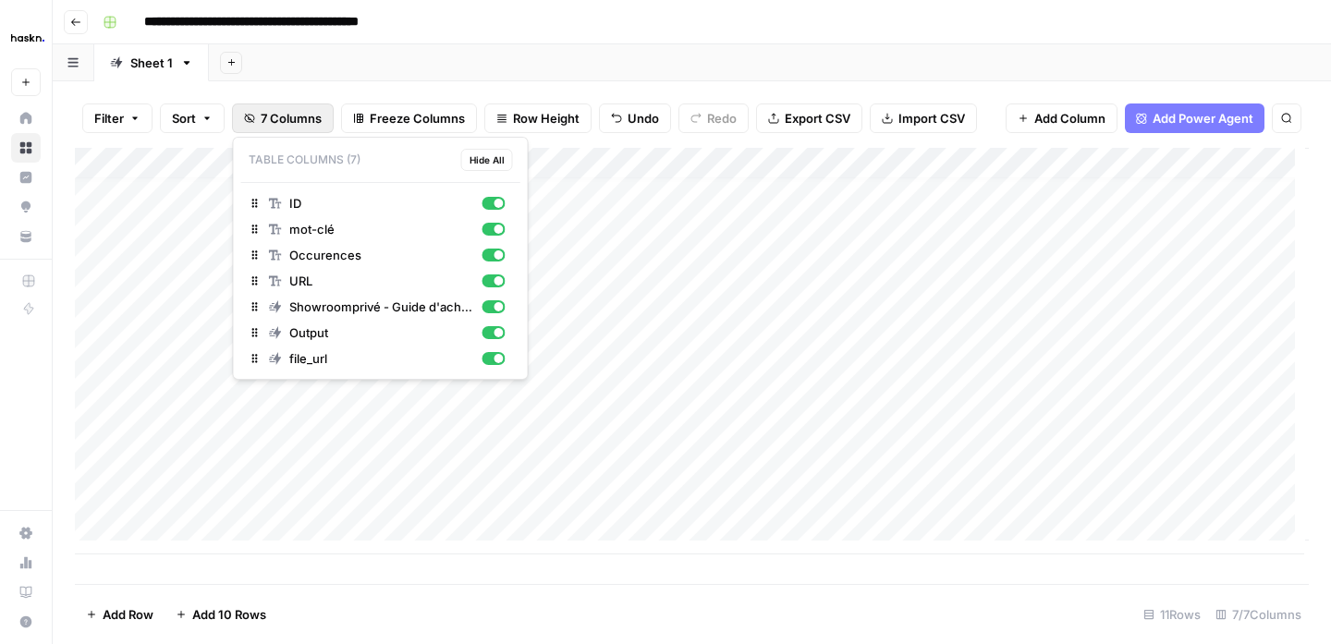
click at [727, 257] on div "Add Column" at bounding box center [692, 351] width 1234 height 407
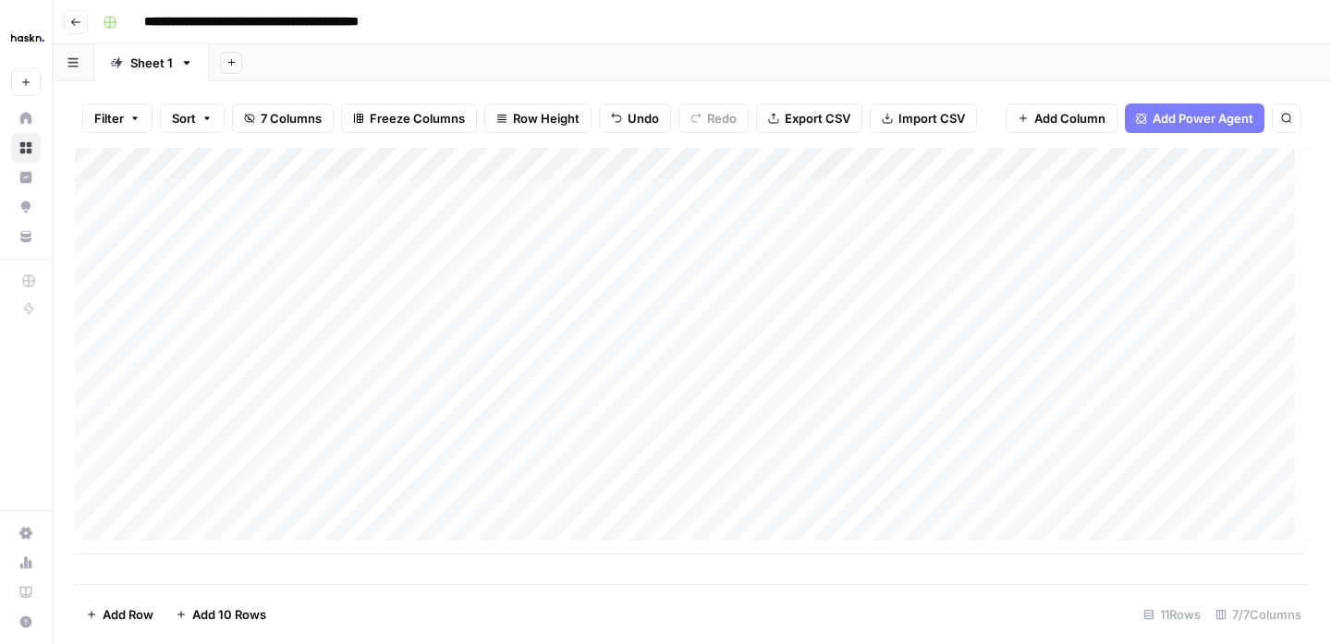
click at [779, 158] on div "Add Column" at bounding box center [692, 351] width 1234 height 407
click at [1234, 169] on span "Add Column" at bounding box center [1266, 163] width 65 height 17
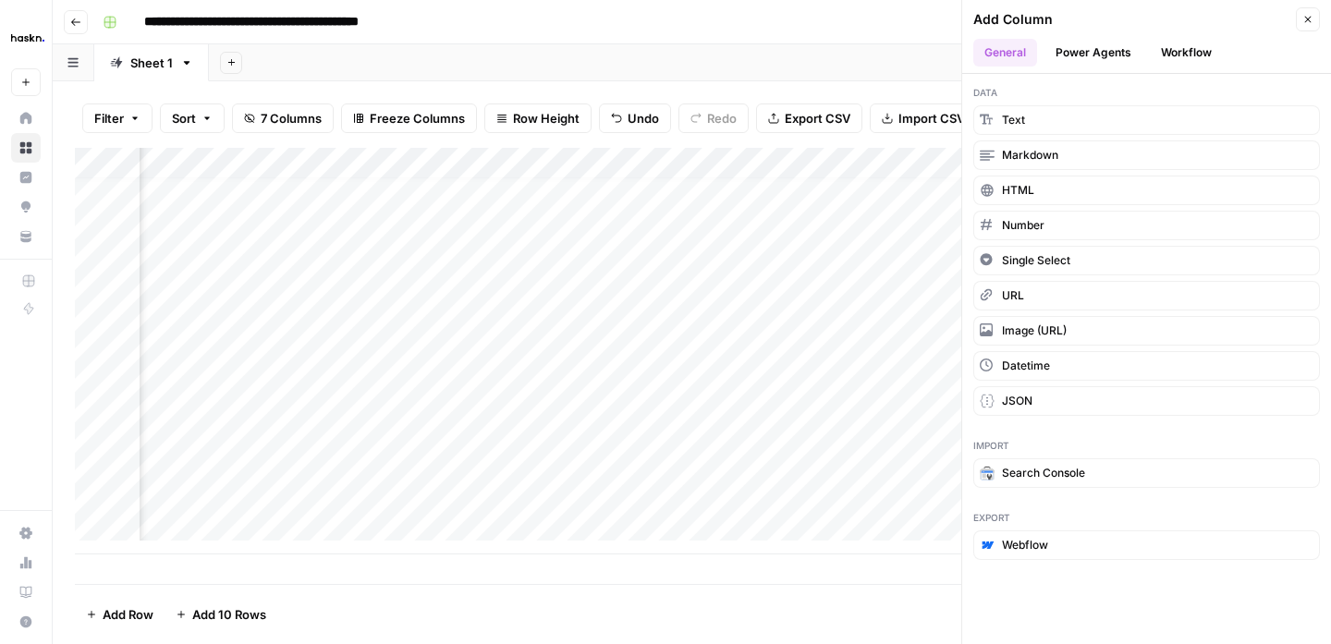
click at [1174, 50] on button "Workflow" at bounding box center [1186, 53] width 73 height 28
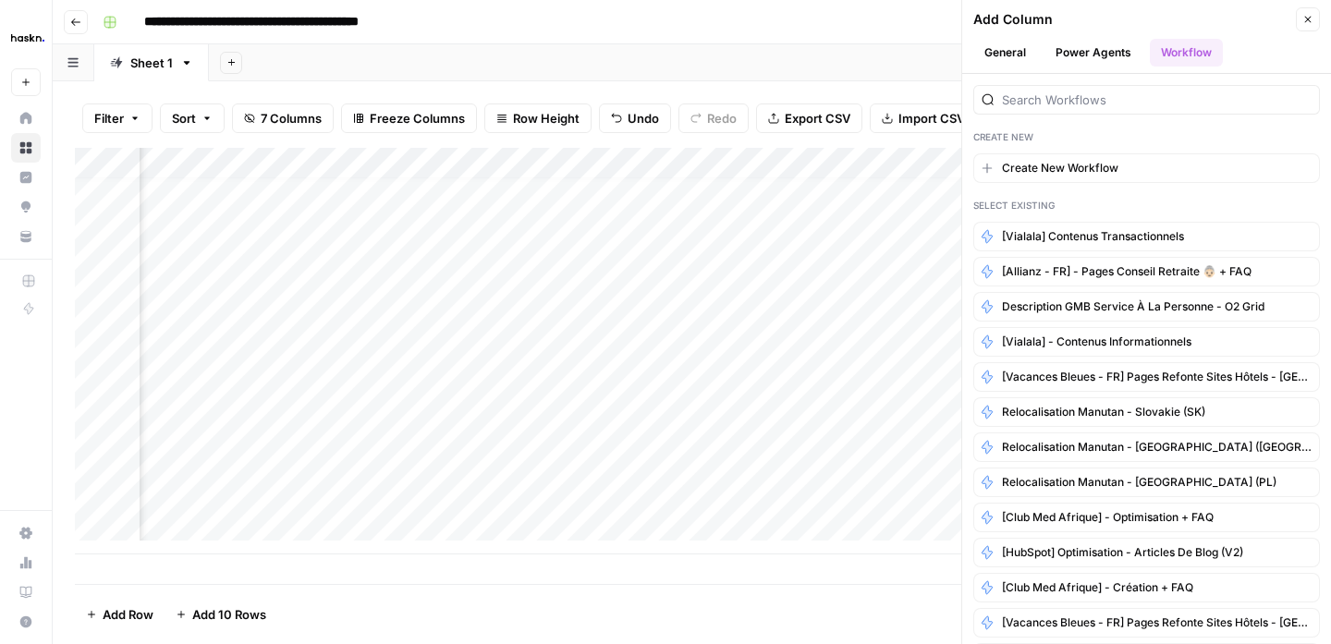
click at [999, 52] on button "General" at bounding box center [1005, 53] width 64 height 28
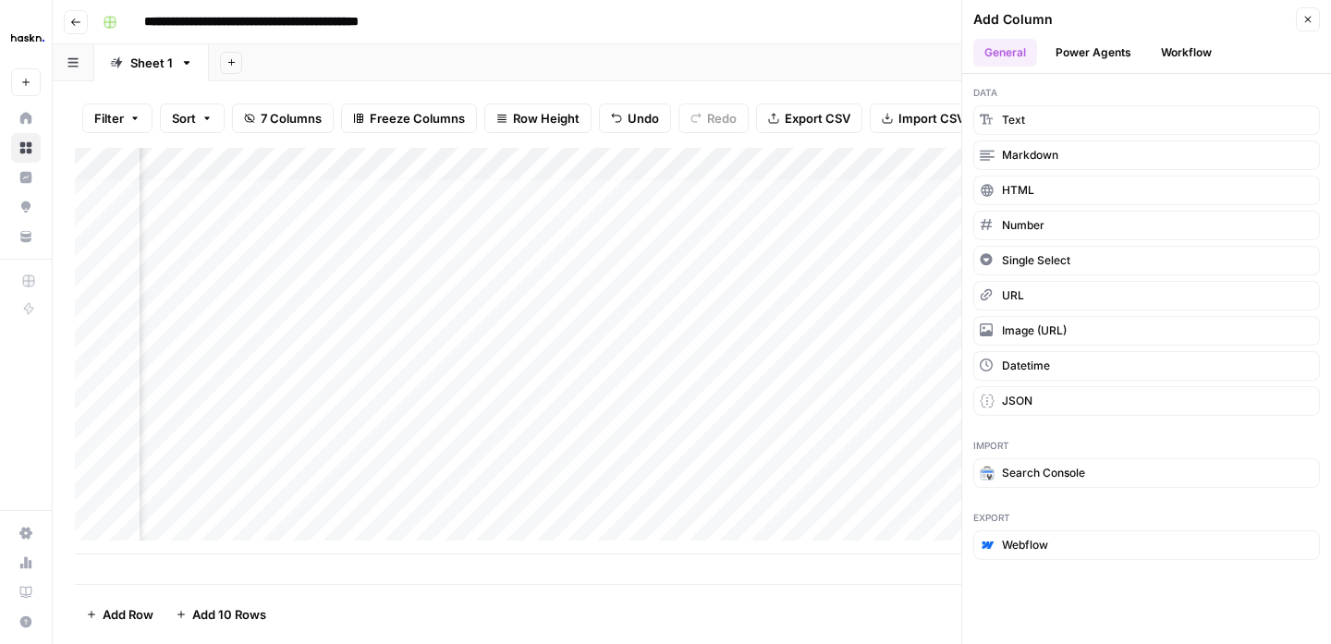
click at [847, 81] on div "Filter Sort 7 Columns Freeze Columns Row Height Undo Redo Export CSV Import CSV…" at bounding box center [692, 362] width 1278 height 563
click at [1301, 119] on icon "button" at bounding box center [1305, 120] width 15 height 15
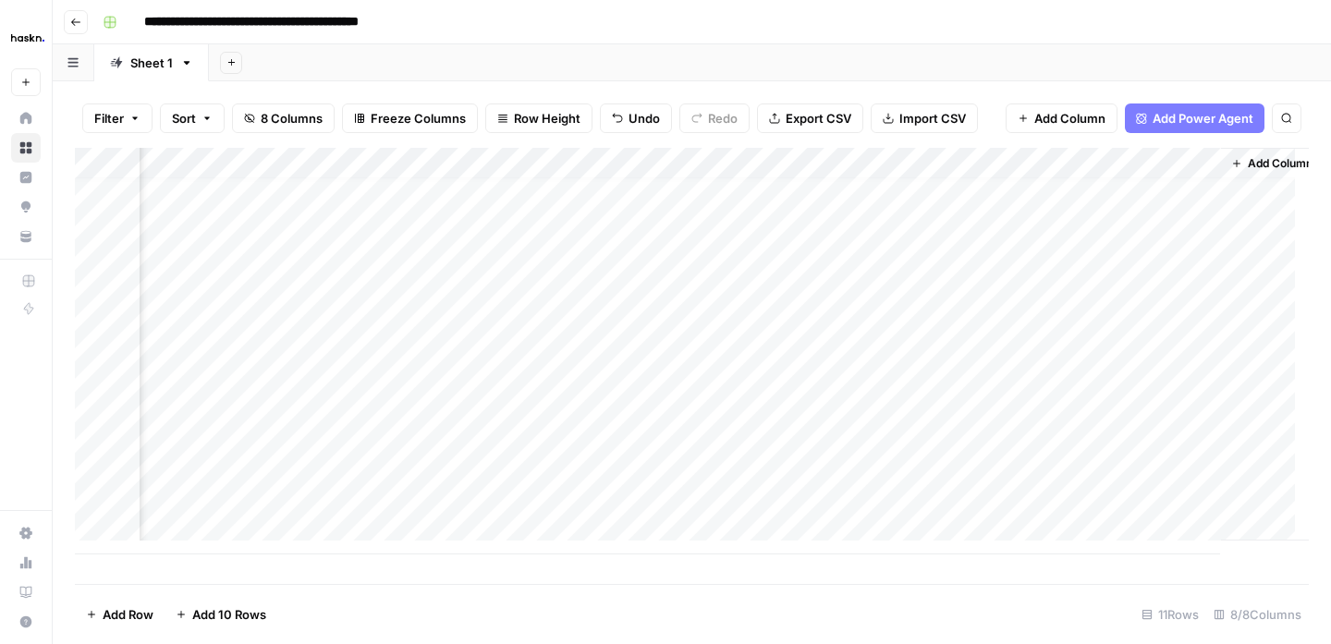
scroll to position [14, 379]
drag, startPoint x: 1054, startPoint y: 168, endPoint x: 493, endPoint y: 166, distance: 560.9
click at [493, 166] on div "Add Column" at bounding box center [692, 351] width 1234 height 407
click at [549, 166] on div "Add Column" at bounding box center [692, 351] width 1234 height 407
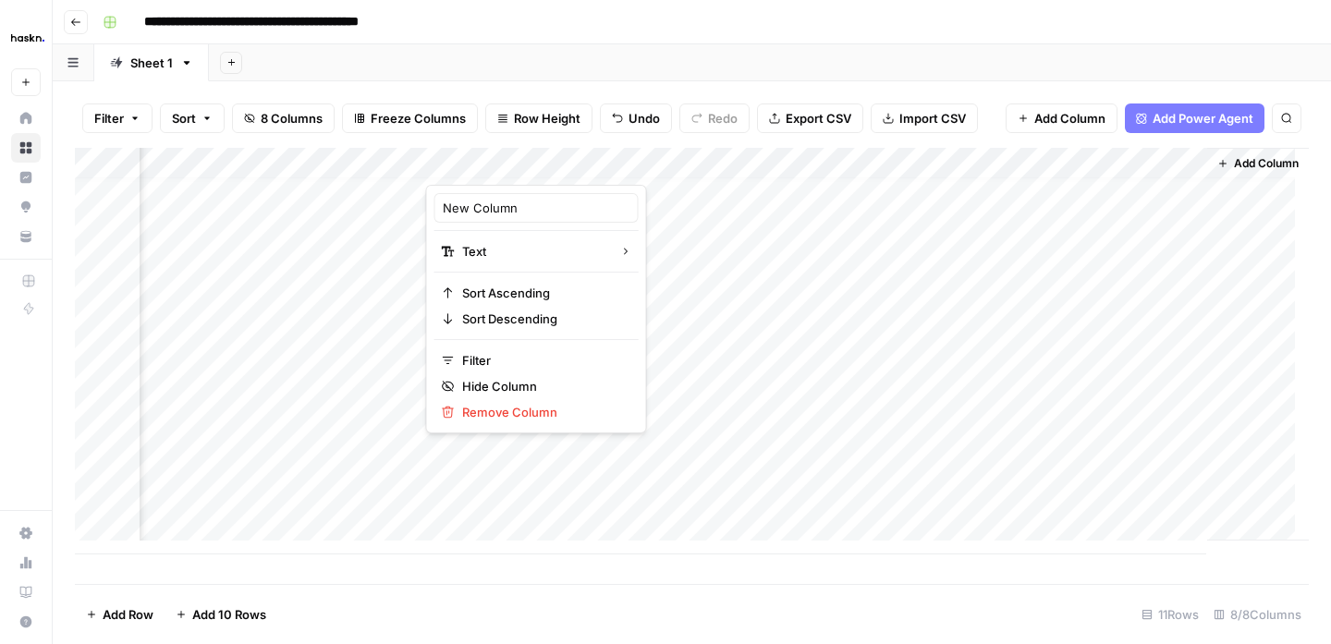
click at [549, 166] on div at bounding box center [559, 166] width 267 height 37
click at [374, 164] on div "Add Column" at bounding box center [692, 351] width 1234 height 407
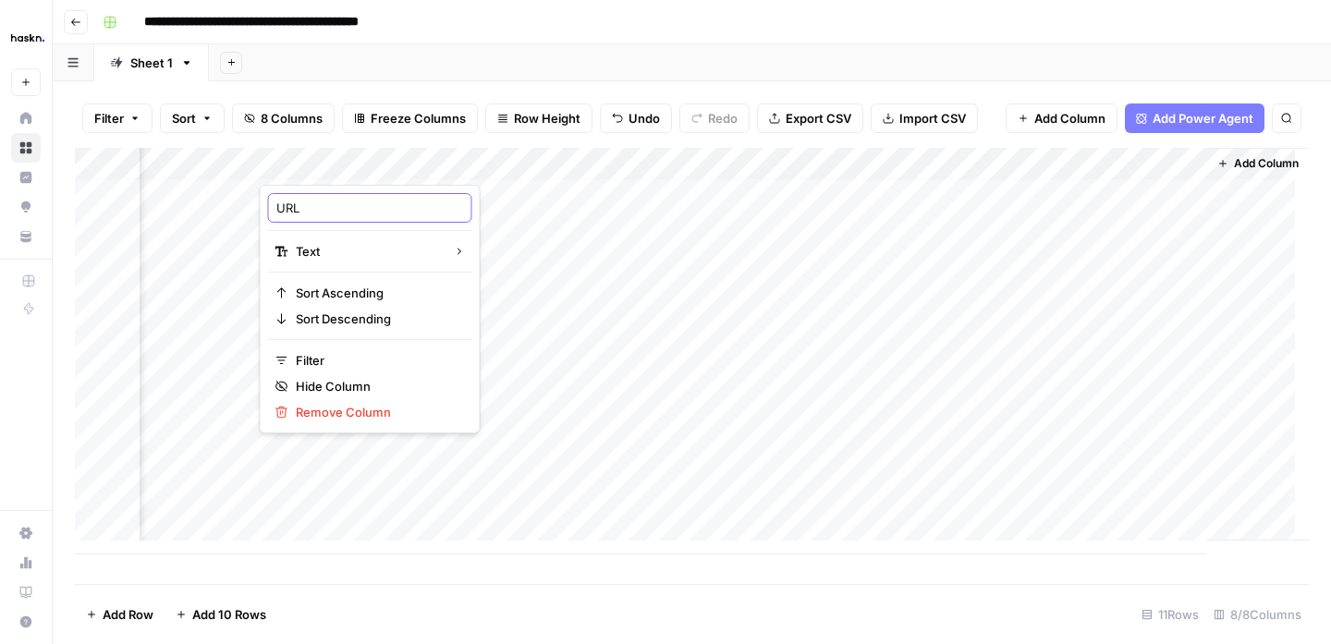
click at [348, 208] on input "URL" at bounding box center [370, 208] width 188 height 18
click at [371, 165] on div "Add Column" at bounding box center [692, 351] width 1234 height 407
click at [486, 163] on div "Add Column" at bounding box center [692, 351] width 1234 height 407
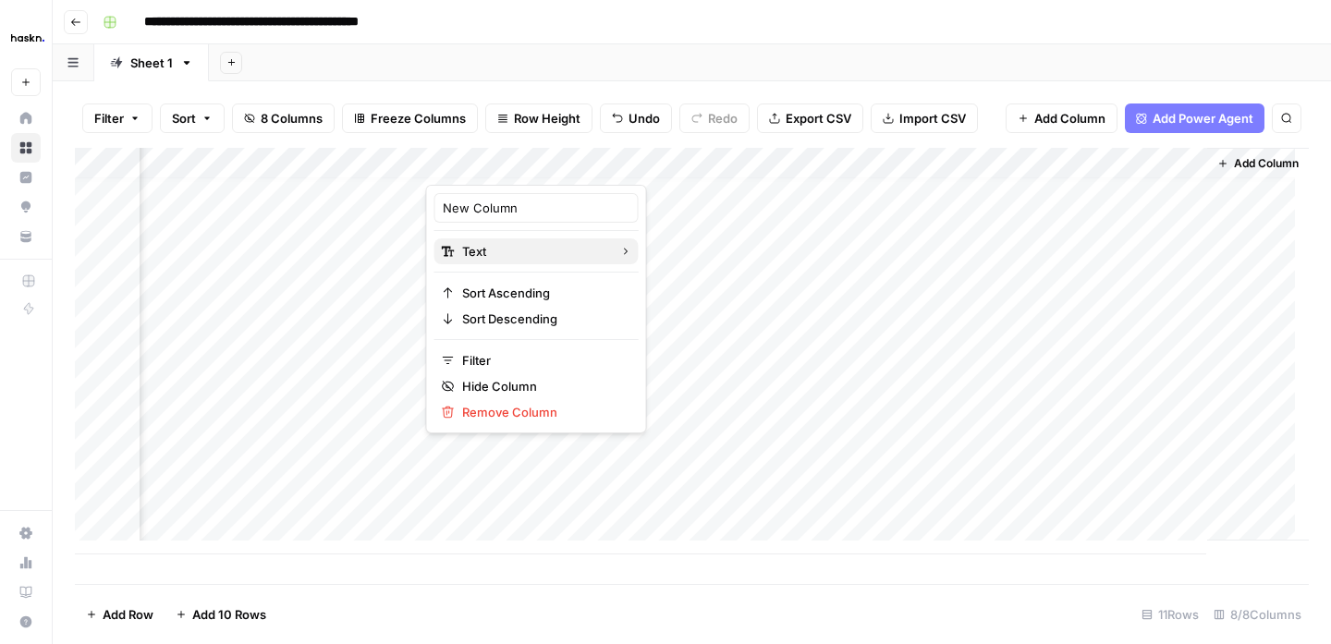
click at [520, 250] on span "Text" at bounding box center [533, 251] width 143 height 18
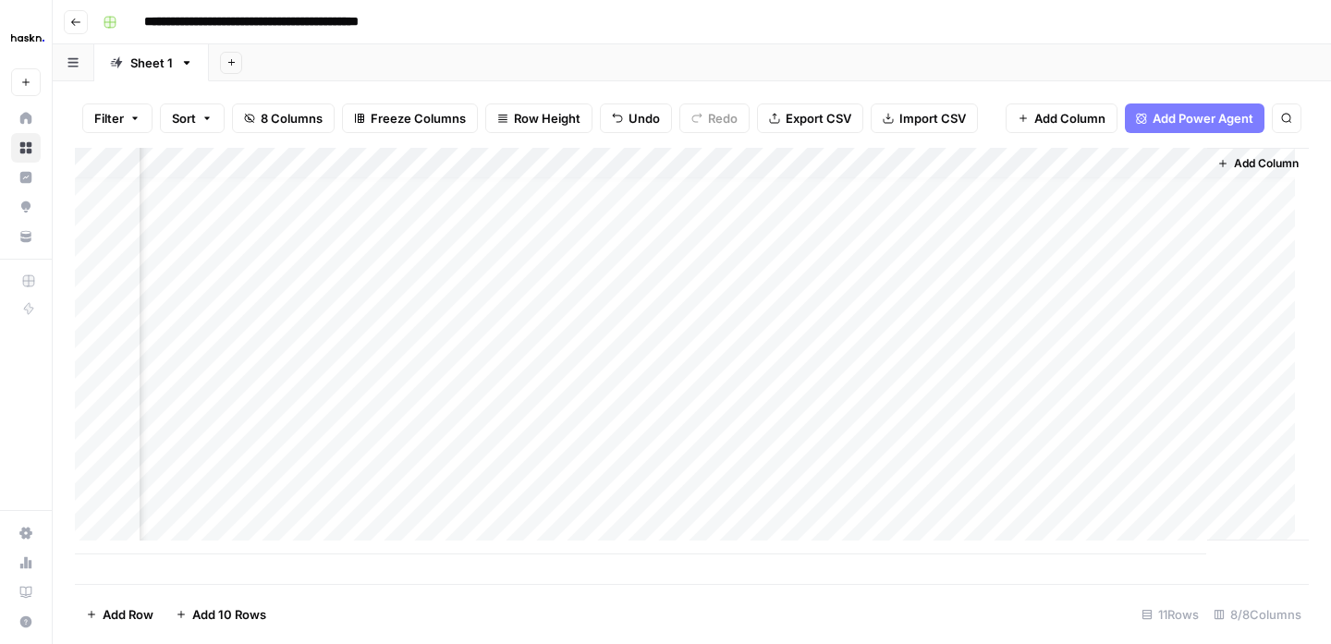
click at [1029, 51] on div "Add Sheet" at bounding box center [770, 62] width 1122 height 37
click at [80, 21] on span "Go back" at bounding box center [80, 21] width 1 height 1
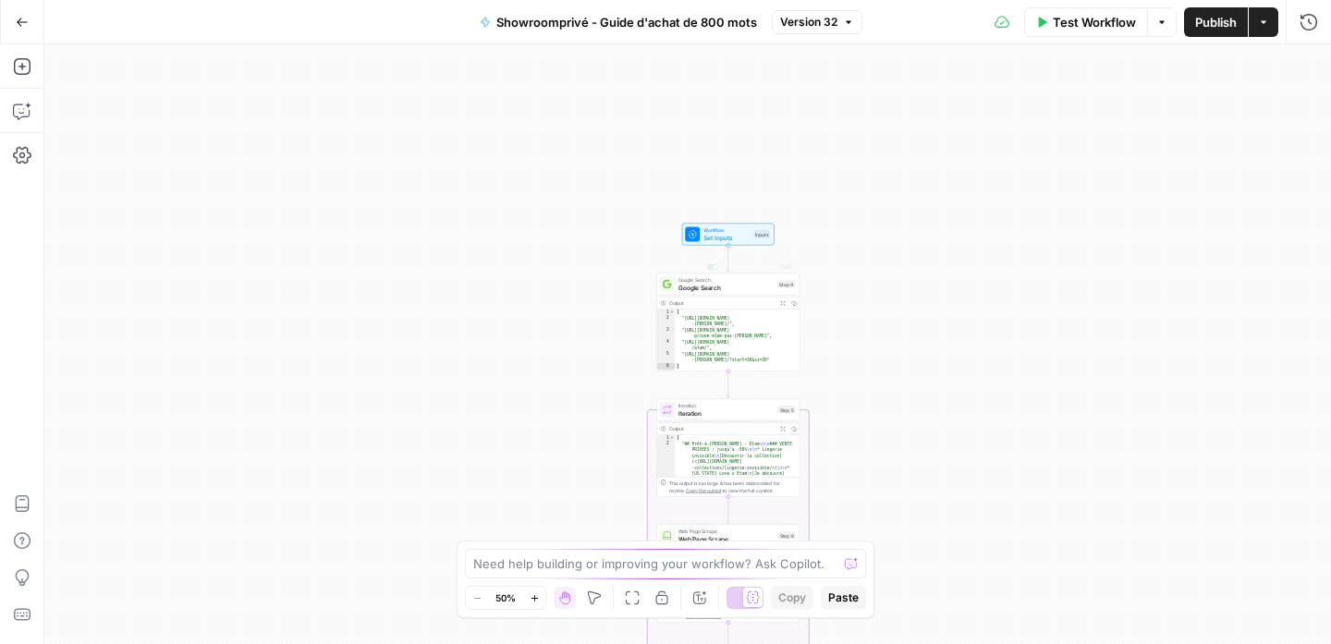
click at [735, 244] on div "Workflow Set Inputs Inputs Test Step" at bounding box center [728, 235] width 92 height 22
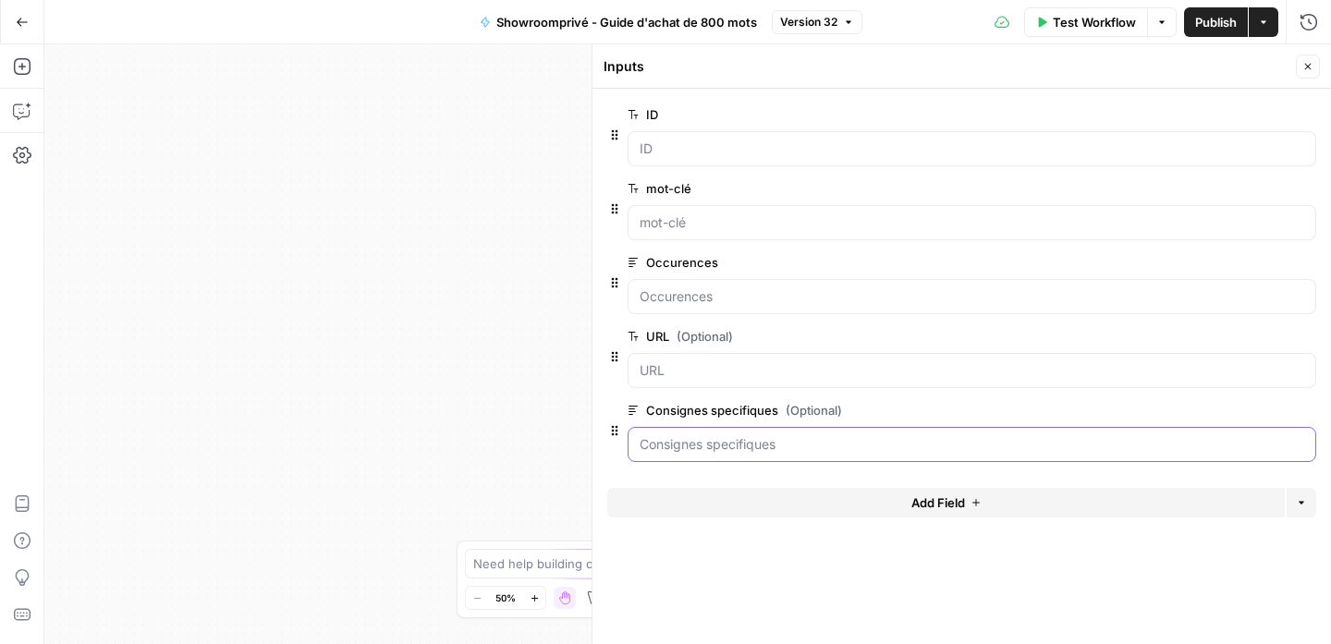
click at [749, 438] on specifiques "Consignes specifiques (Optional)" at bounding box center [971, 444] width 664 height 18
click at [1236, 409] on span "edit field" at bounding box center [1246, 410] width 41 height 15
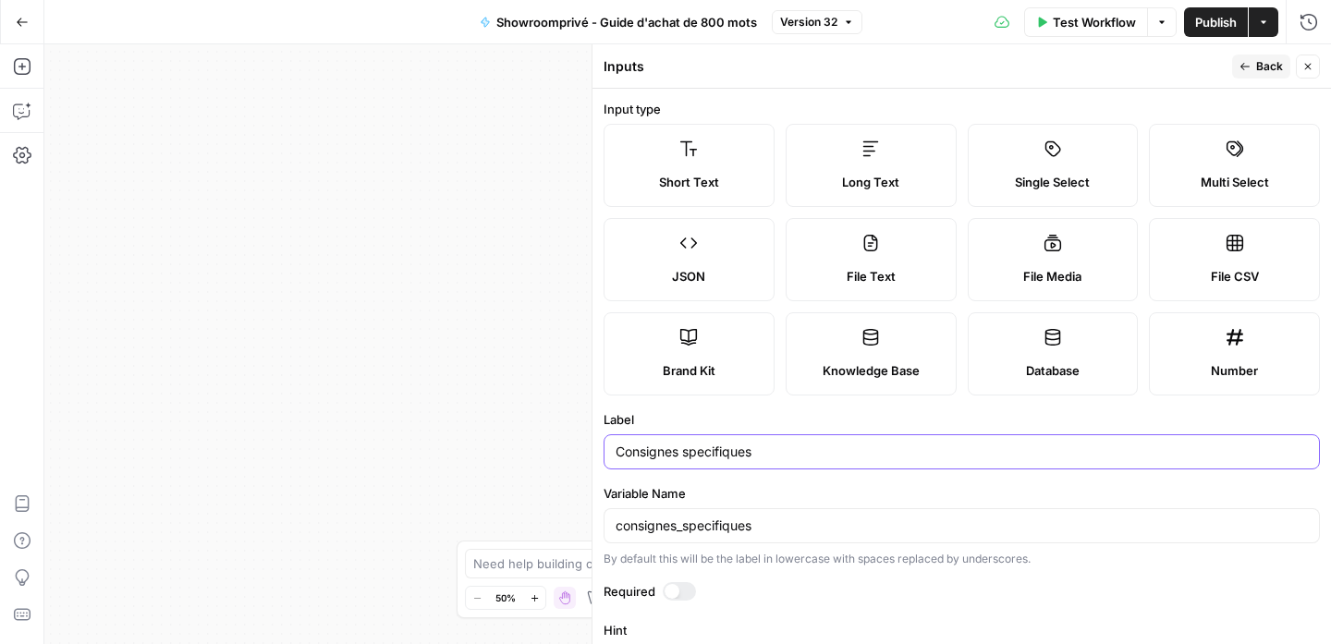
click at [741, 459] on input "Consignes specifiques" at bounding box center [961, 452] width 692 height 18
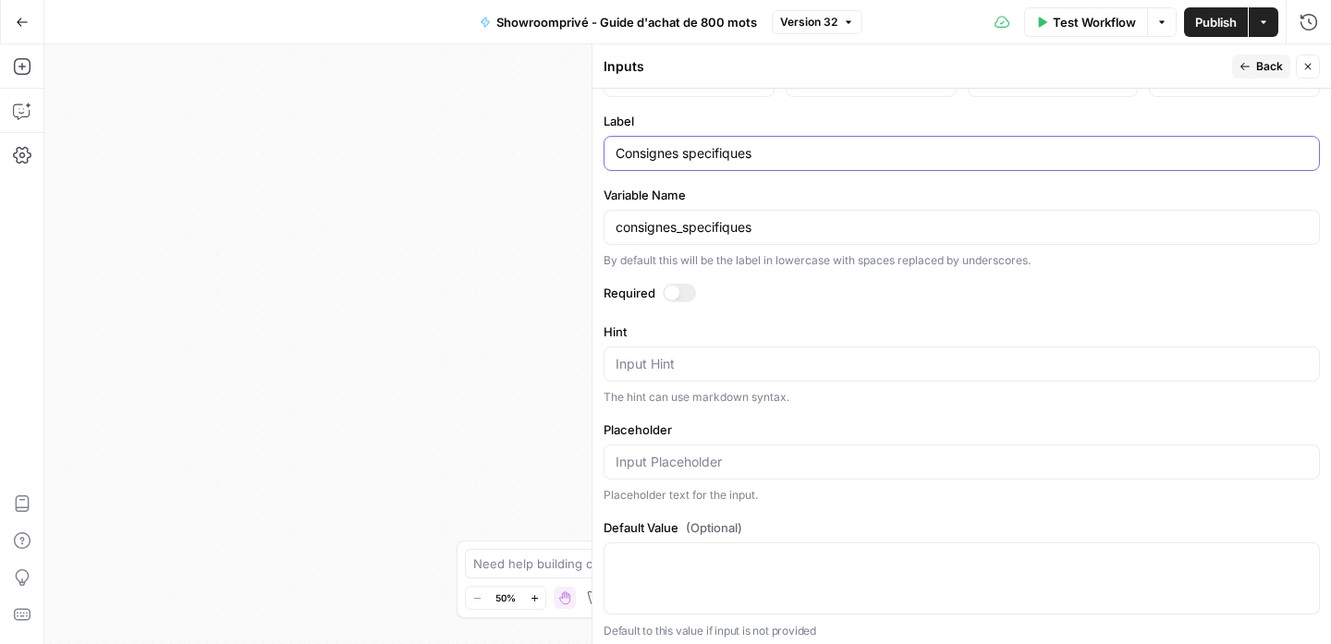
scroll to position [305, 0]
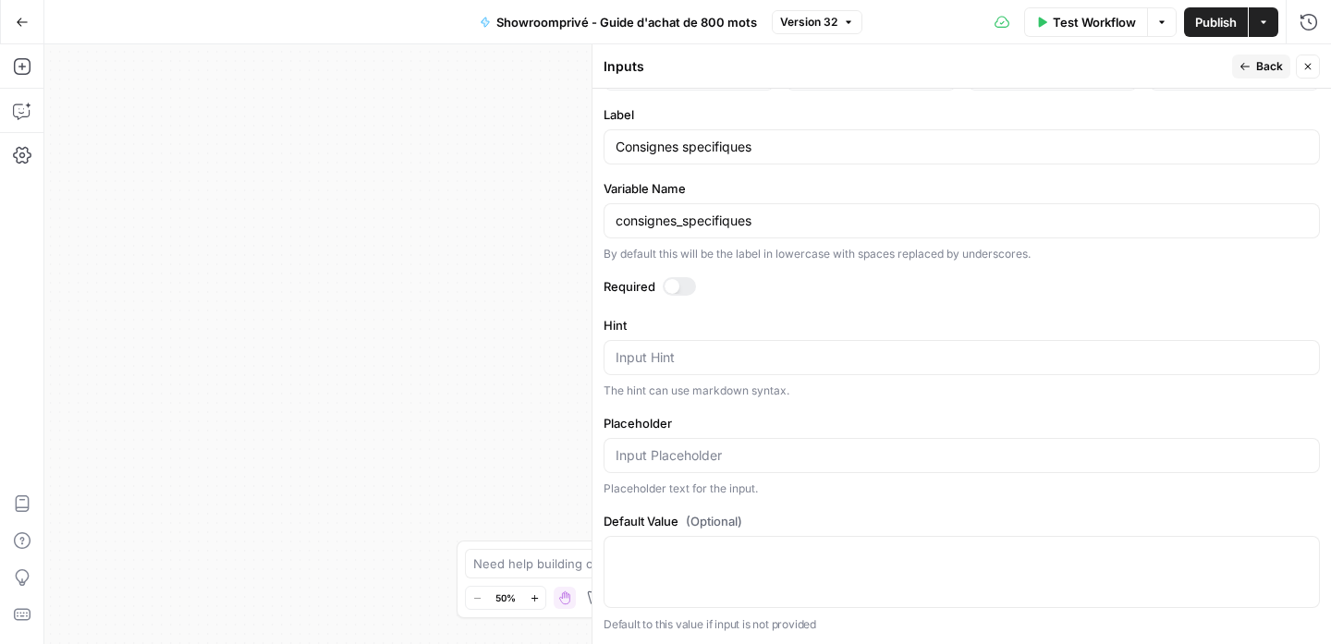
click at [1305, 56] on button "Close" at bounding box center [1308, 67] width 24 height 24
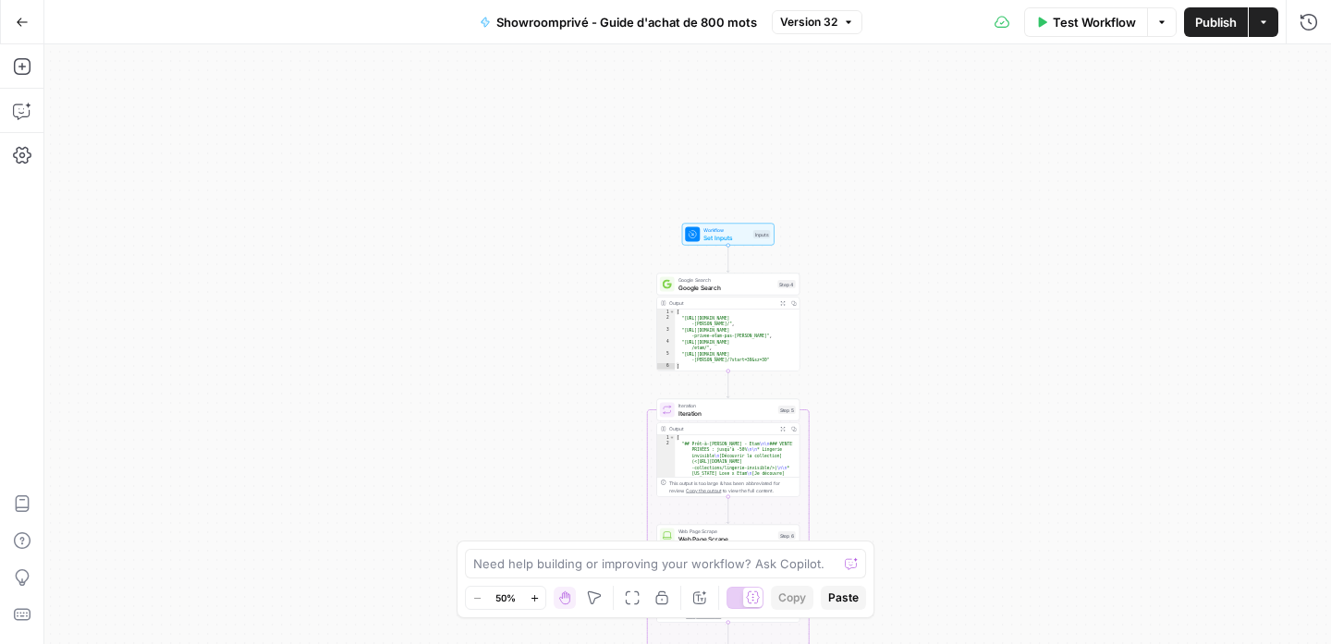
click at [1264, 30] on button "Actions" at bounding box center [1263, 22] width 30 height 30
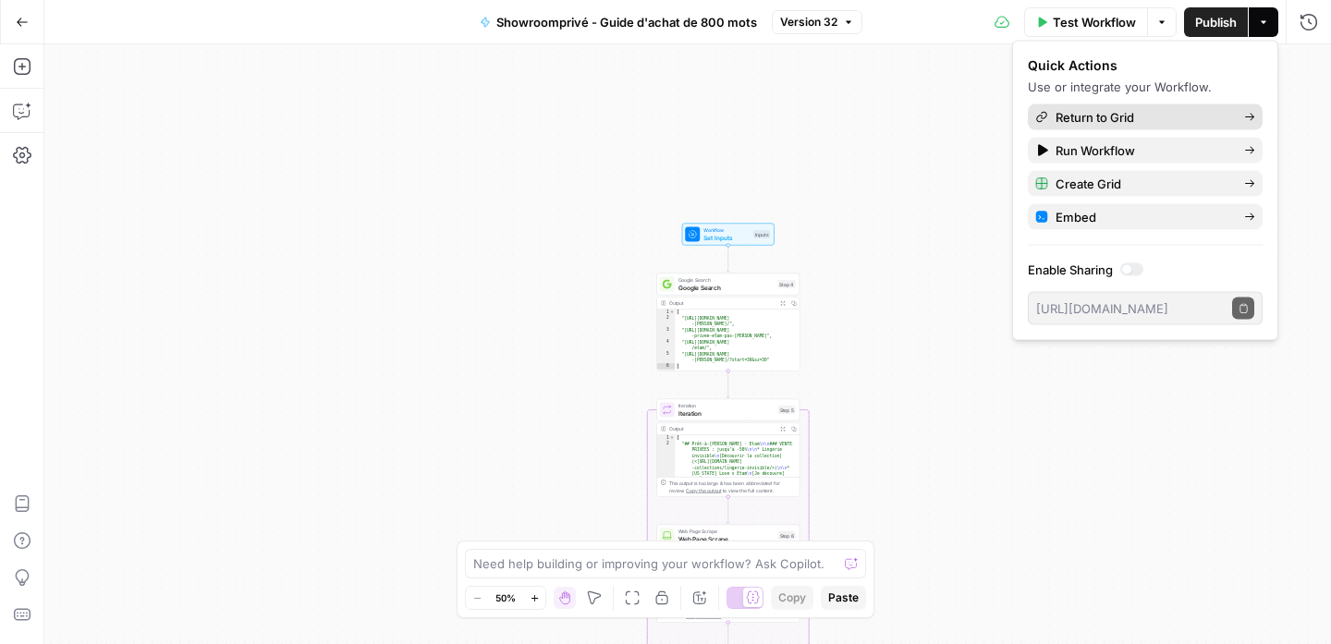
click at [1169, 116] on span "Return to Grid" at bounding box center [1142, 117] width 174 height 18
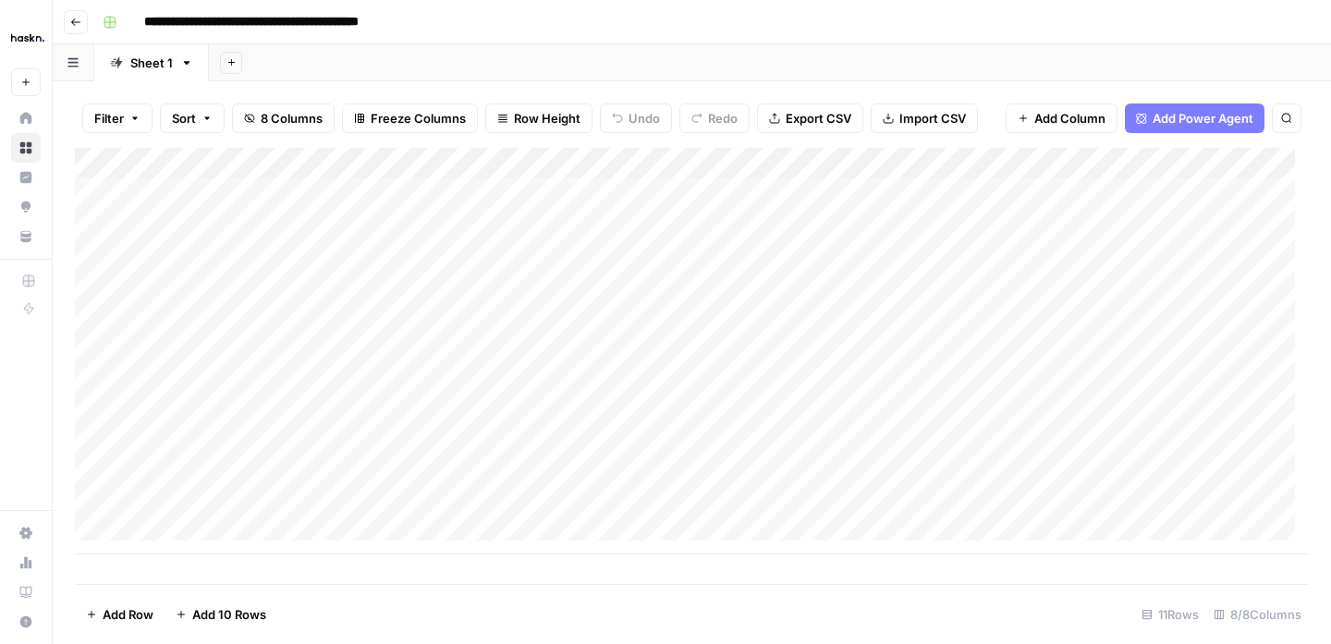
click at [893, 165] on div "Add Column" at bounding box center [692, 351] width 1234 height 407
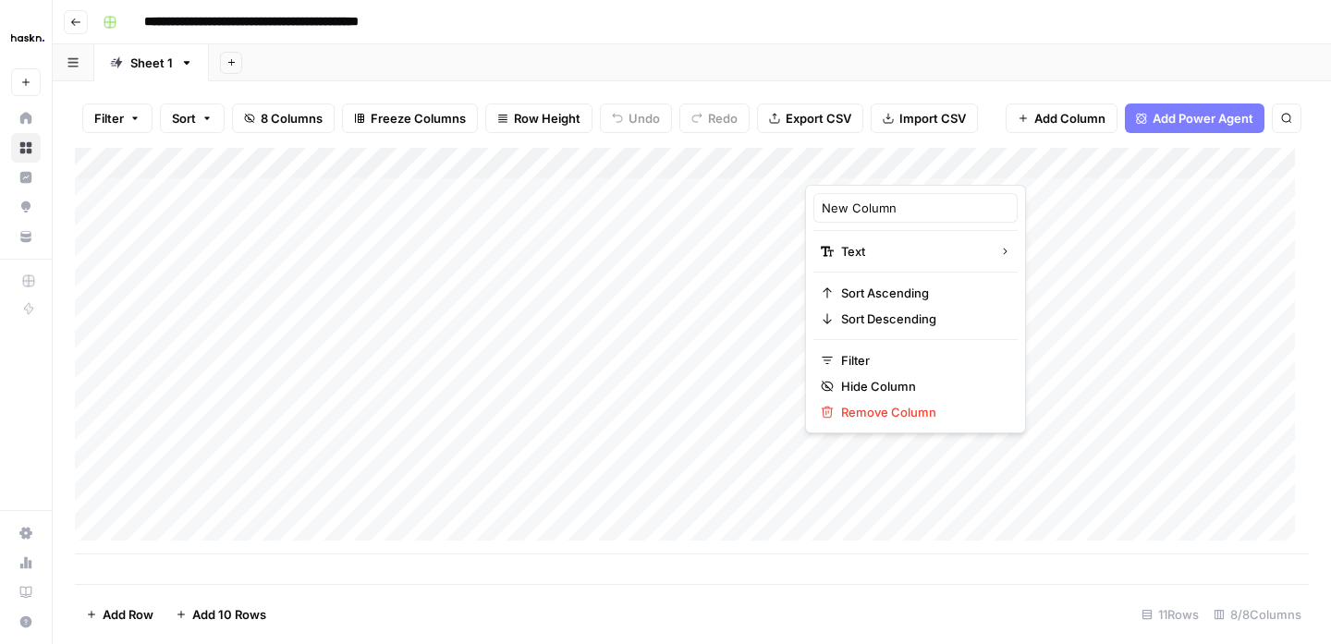
click at [893, 165] on div at bounding box center [938, 166] width 267 height 37
click at [880, 215] on input "New Column" at bounding box center [916, 208] width 188 height 18
paste input "Consignes specifiques"
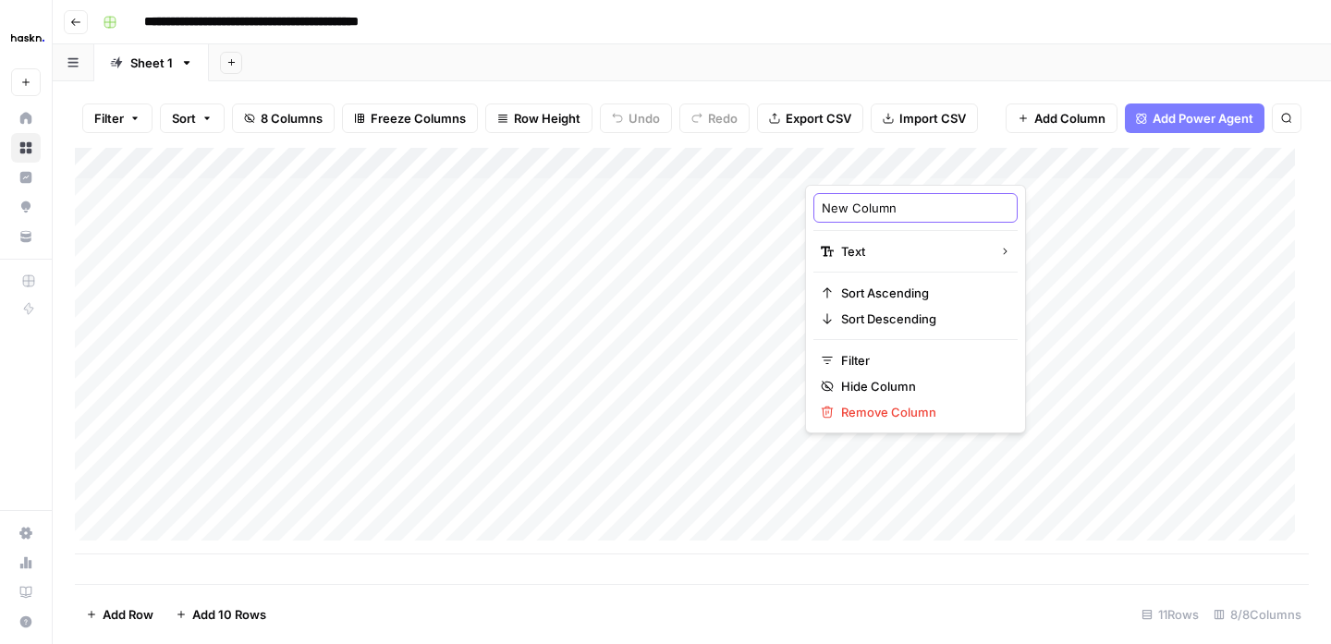
type input "Consignes specifiques"
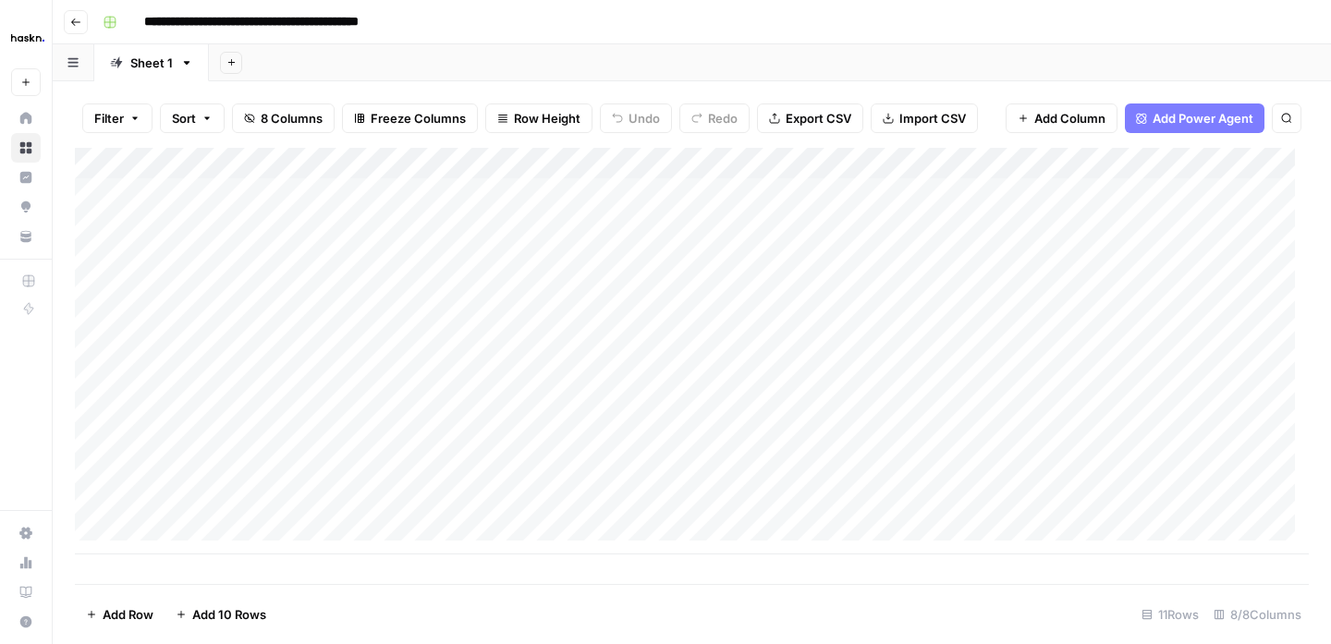
click at [233, 67] on icon "button" at bounding box center [231, 62] width 10 height 10
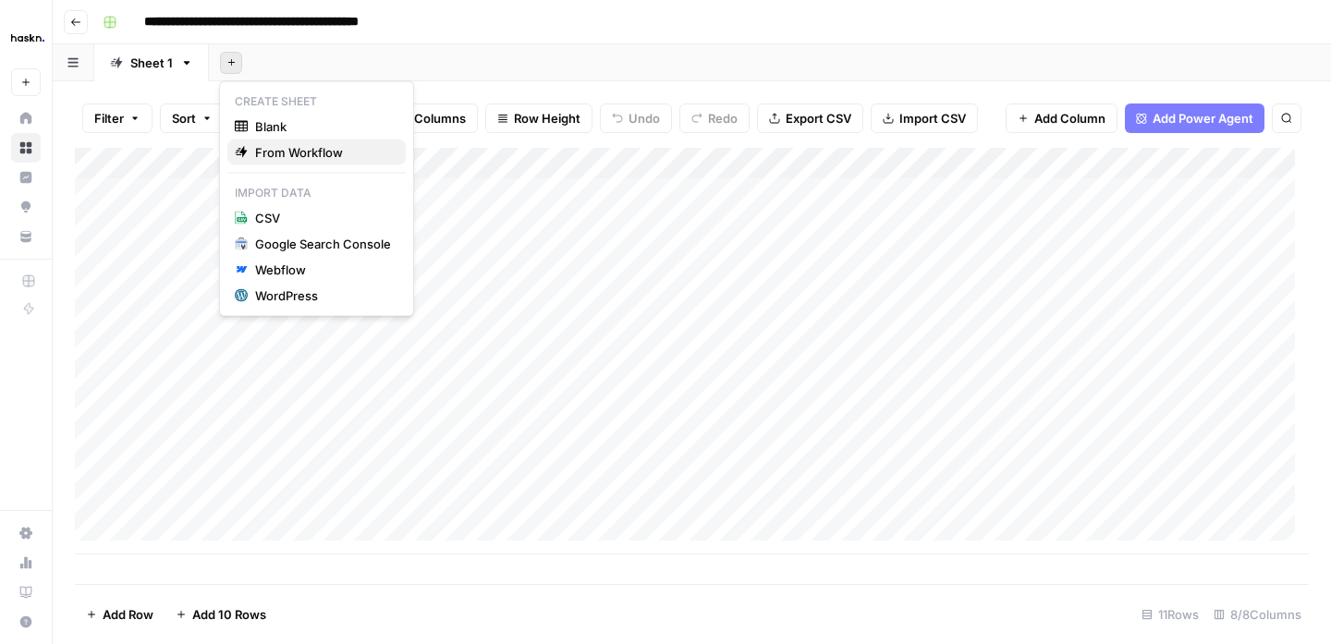
click at [297, 158] on span "From Workflow" at bounding box center [323, 152] width 136 height 18
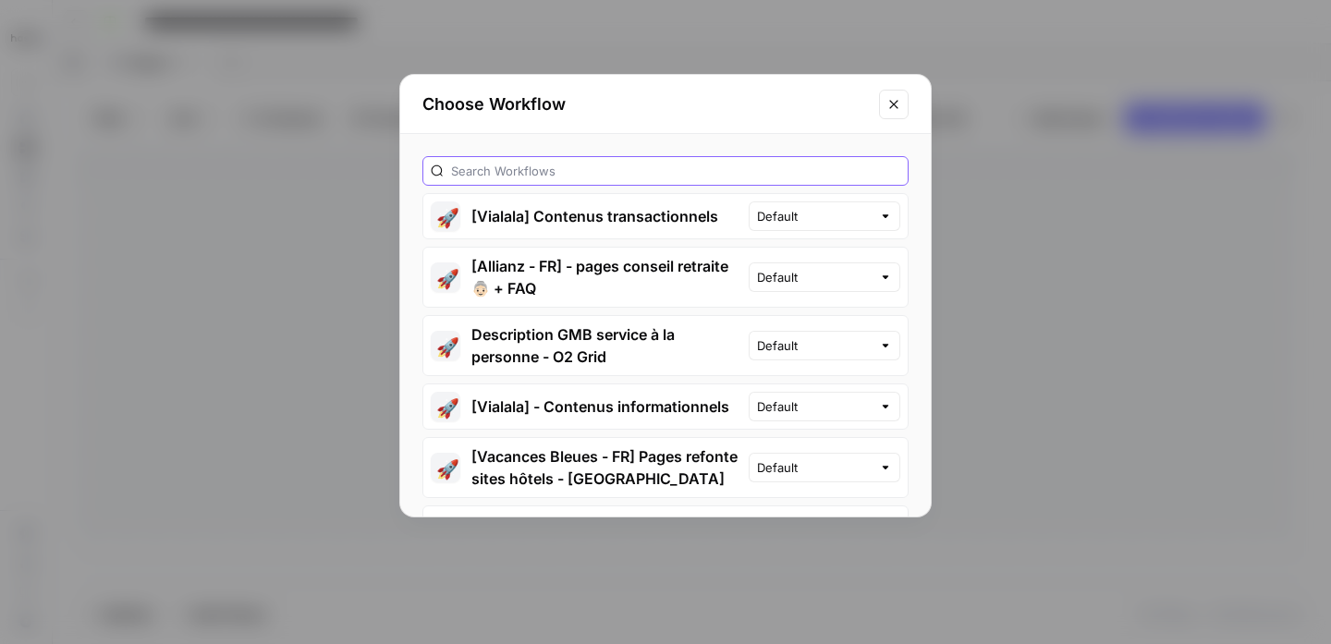
click at [638, 175] on input "text" at bounding box center [675, 171] width 449 height 18
type input "a"
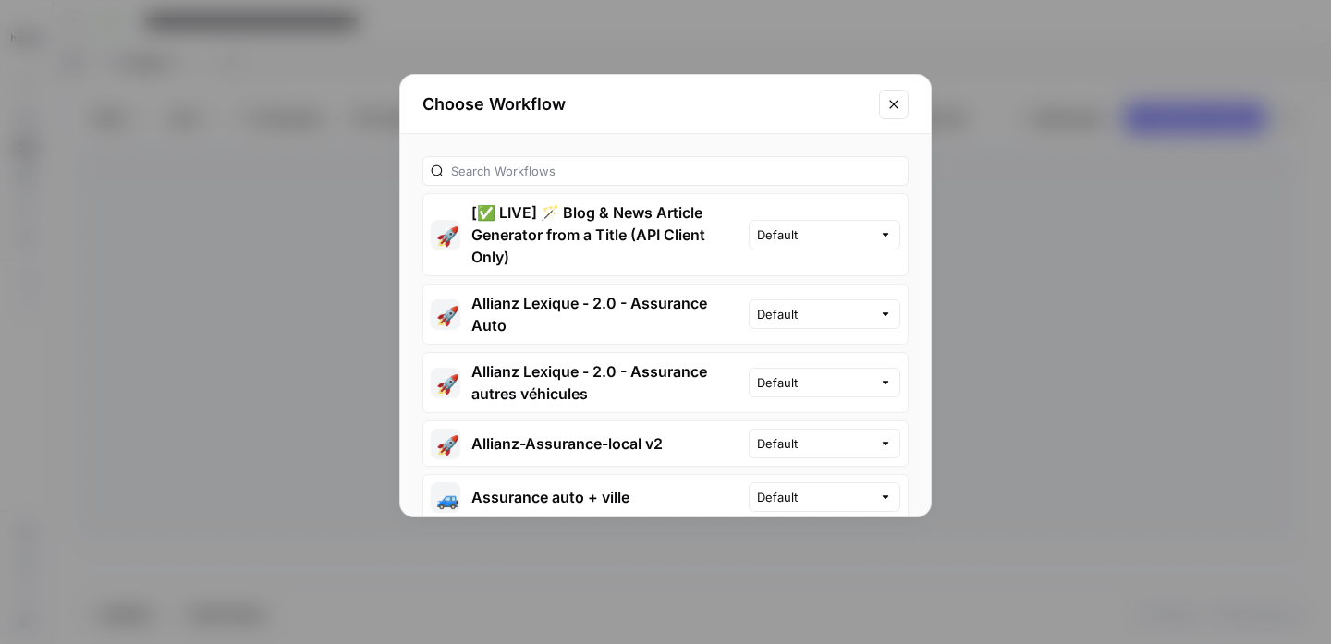
click at [884, 103] on button "Close modal" at bounding box center [894, 105] width 30 height 30
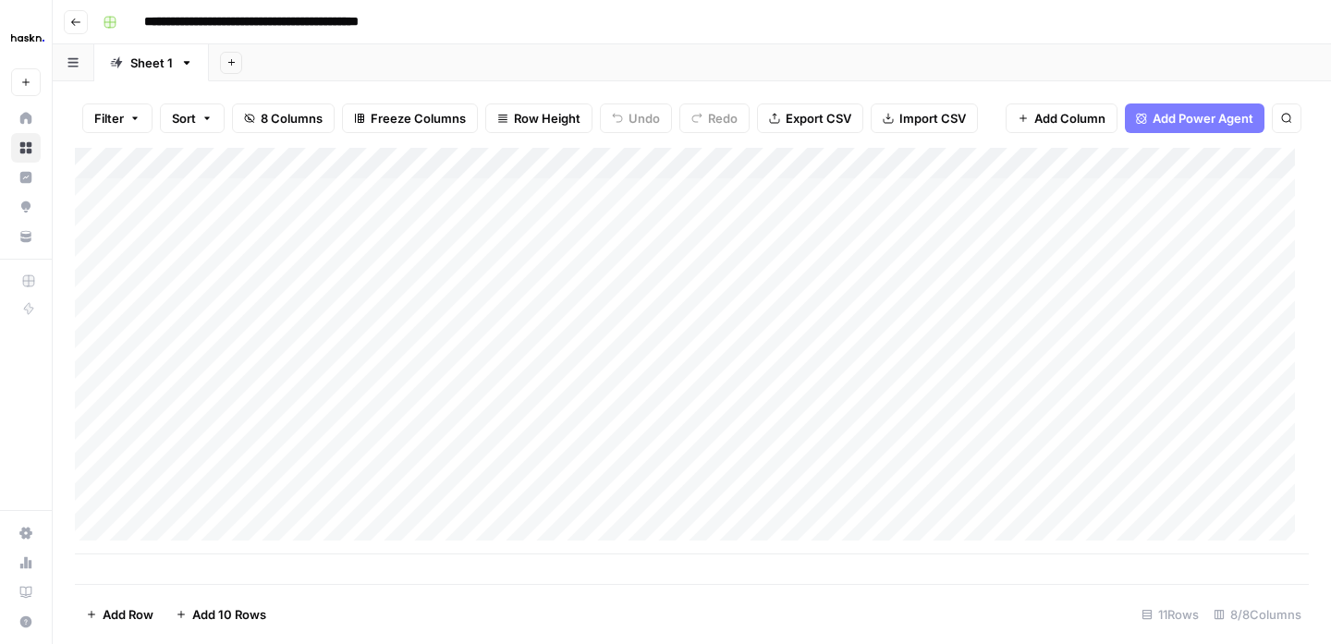
click at [355, 514] on div "Add Column" at bounding box center [692, 351] width 1234 height 407
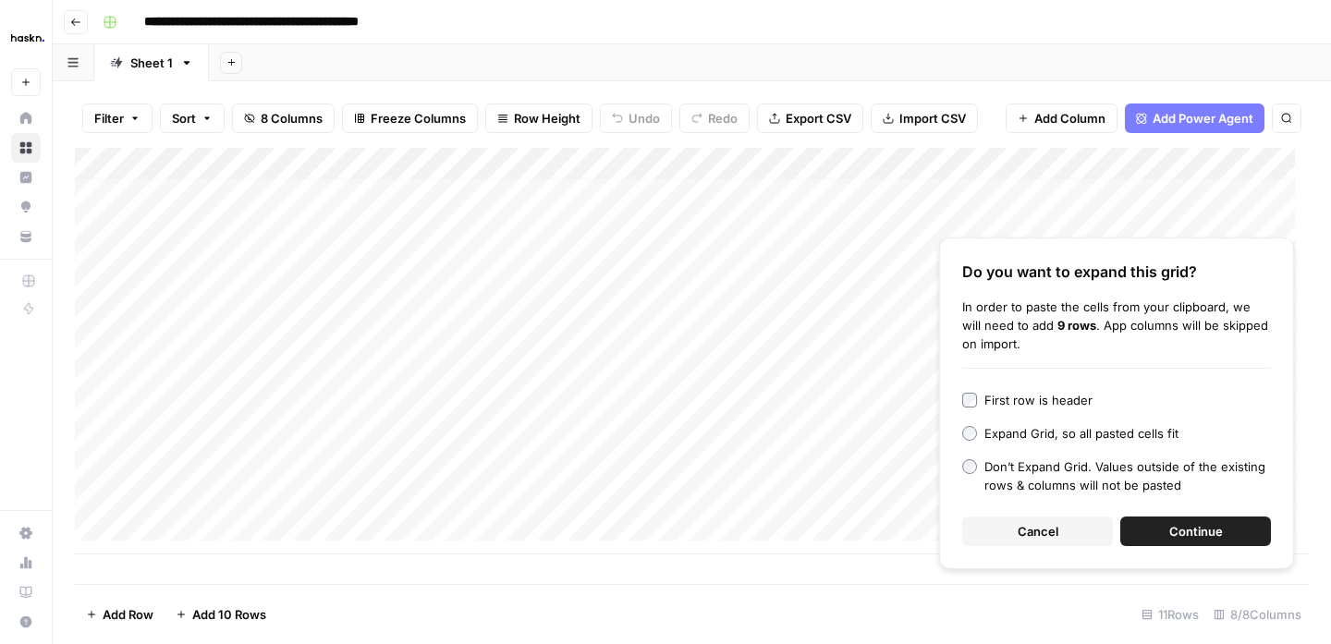
click at [1186, 530] on span "Continue" at bounding box center [1196, 531] width 54 height 18
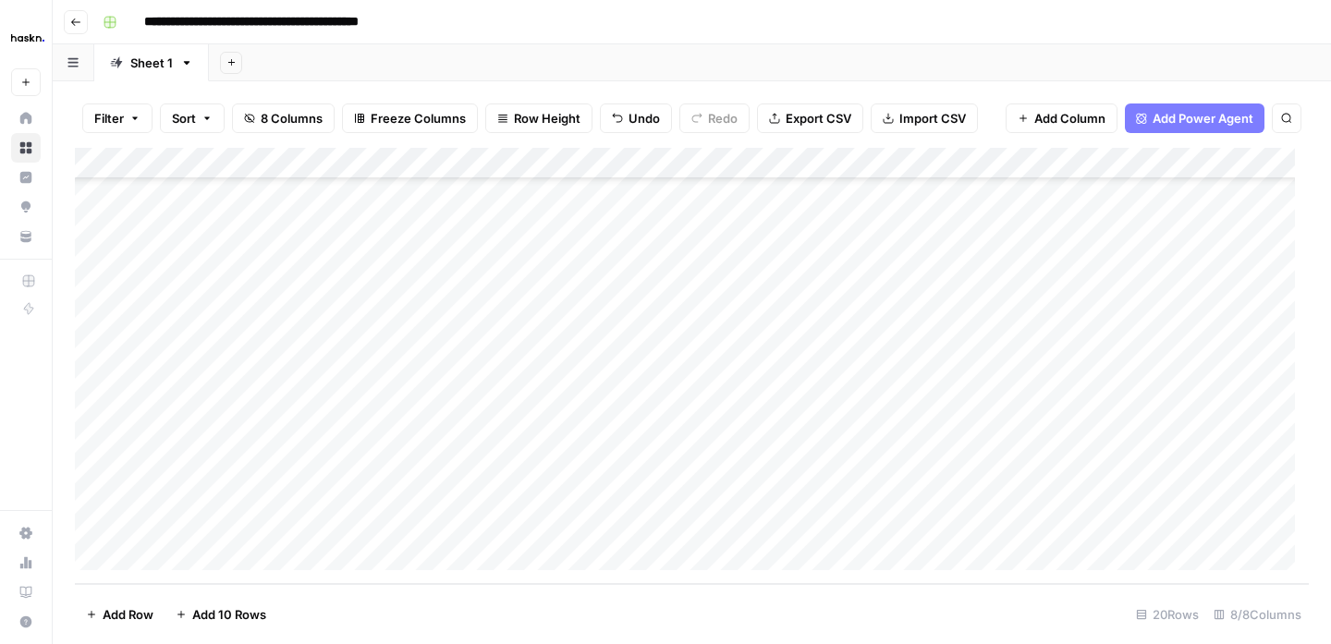
click at [224, 237] on div "Add Column" at bounding box center [692, 366] width 1234 height 436
click at [842, 241] on div "Add Column" at bounding box center [692, 366] width 1234 height 436
click at [883, 487] on div "Add Column" at bounding box center [692, 366] width 1234 height 436
click at [983, 285] on div "Add Column" at bounding box center [692, 366] width 1234 height 436
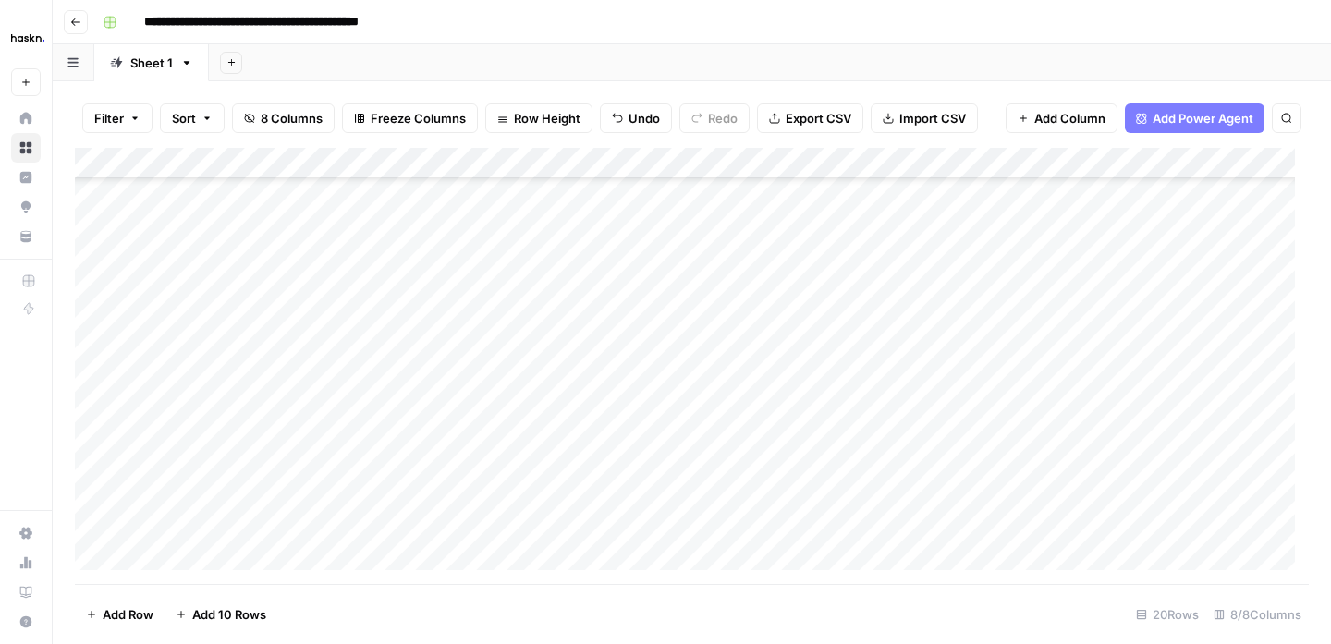
click at [1148, 281] on div "Add Column" at bounding box center [692, 366] width 1234 height 436
click at [1149, 310] on div "Add Column" at bounding box center [692, 366] width 1234 height 436
click at [1150, 373] on div "Add Column" at bounding box center [692, 366] width 1234 height 436
click at [1150, 409] on div "Add Column" at bounding box center [692, 366] width 1234 height 436
click at [1149, 437] on div "Add Column" at bounding box center [692, 366] width 1234 height 436
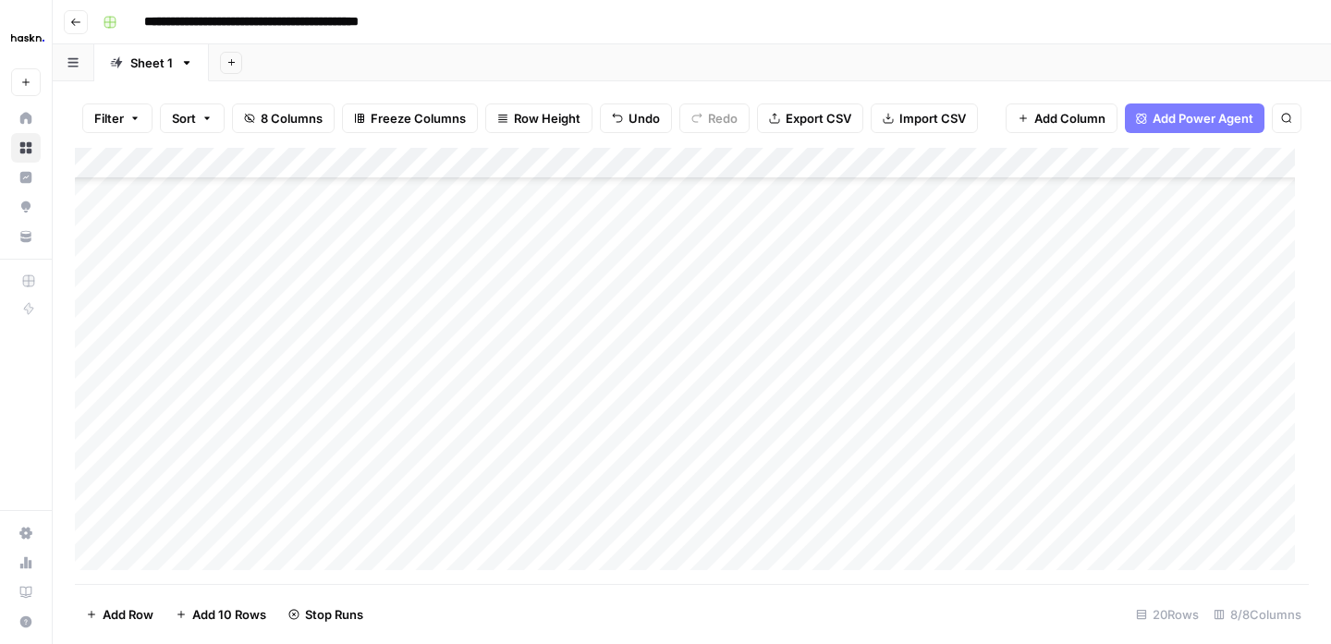
click at [1147, 470] on div "Add Column" at bounding box center [692, 366] width 1234 height 436
click at [1147, 497] on div "Add Column" at bounding box center [692, 366] width 1234 height 436
click at [1150, 534] on div "Add Column" at bounding box center [692, 366] width 1234 height 436
click at [1155, 519] on div "Add Column" at bounding box center [692, 366] width 1234 height 436
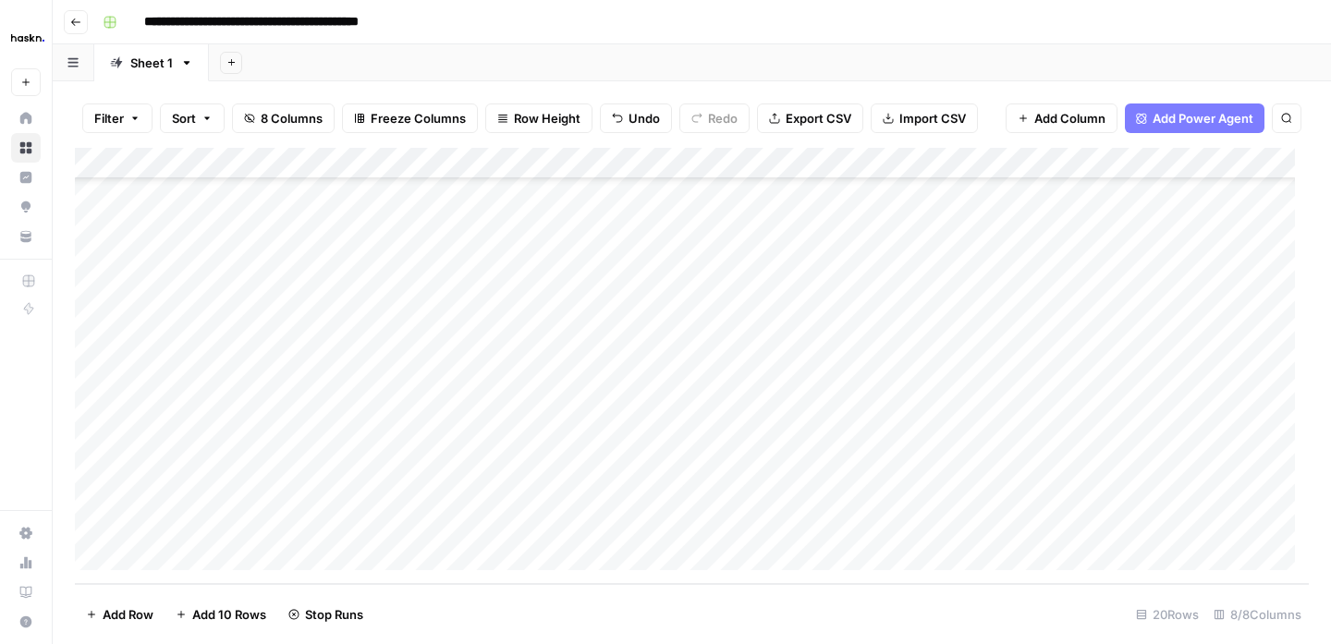
scroll to position [249, 0]
click at [1152, 323] on div "Add Column" at bounding box center [692, 366] width 1234 height 436
click at [1154, 323] on div "Add Column" at bounding box center [692, 366] width 1234 height 436
click at [598, 319] on div "Add Column" at bounding box center [692, 366] width 1234 height 436
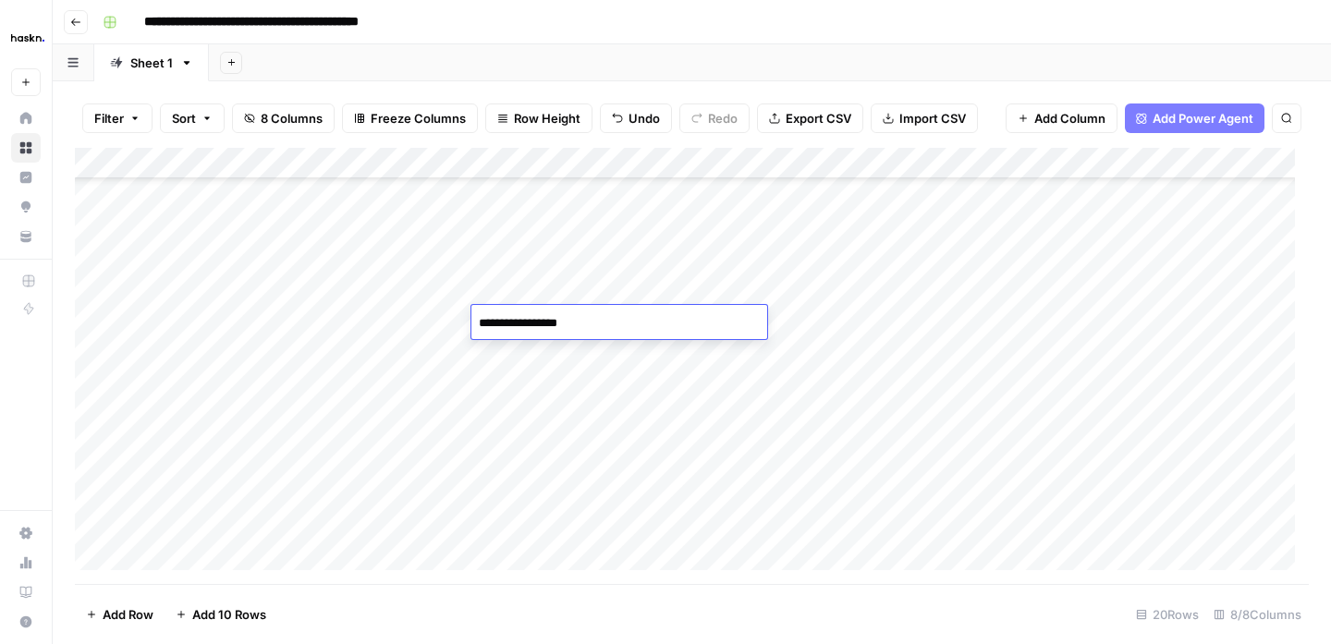
type textarea "**********"
click at [571, 371] on div "Add Column" at bounding box center [692, 366] width 1234 height 436
click at [1154, 320] on div "Add Column" at bounding box center [692, 366] width 1234 height 436
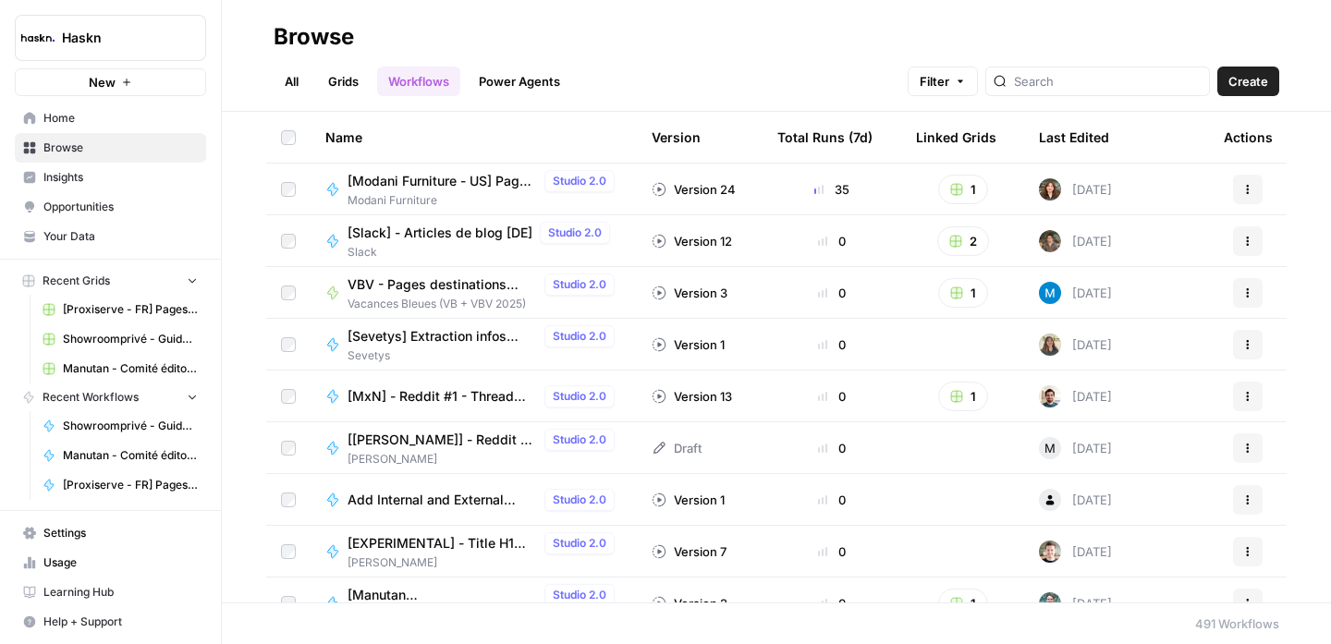
click at [294, 83] on link "All" at bounding box center [292, 82] width 36 height 30
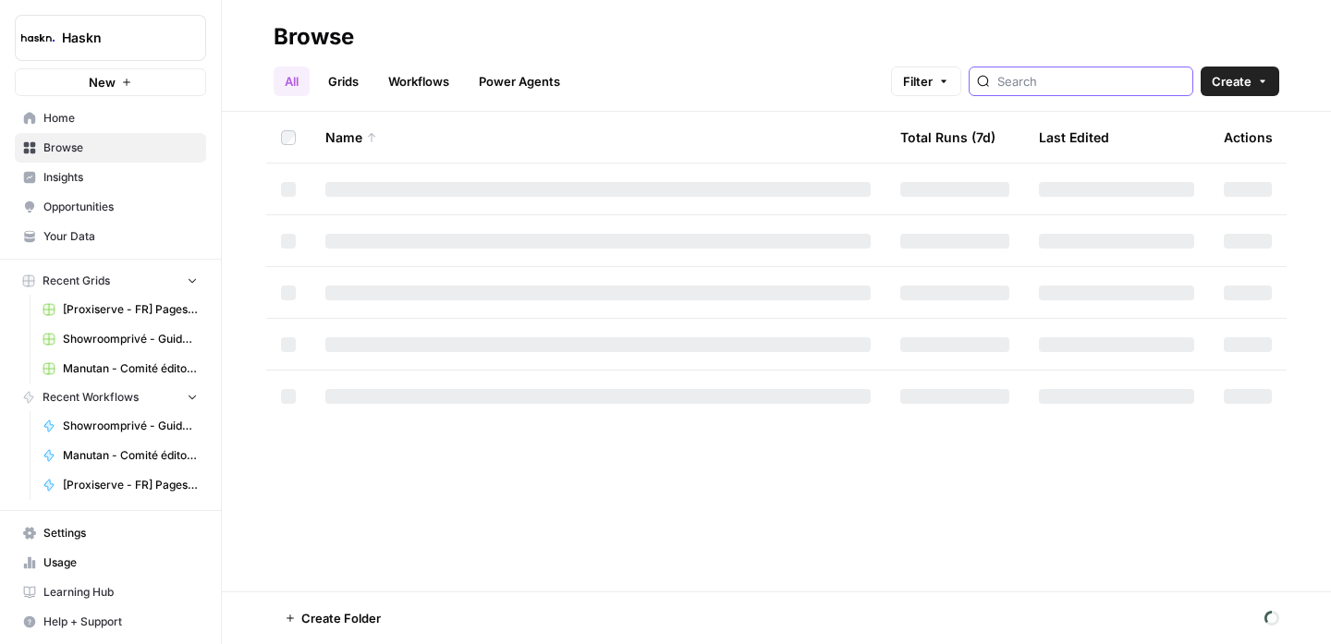
click at [1058, 83] on input "search" at bounding box center [1091, 81] width 188 height 18
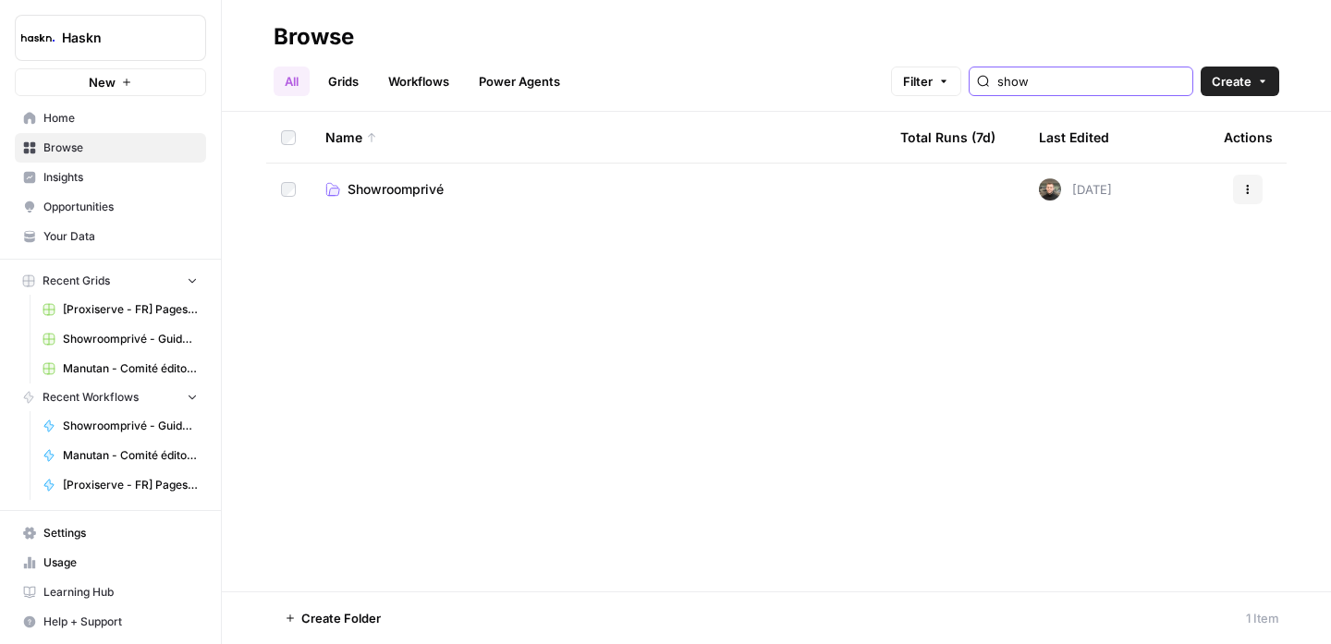
type input "show"
click at [439, 198] on span "Showroomprivé" at bounding box center [395, 189] width 96 height 18
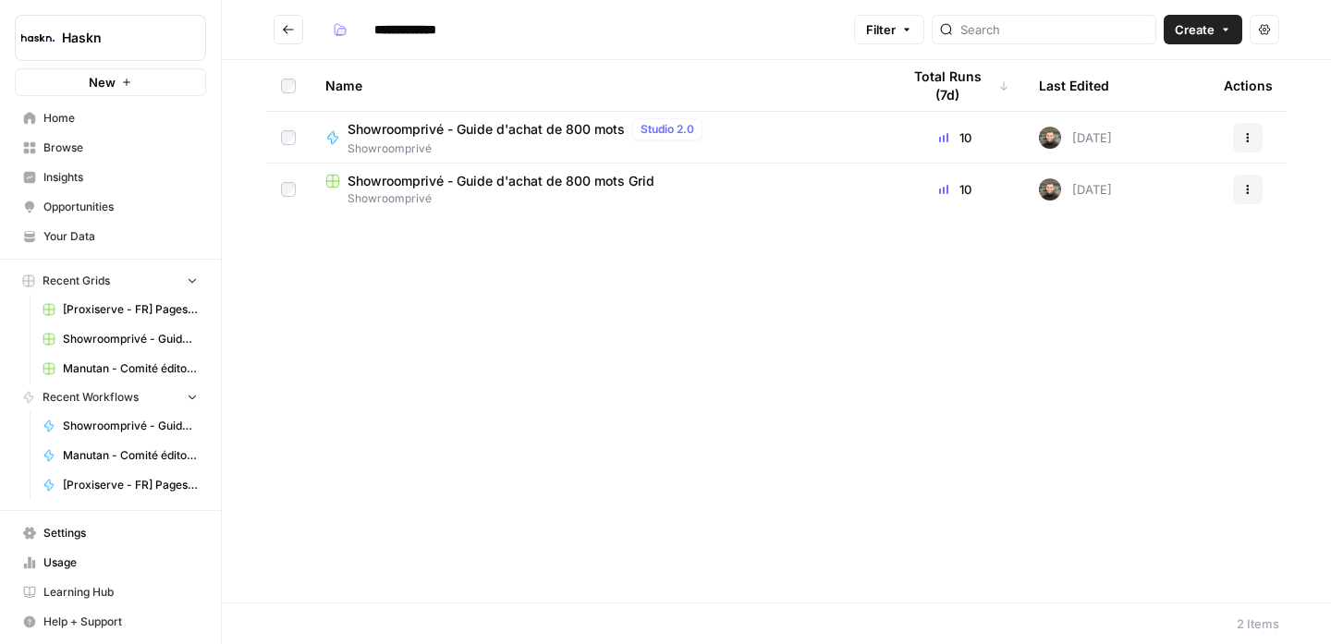
click at [531, 183] on span "Showroomprivé - Guide d'achat de 800 mots Grid" at bounding box center [500, 181] width 307 height 18
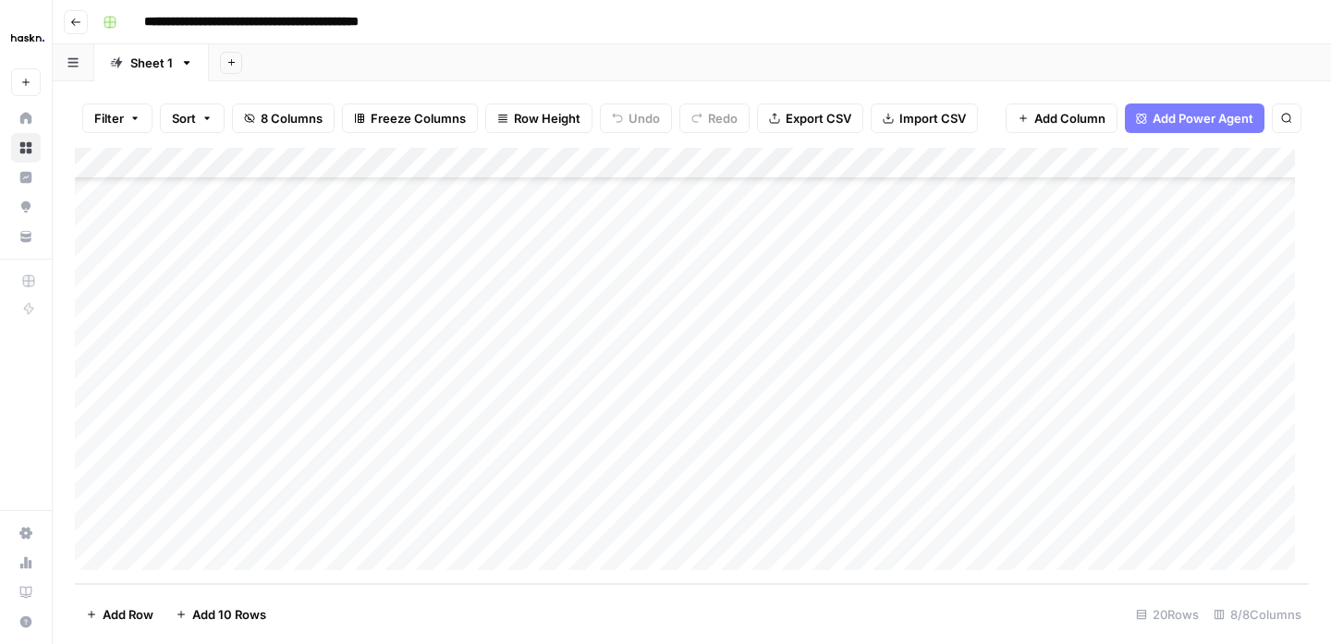
scroll to position [267, 0]
click at [1215, 362] on div "Add Column" at bounding box center [692, 366] width 1234 height 436
